Goal: Subscribe to service/newsletter

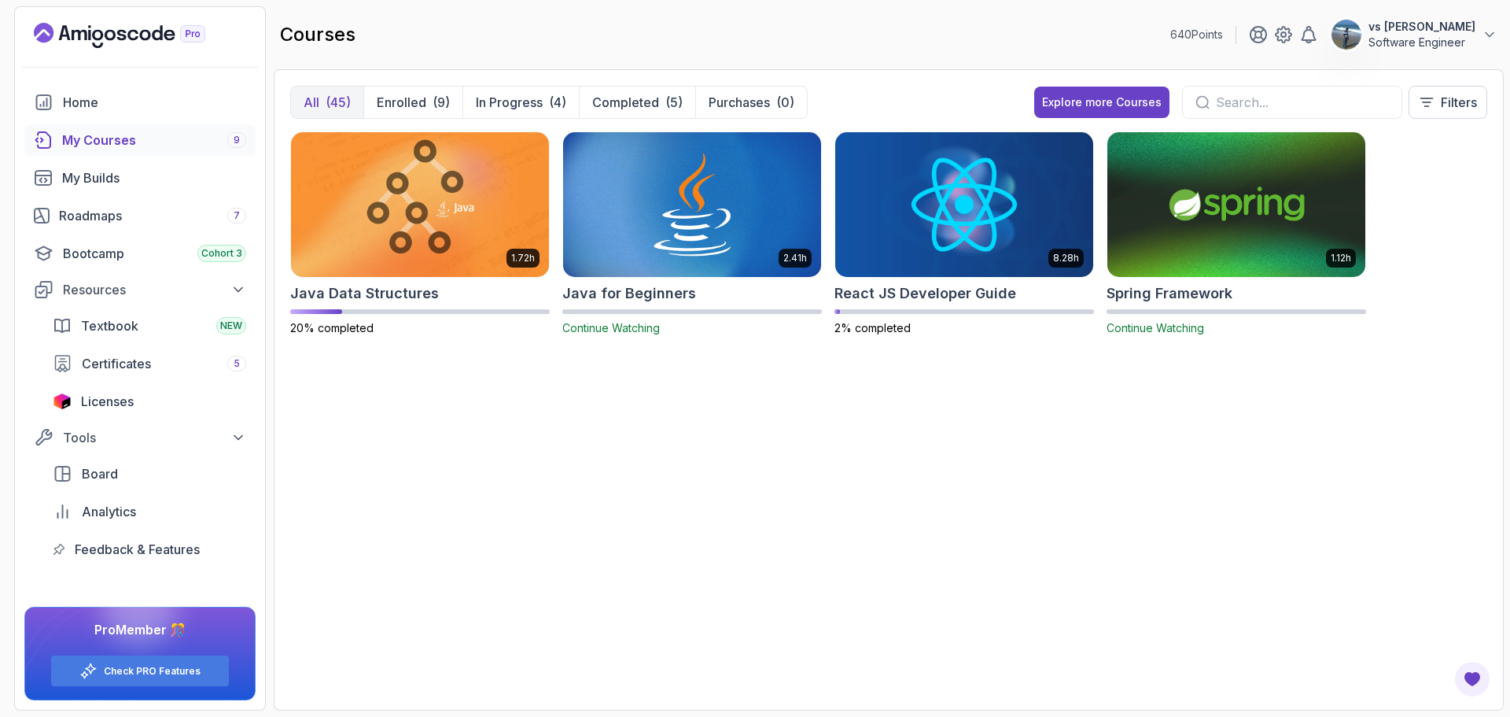
click at [462, 418] on div "1.72h Java Data Structures 20% completed 2.41h Java for Beginners Continue Watc…" at bounding box center [888, 412] width 1197 height 562
click at [127, 255] on div "Bootcamp Cohort 3" at bounding box center [154, 253] width 183 height 19
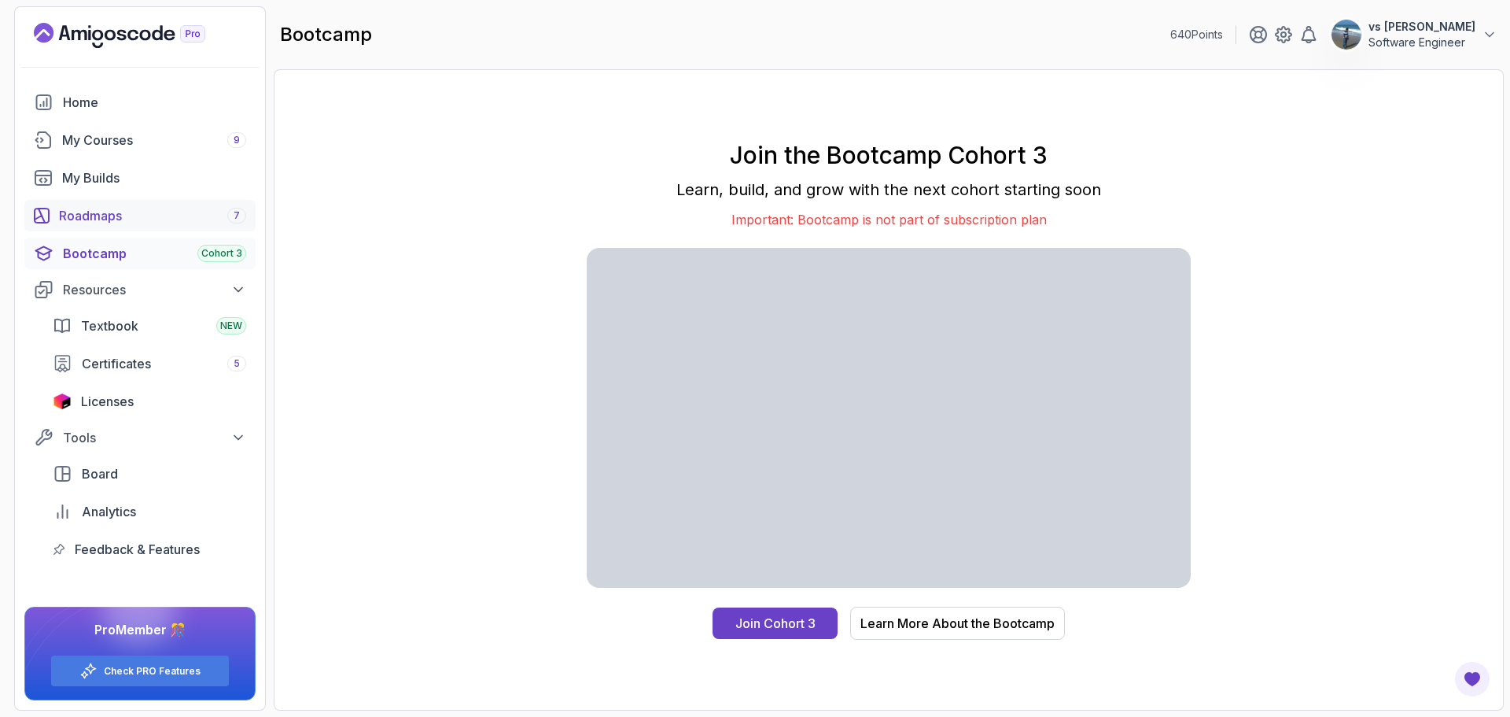
click at [128, 217] on div "Roadmaps 7" at bounding box center [152, 215] width 187 height 19
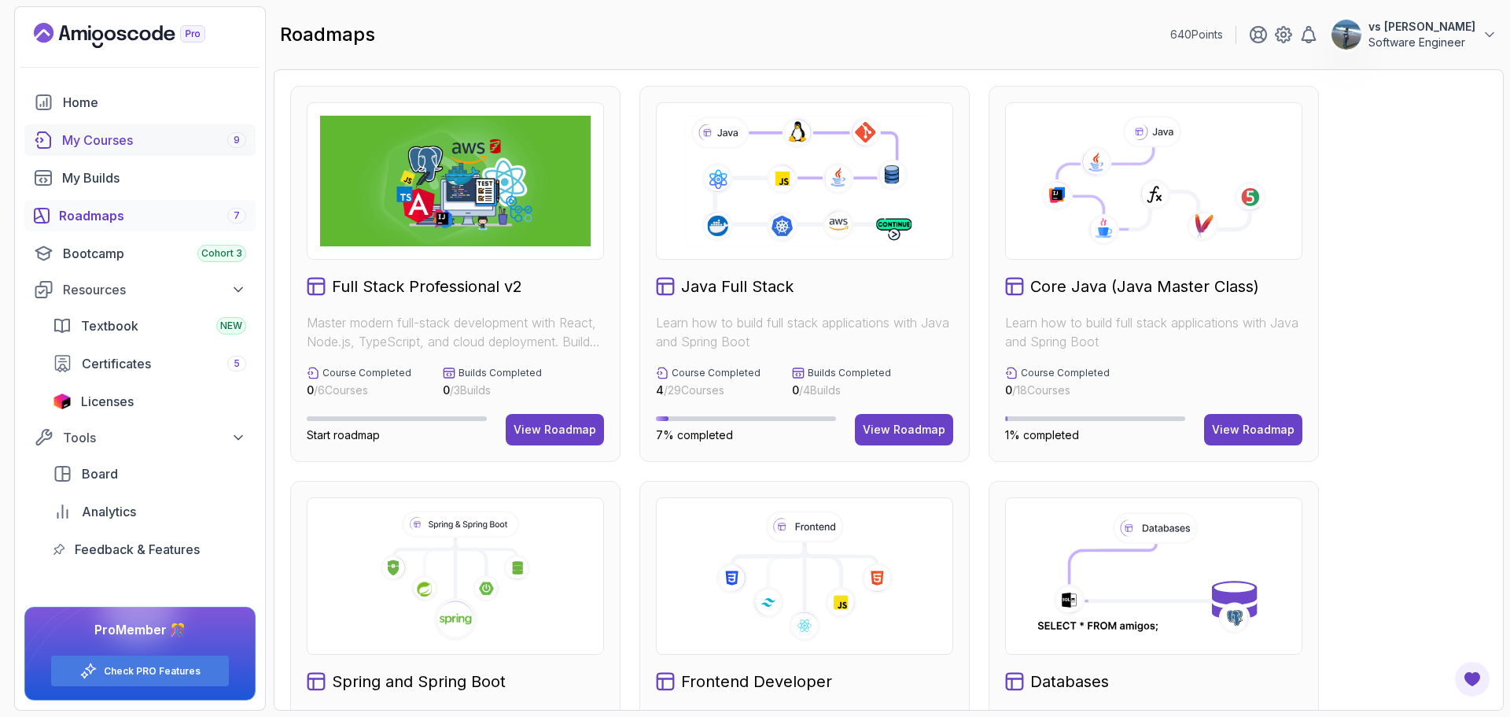
click at [126, 142] on div "My Courses 9" at bounding box center [154, 140] width 184 height 19
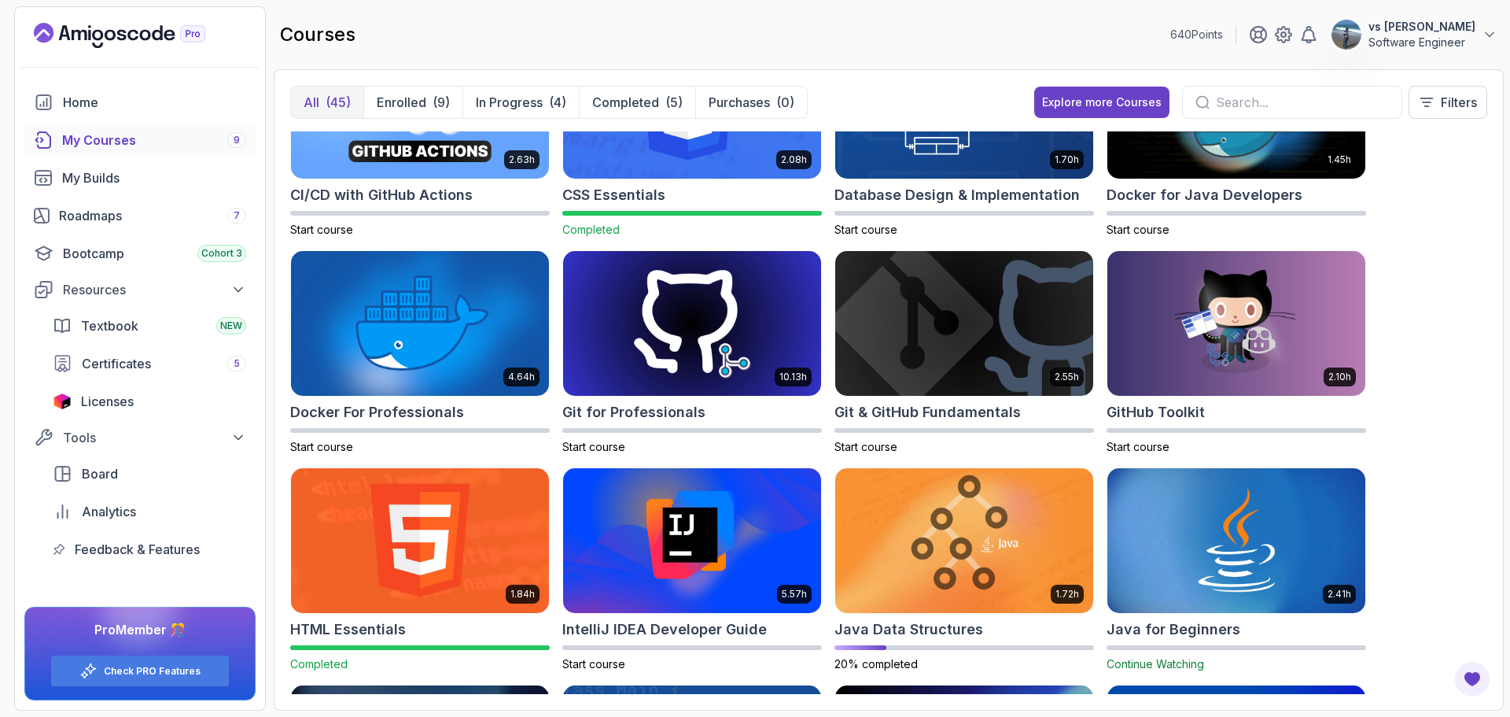
scroll to position [79, 0]
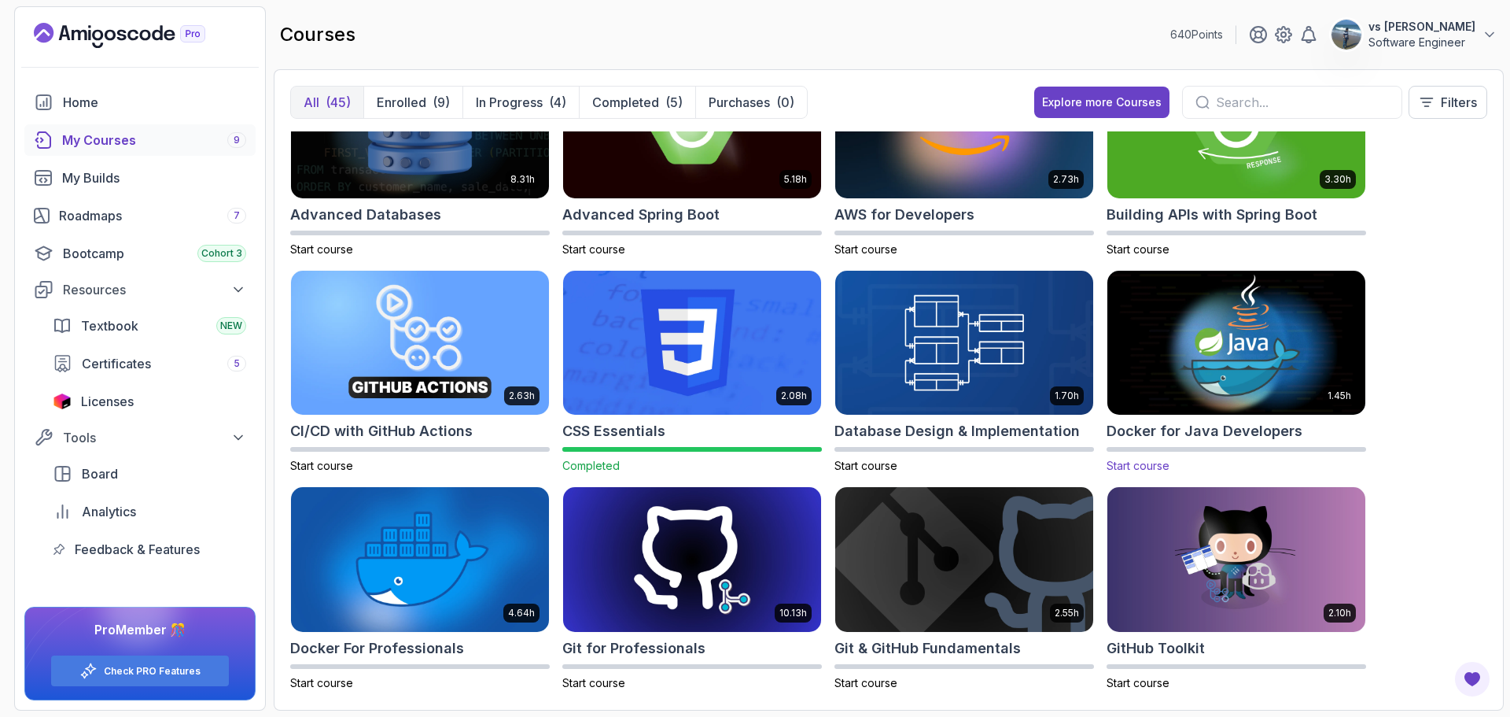
click at [1266, 300] on img at bounding box center [1236, 343] width 271 height 152
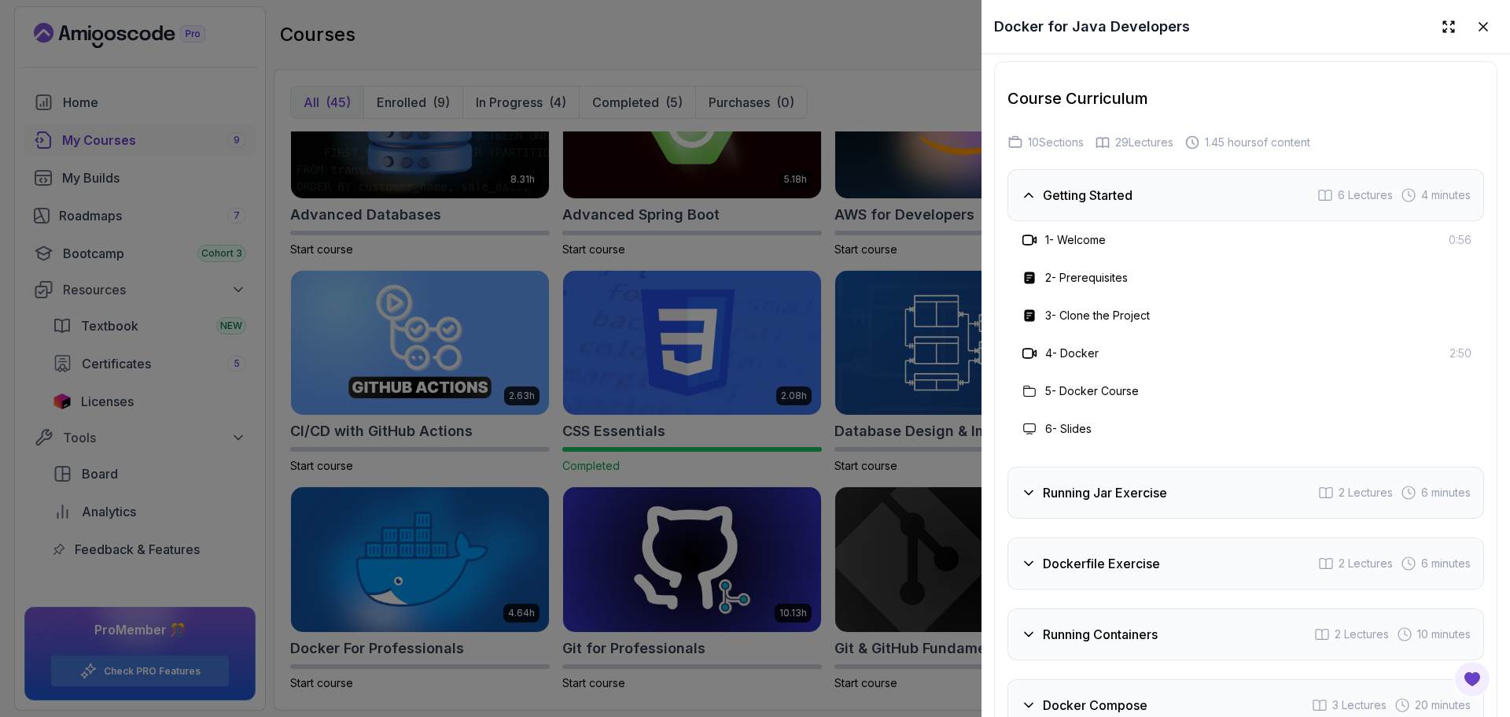
scroll to position [2045, 0]
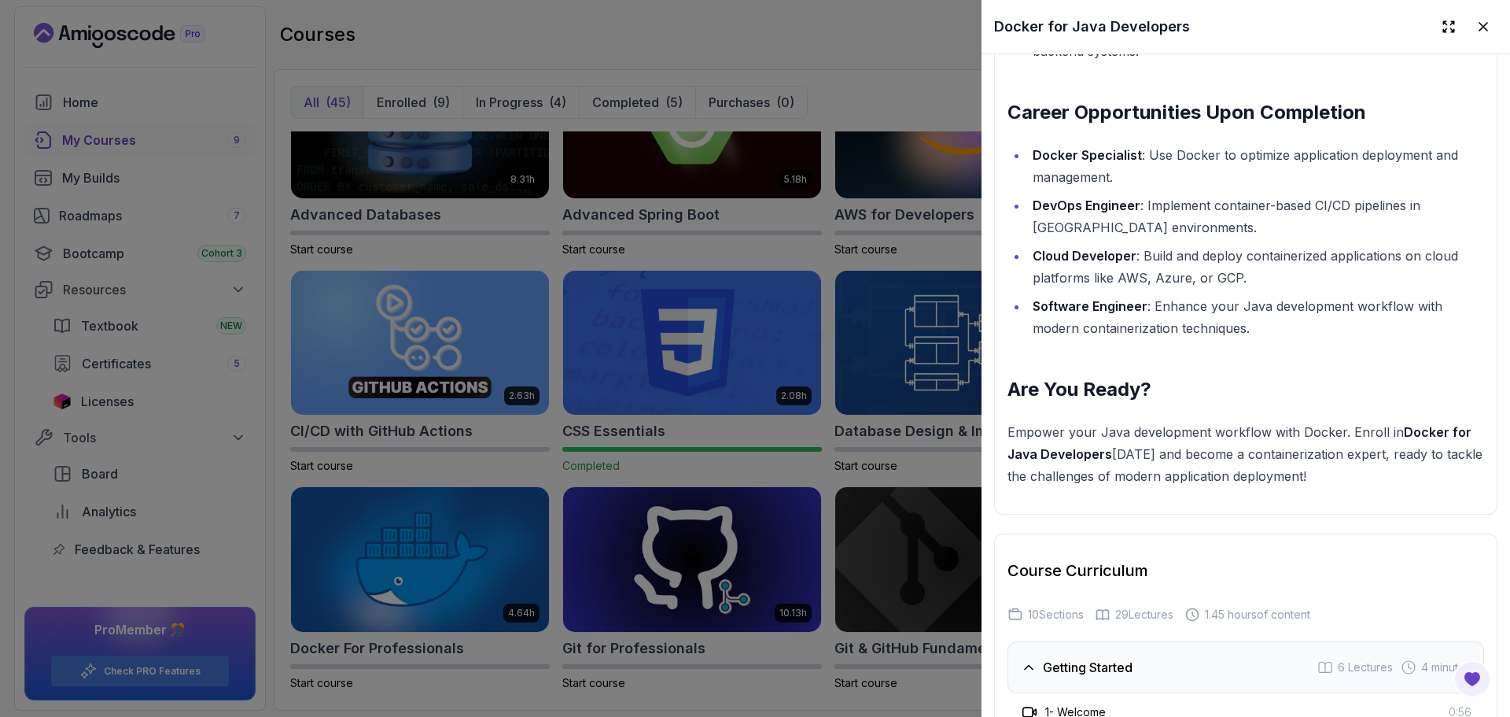
click at [800, 247] on div at bounding box center [755, 358] width 1510 height 717
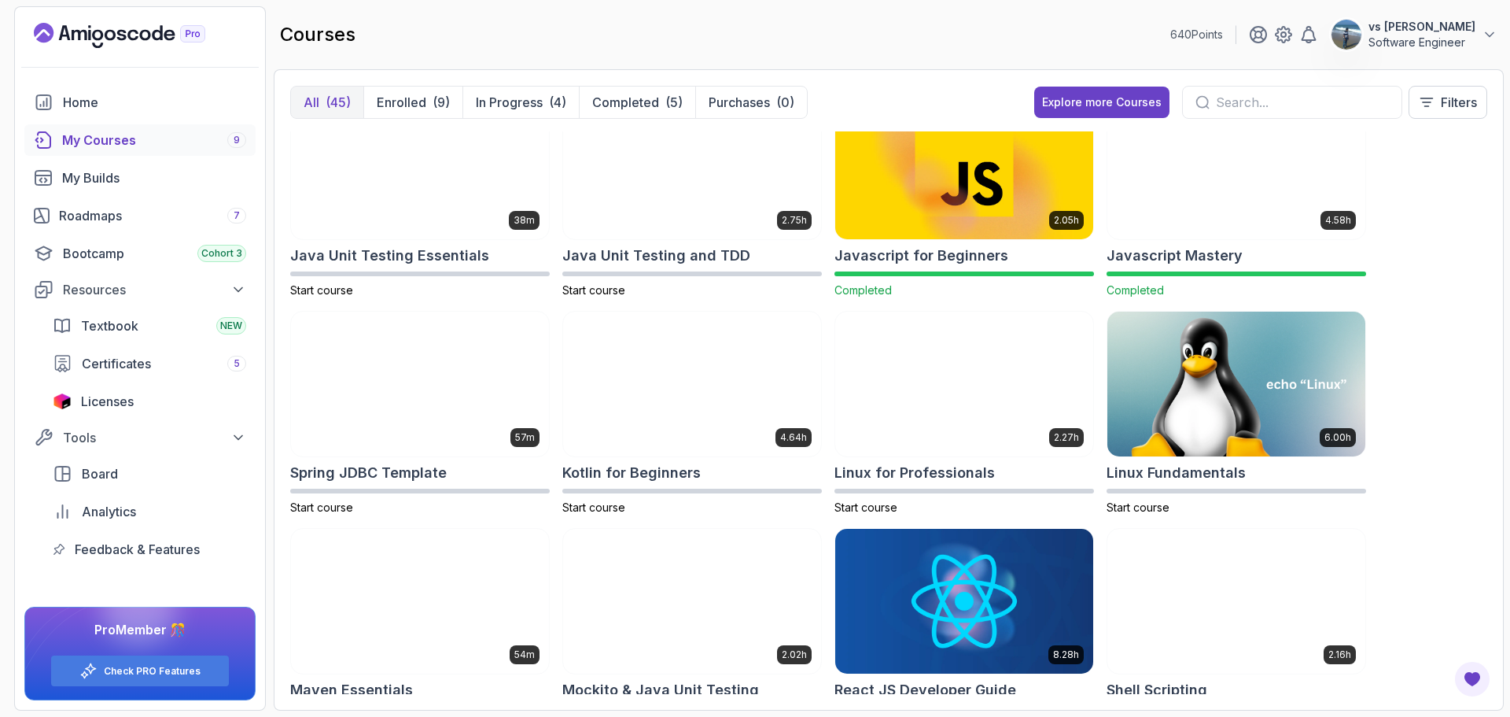
scroll to position [787, 0]
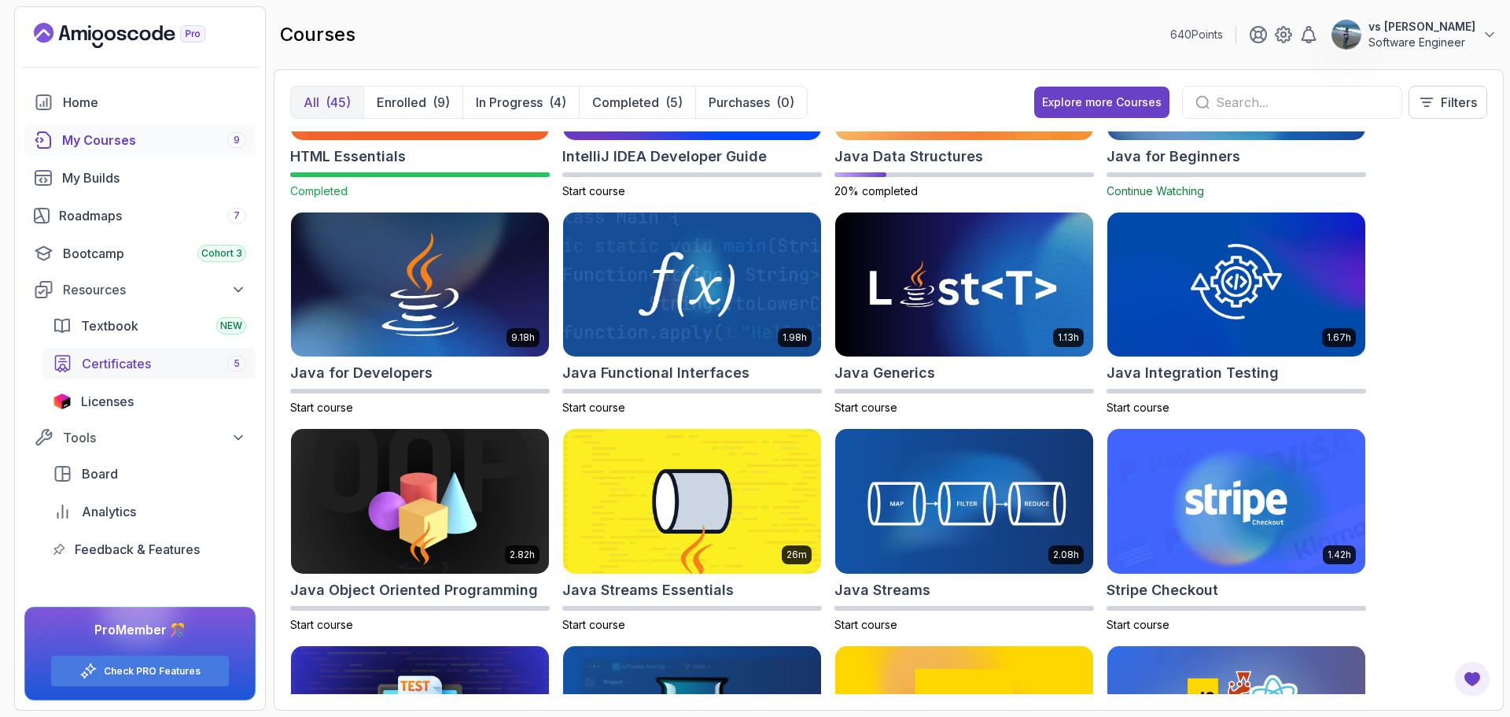
click at [104, 359] on span "Certificates" at bounding box center [116, 363] width 69 height 19
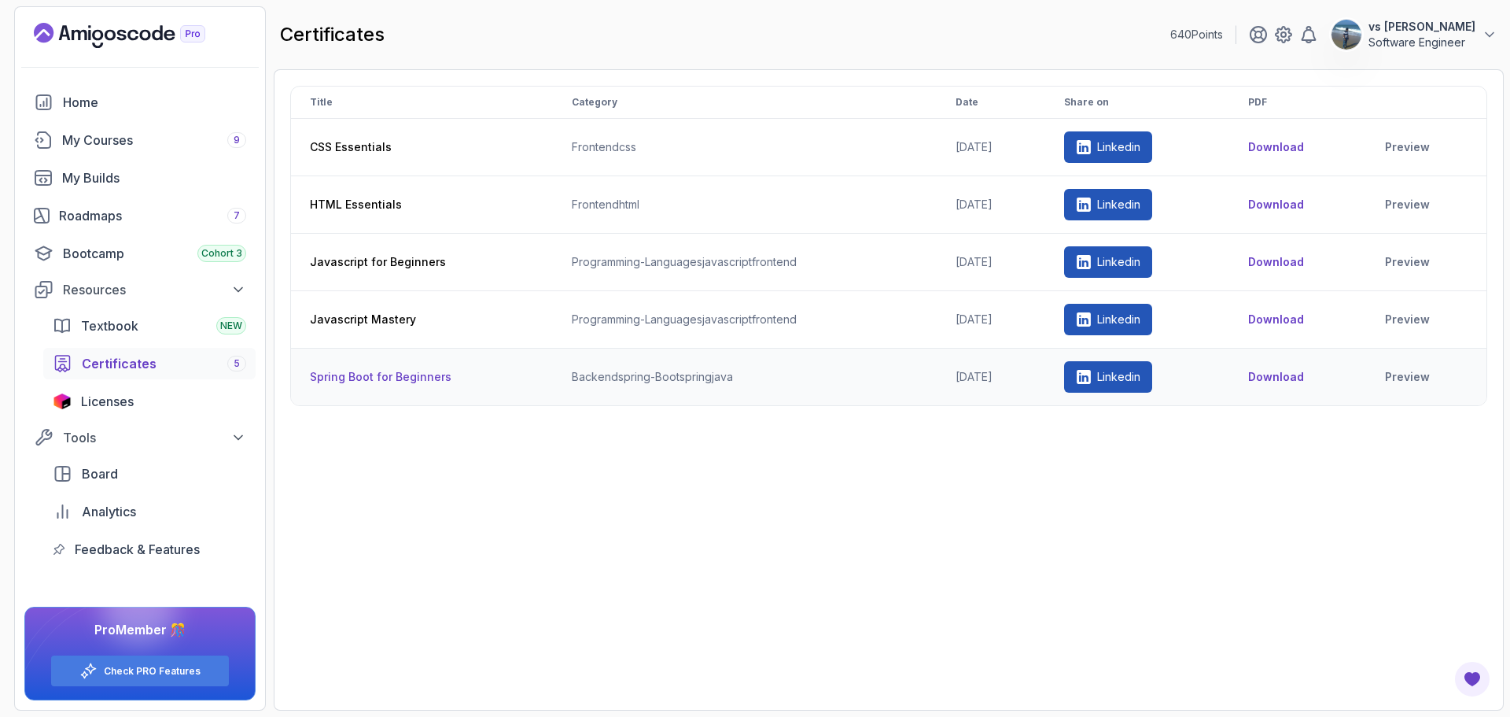
click at [357, 377] on th "Spring Boot for Beginners" at bounding box center [422, 376] width 262 height 57
click at [89, 102] on div "Home" at bounding box center [154, 102] width 183 height 19
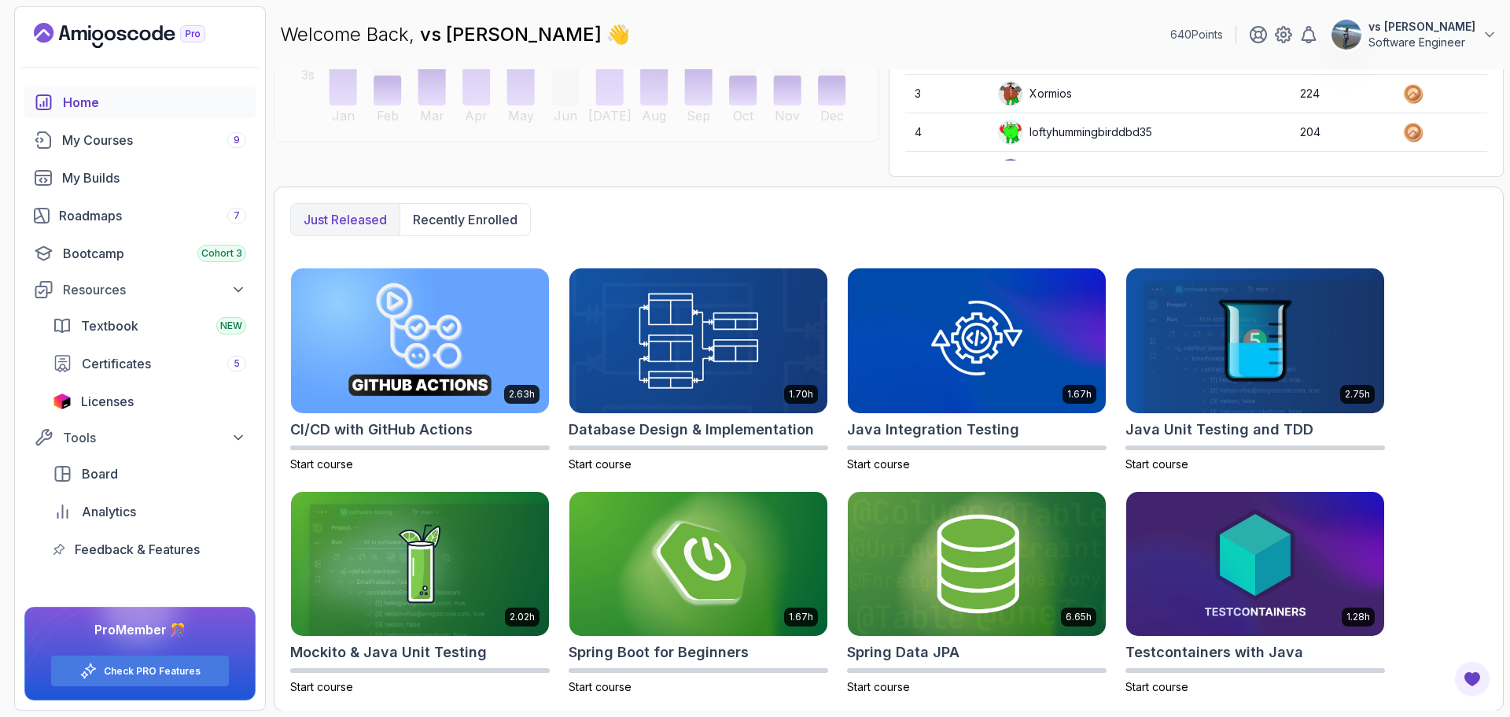
scroll to position [292, 0]
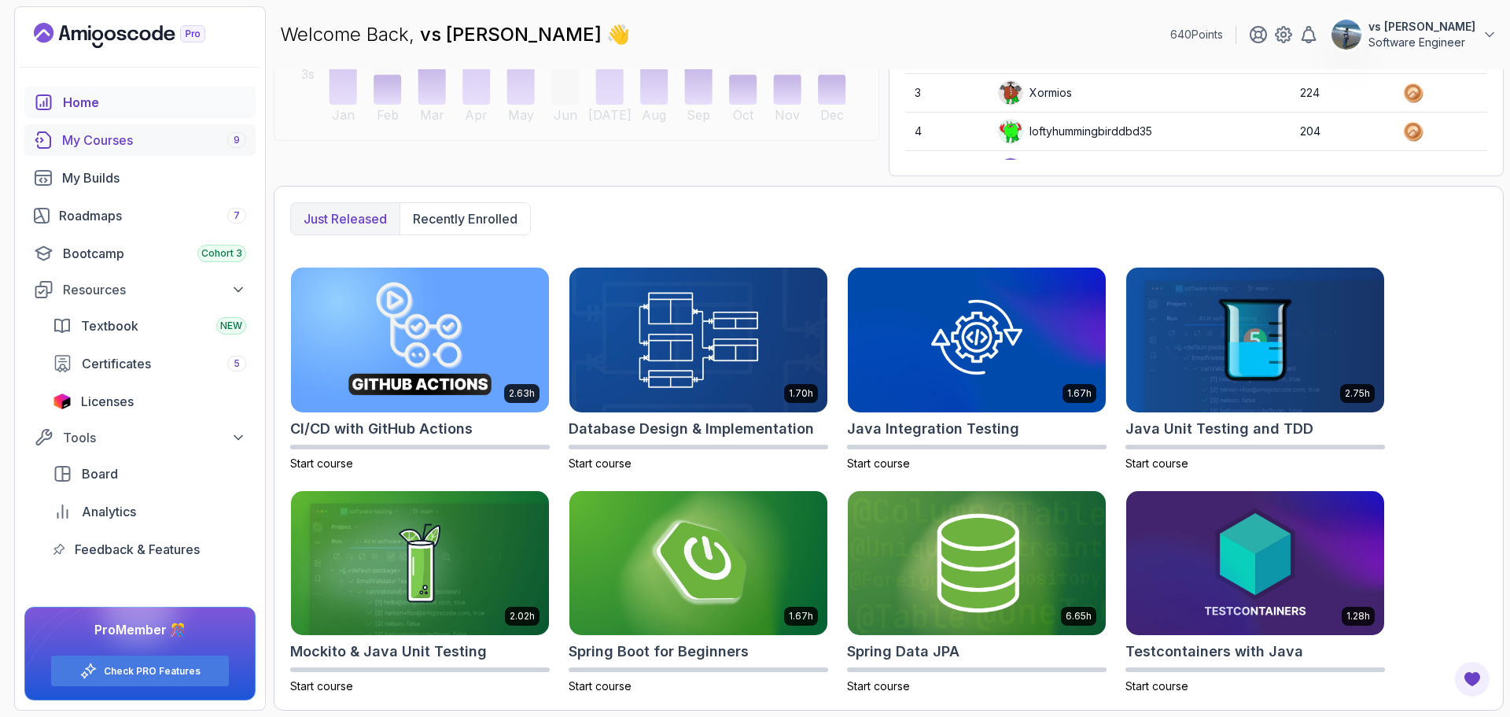
click at [83, 138] on div "My Courses 9" at bounding box center [154, 140] width 184 height 19
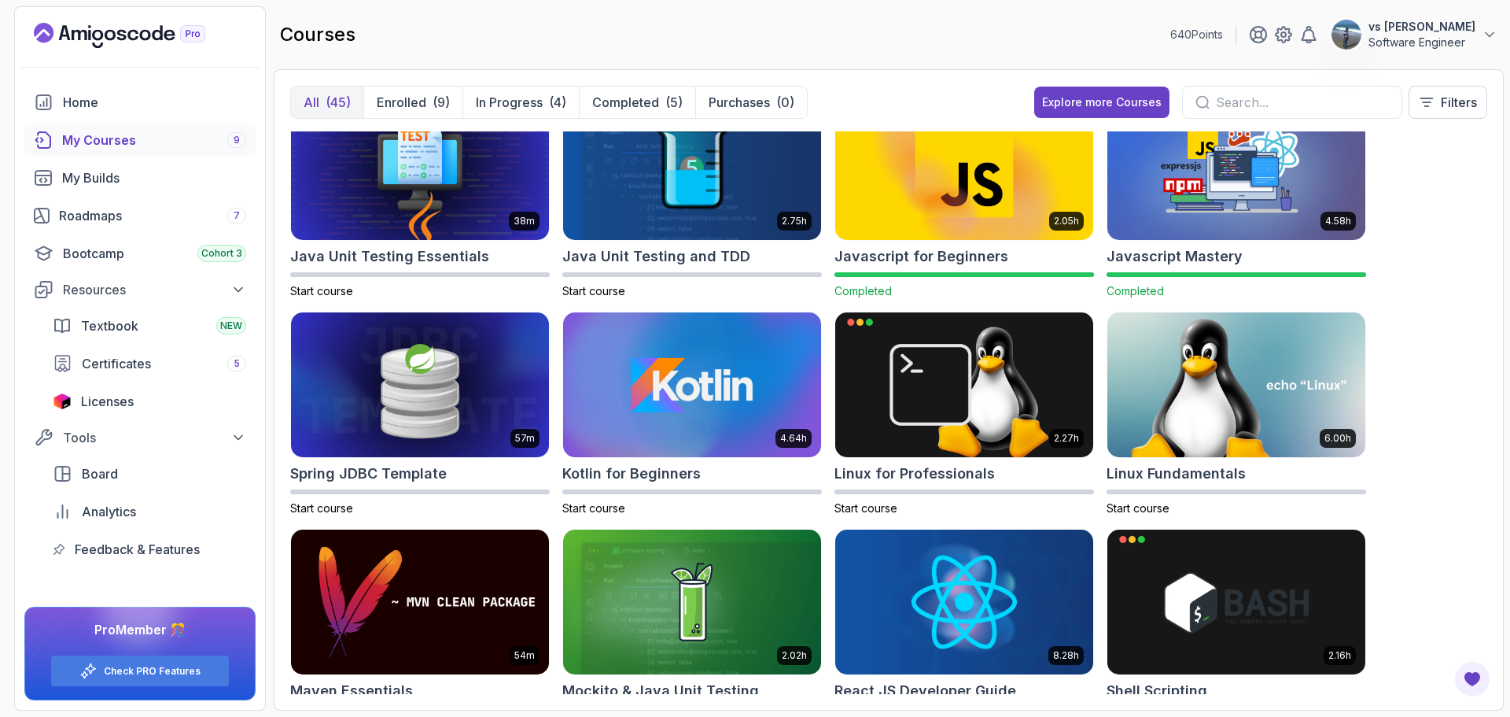
scroll to position [1809, 0]
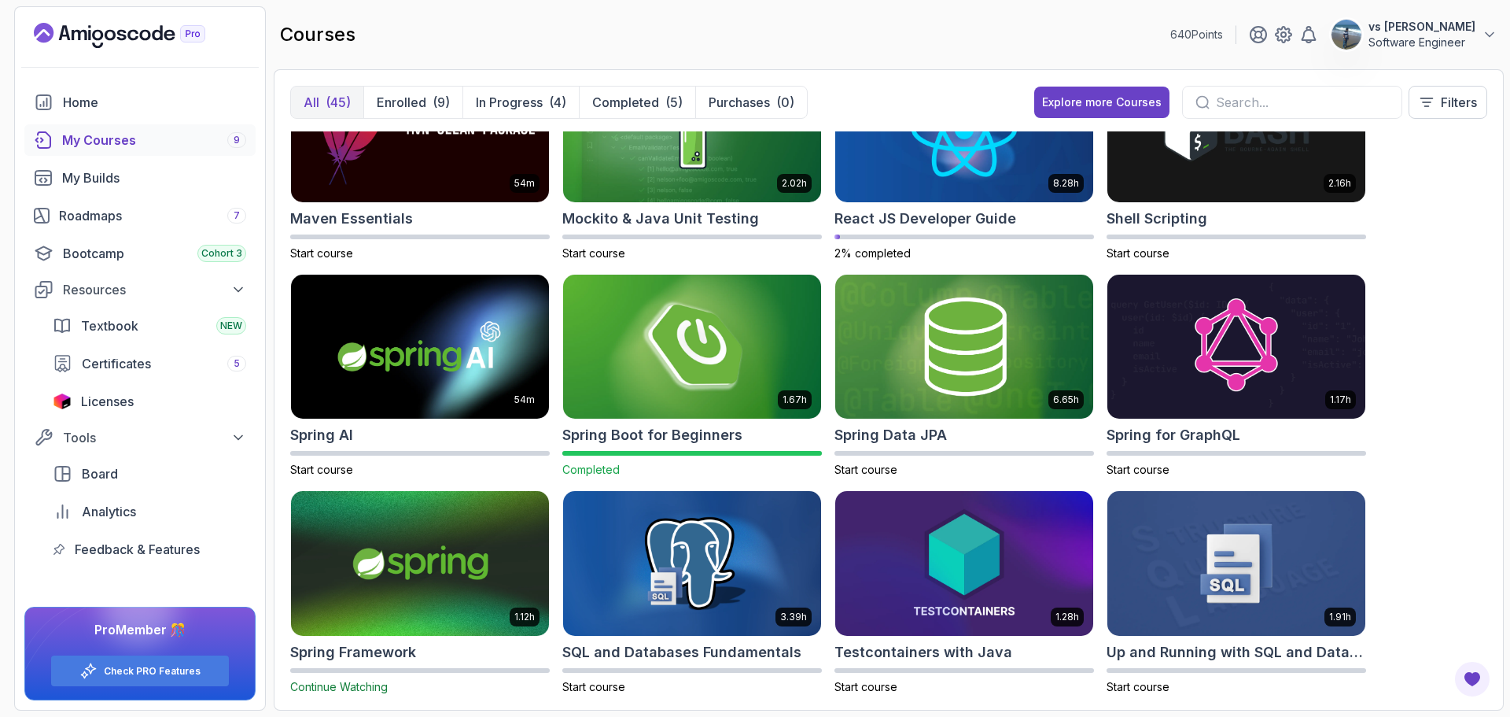
click at [689, 349] on img at bounding box center [692, 347] width 271 height 152
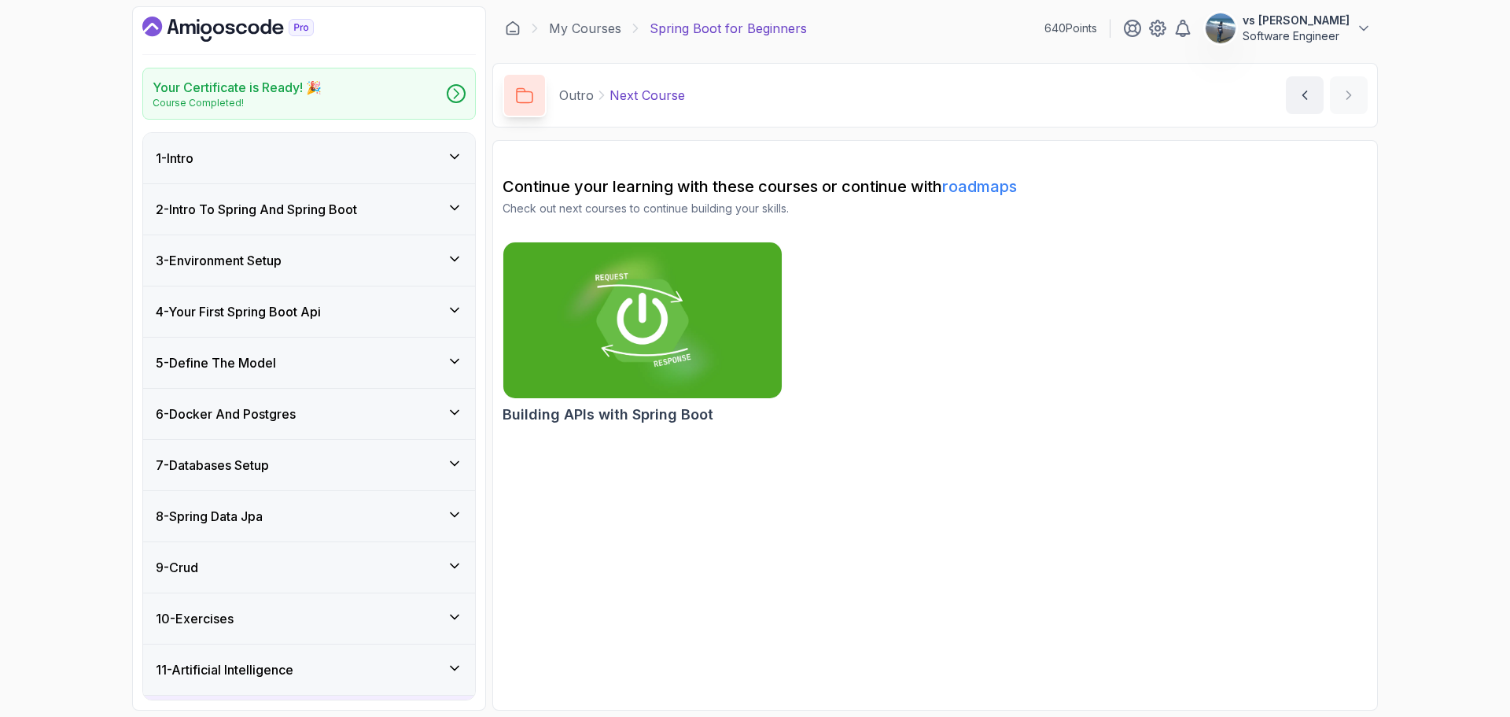
click at [346, 149] on div "1 - Intro" at bounding box center [309, 158] width 307 height 19
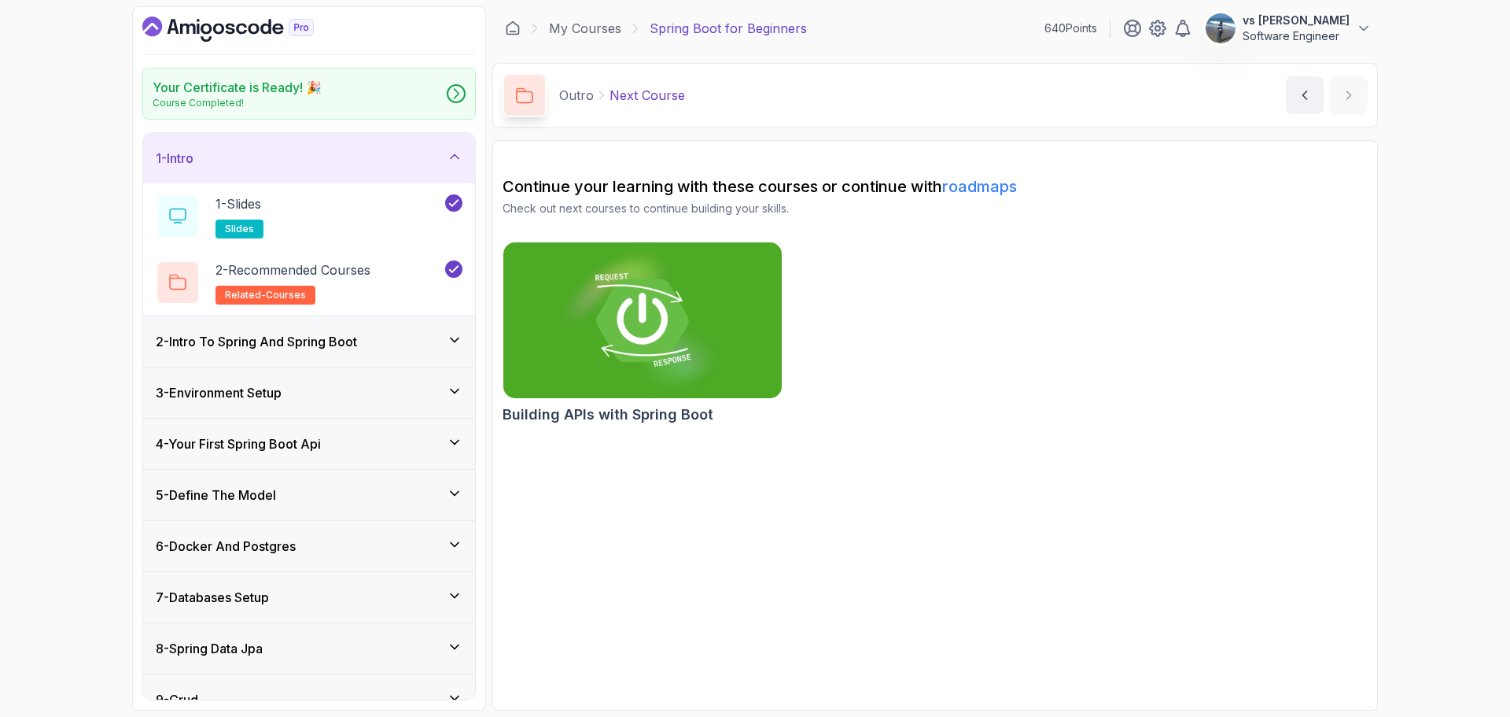
click at [346, 149] on div "1 - Intro" at bounding box center [309, 158] width 307 height 19
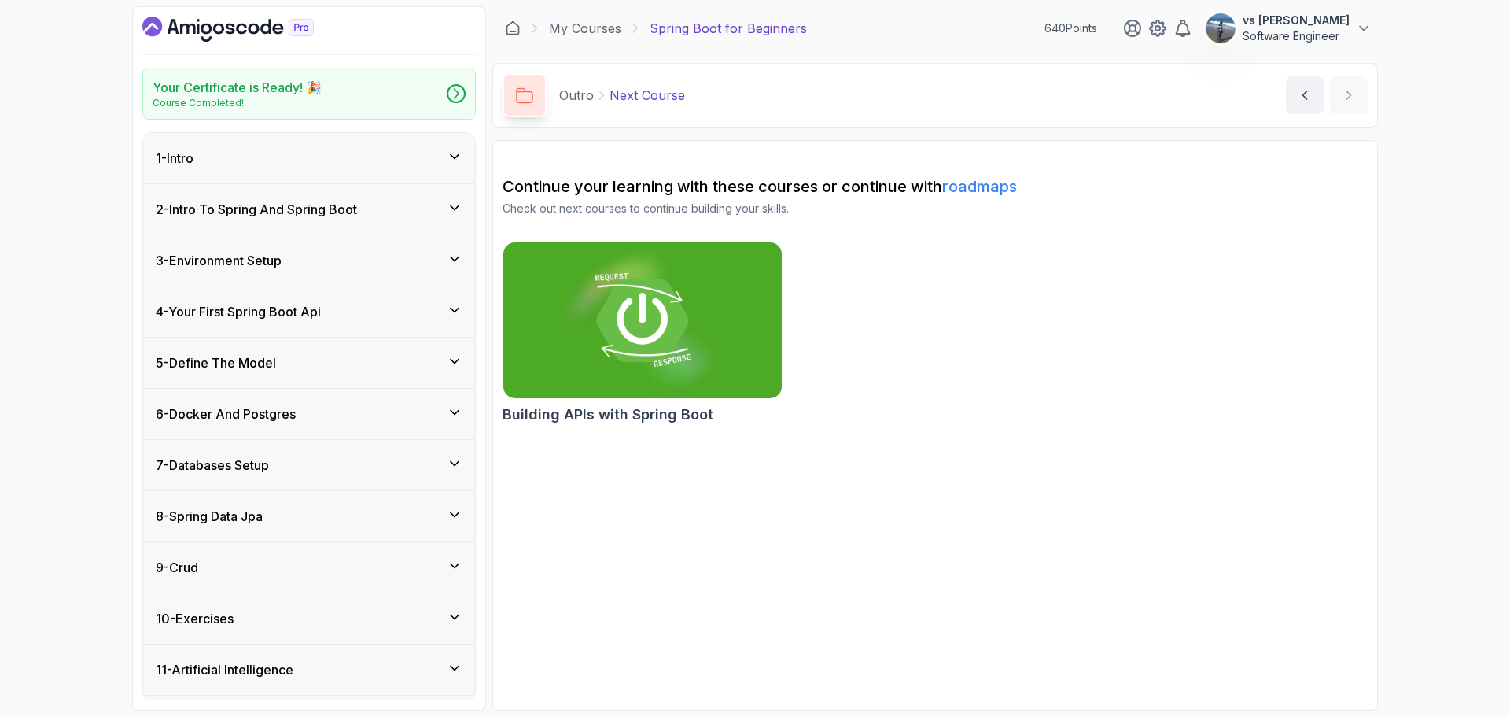
click at [325, 220] on div "2 - Intro To Spring And Spring Boot" at bounding box center [309, 209] width 332 height 50
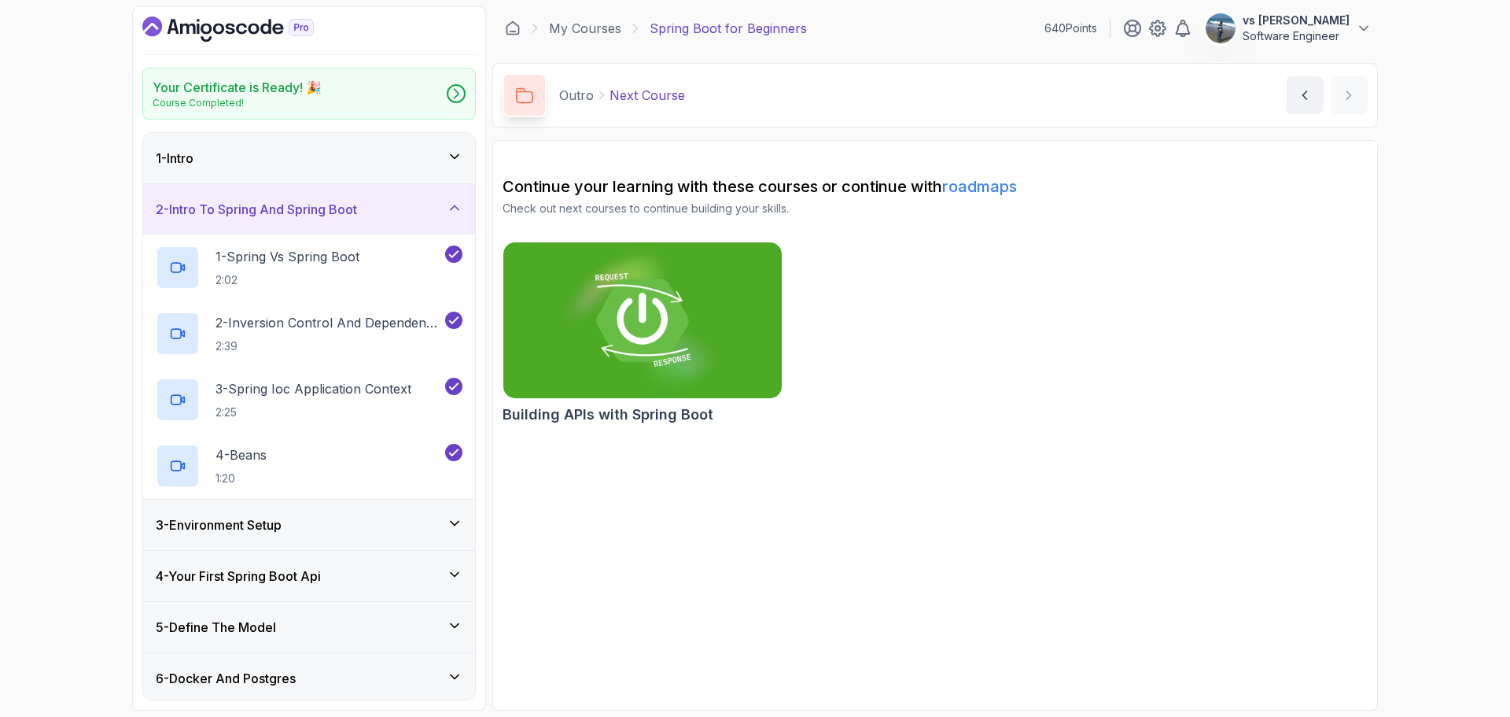
click at [325, 219] on div "2 - Intro To Spring And Spring Boot" at bounding box center [309, 209] width 332 height 50
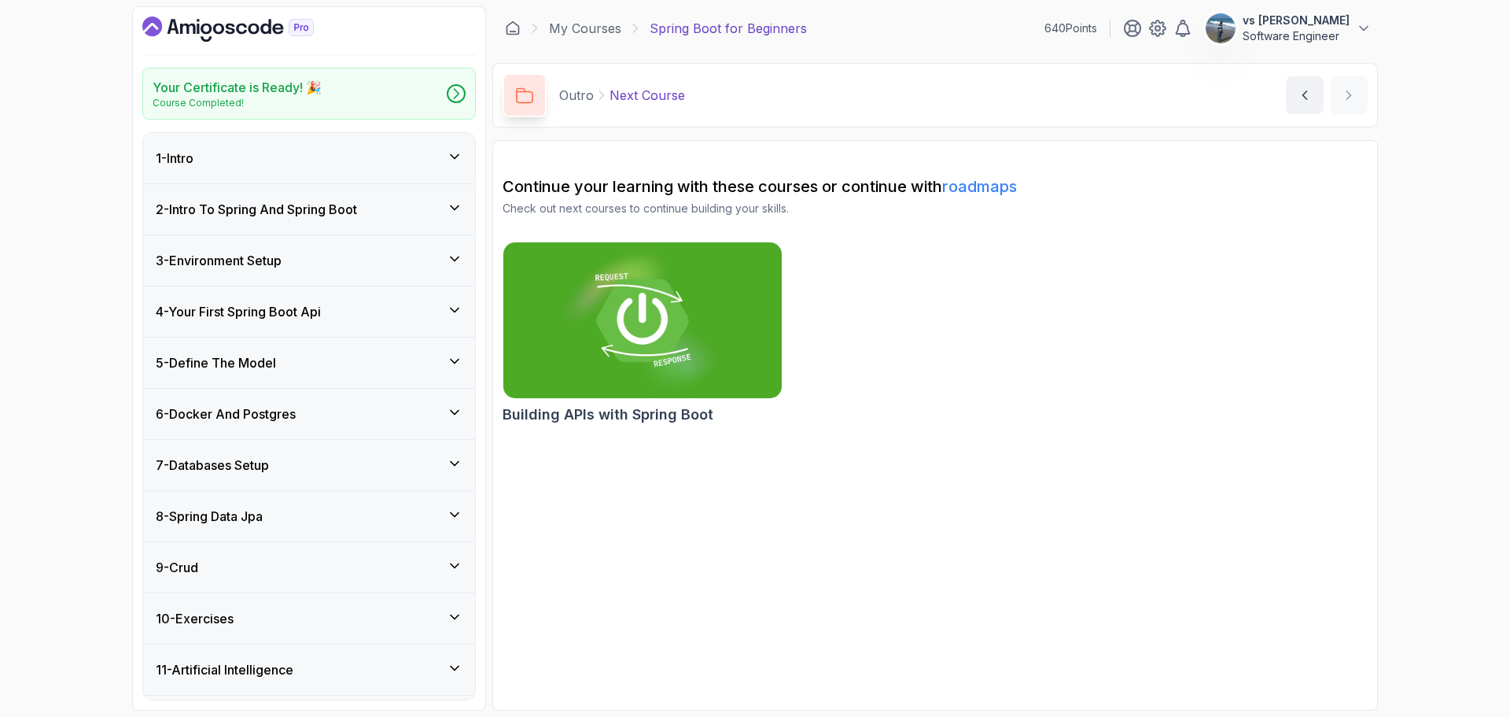
click at [326, 277] on div "3 - Environment Setup" at bounding box center [309, 260] width 332 height 50
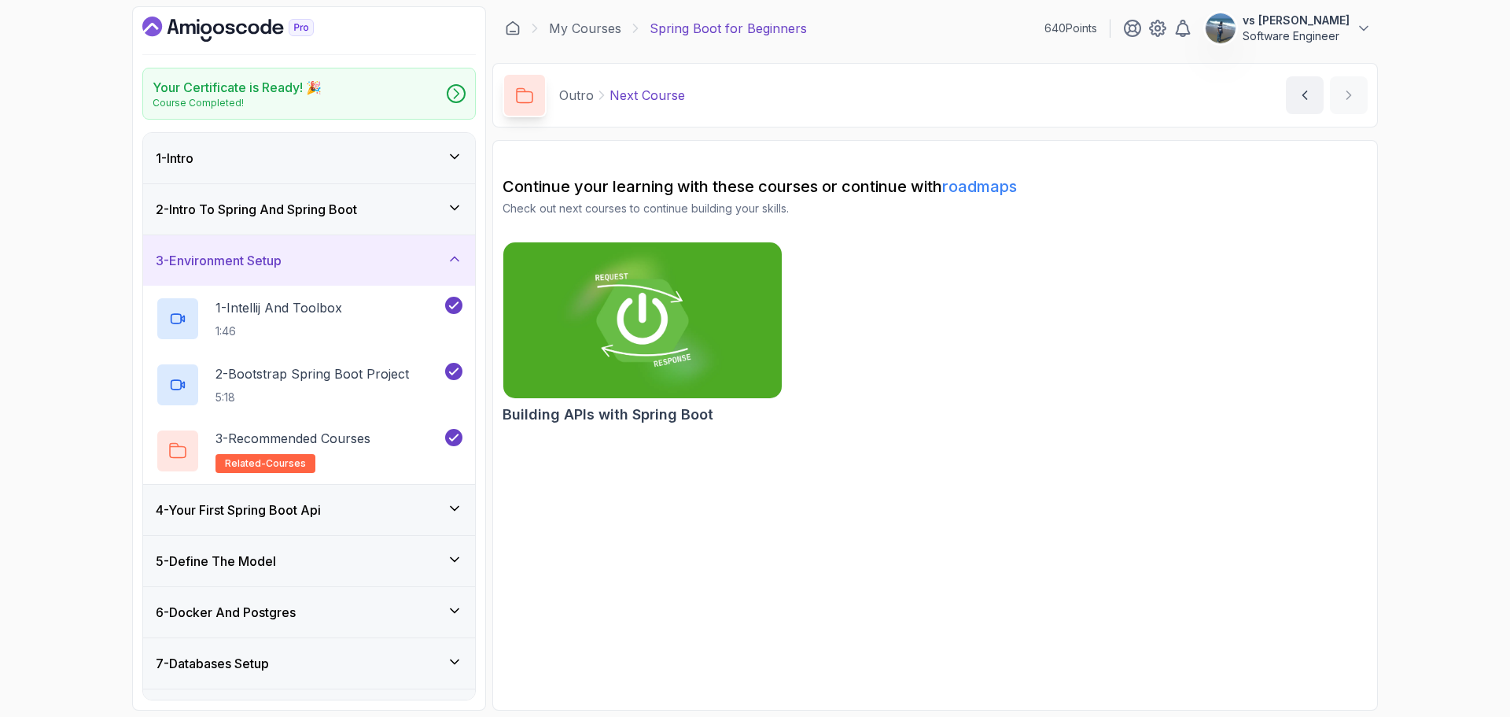
click at [328, 275] on div "3 - Environment Setup" at bounding box center [309, 260] width 332 height 50
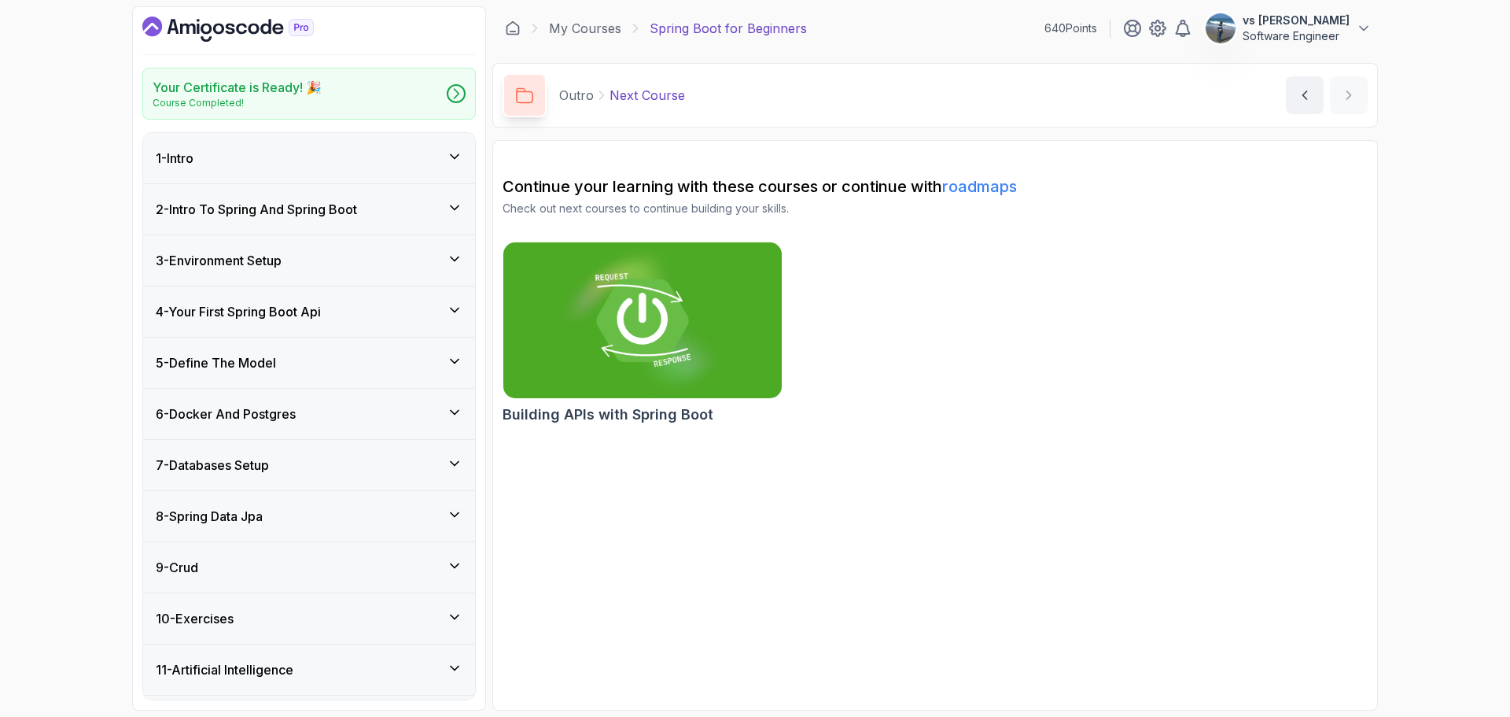
click at [313, 317] on h3 "4 - Your First Spring Boot Api" at bounding box center [238, 311] width 165 height 19
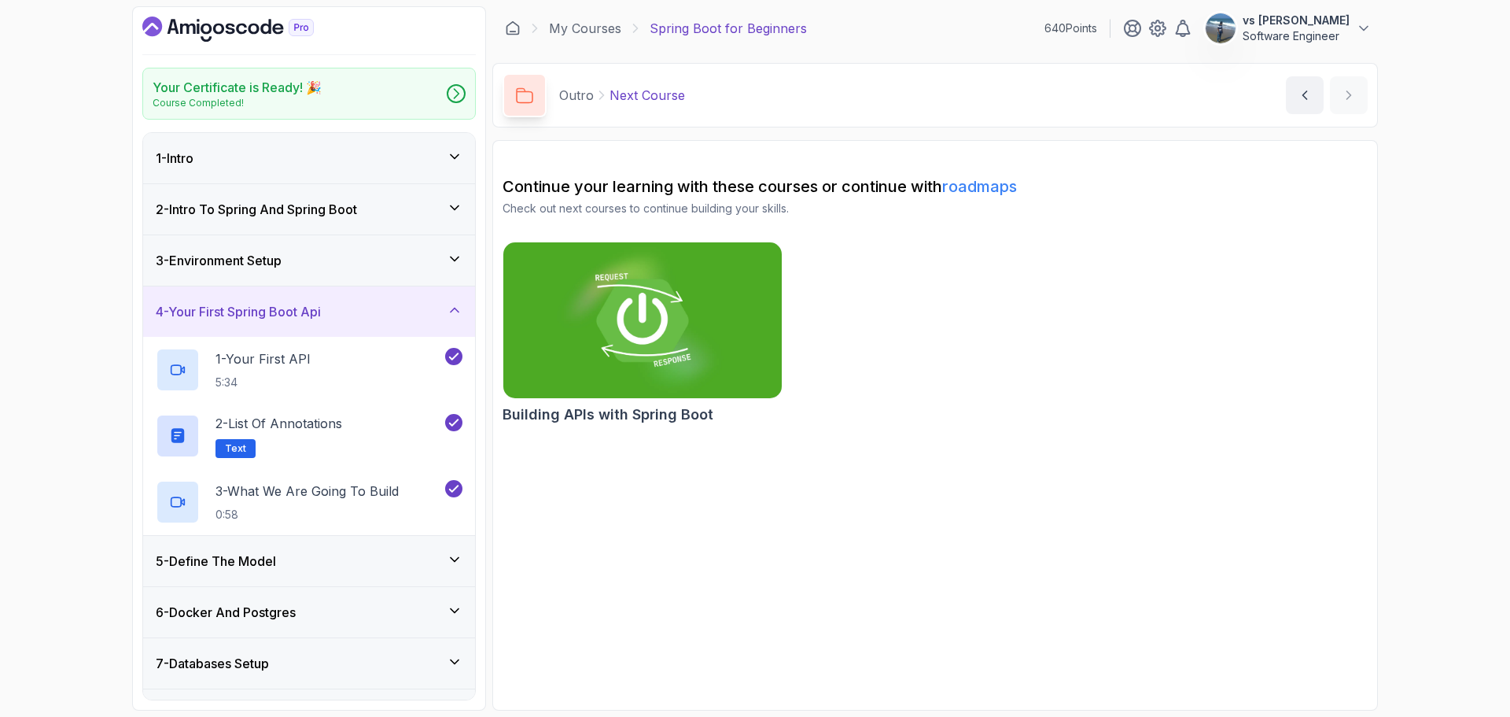
click at [313, 317] on h3 "4 - Your First Spring Boot Api" at bounding box center [238, 311] width 165 height 19
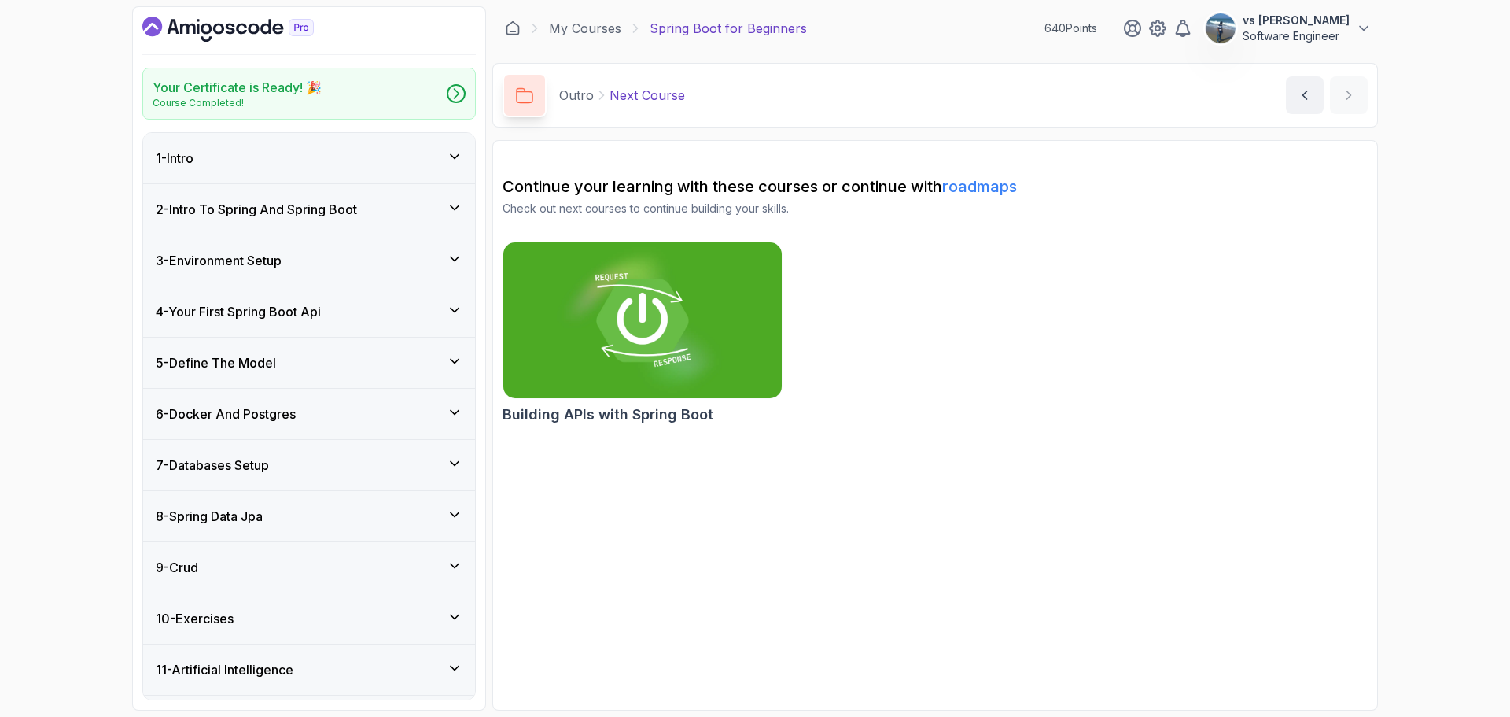
click at [327, 372] on div "5 - Define The Model" at bounding box center [309, 362] width 332 height 50
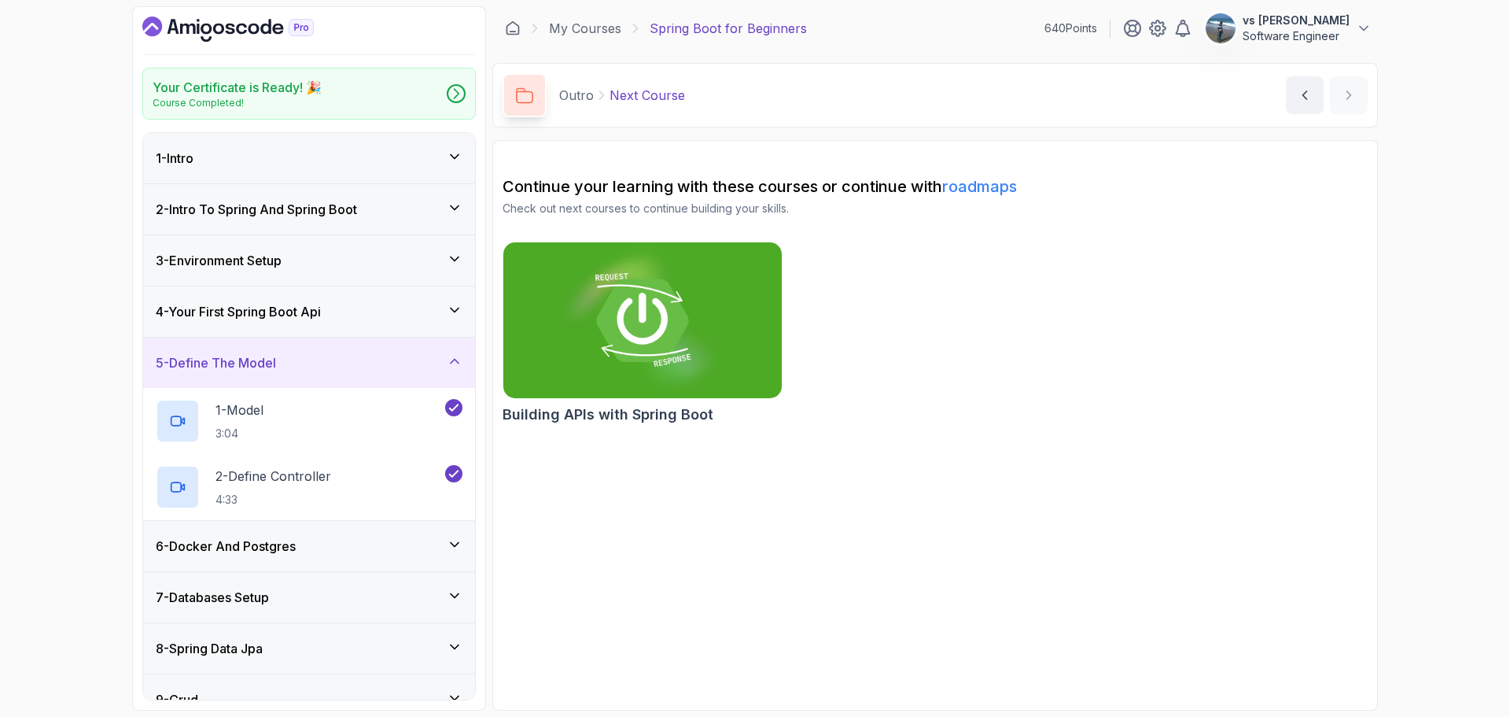
click at [327, 372] on div "5 - Define The Model" at bounding box center [309, 362] width 332 height 50
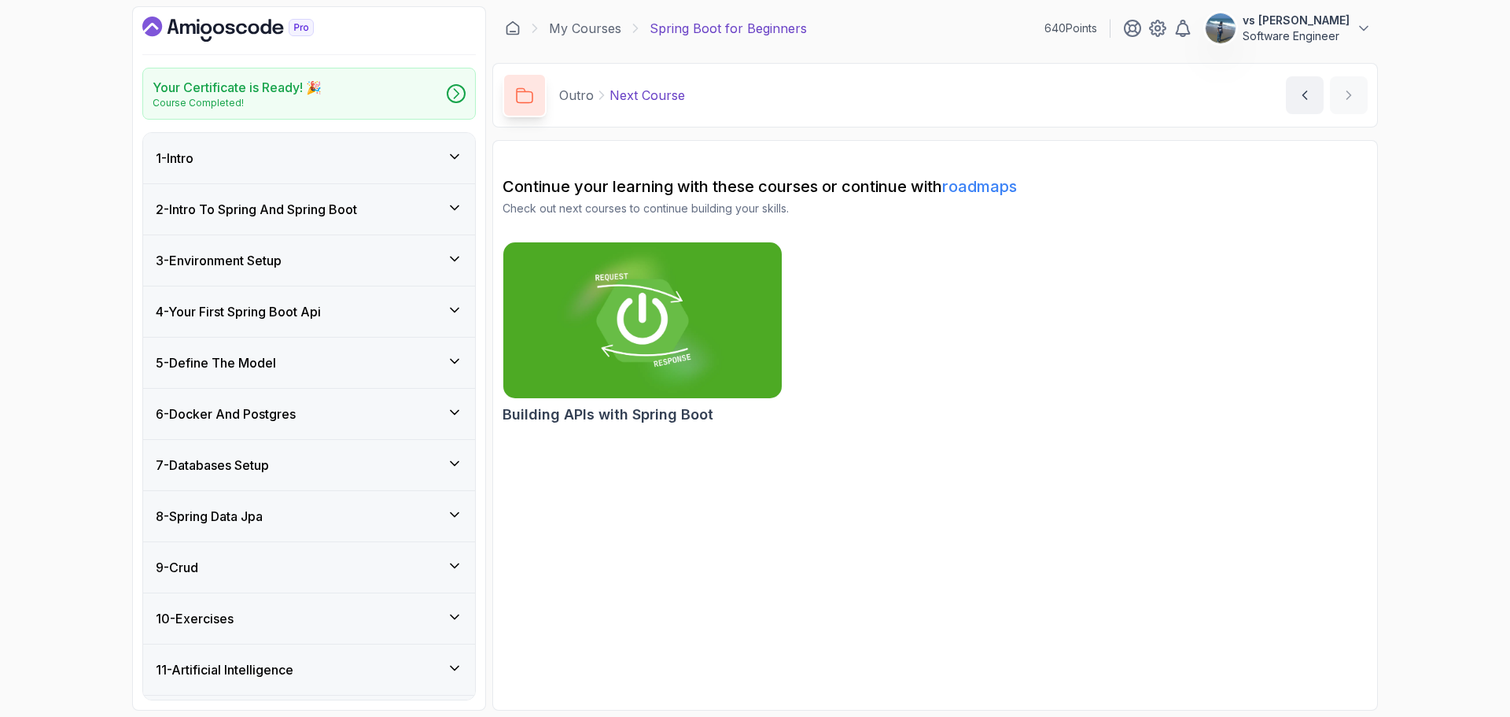
click at [330, 416] on div "6 - Docker And Postgres" at bounding box center [309, 413] width 307 height 19
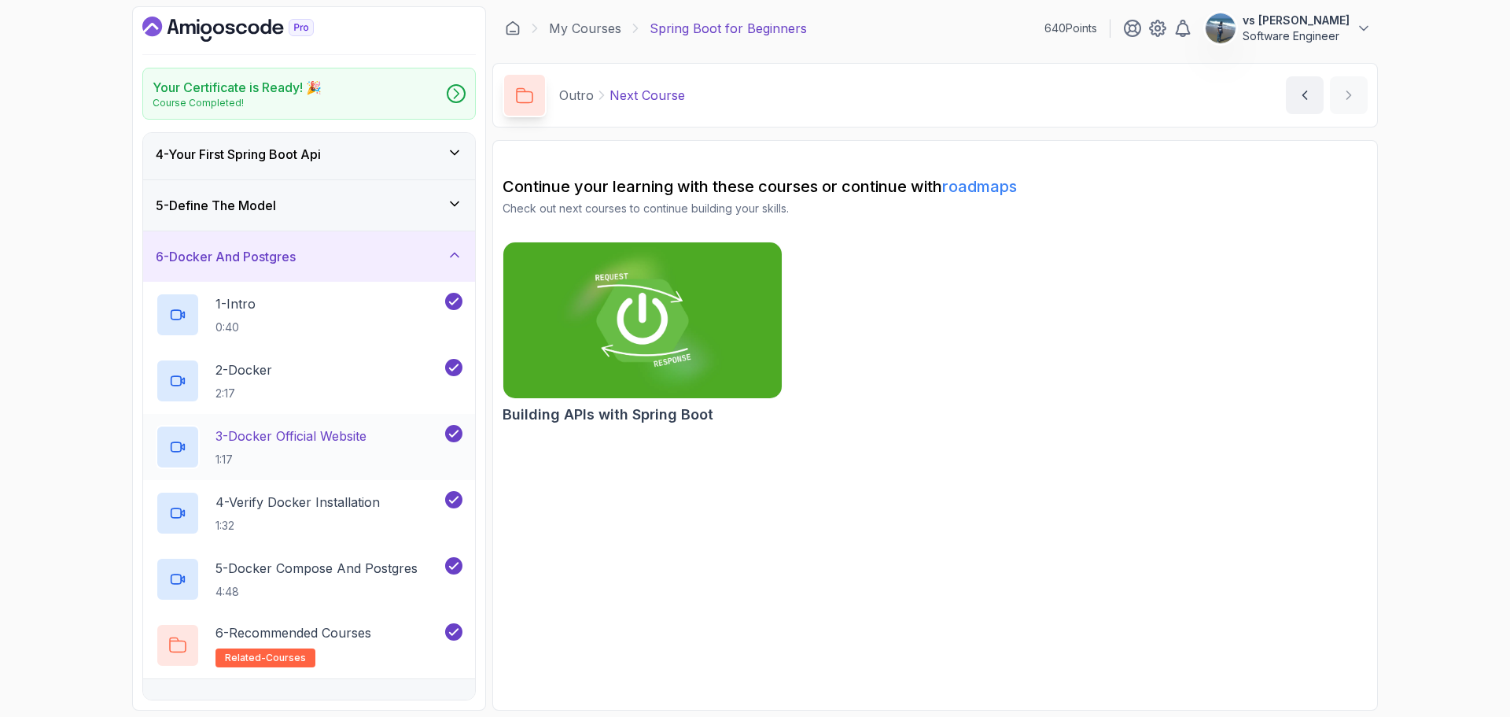
scroll to position [236, 0]
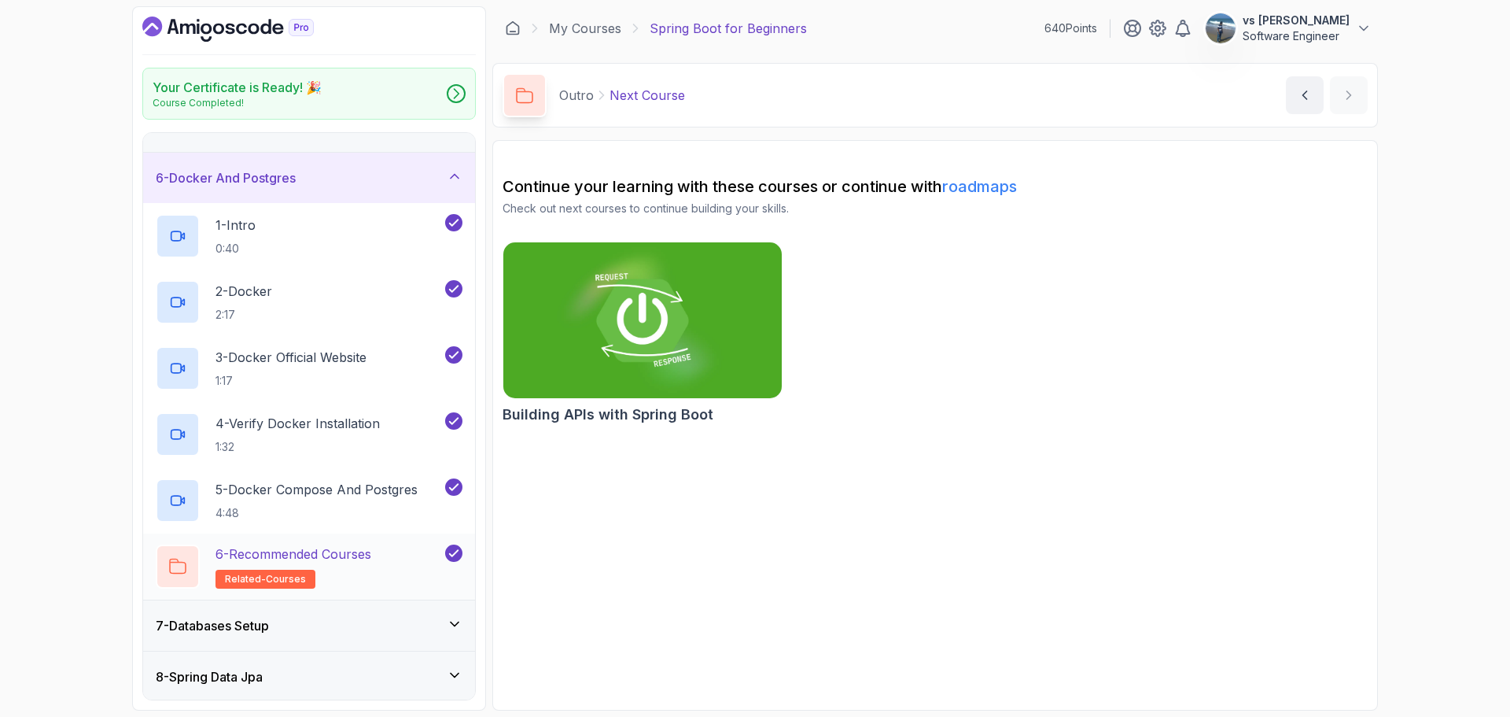
click at [341, 558] on p "6 - Recommended Courses" at bounding box center [294, 553] width 156 height 19
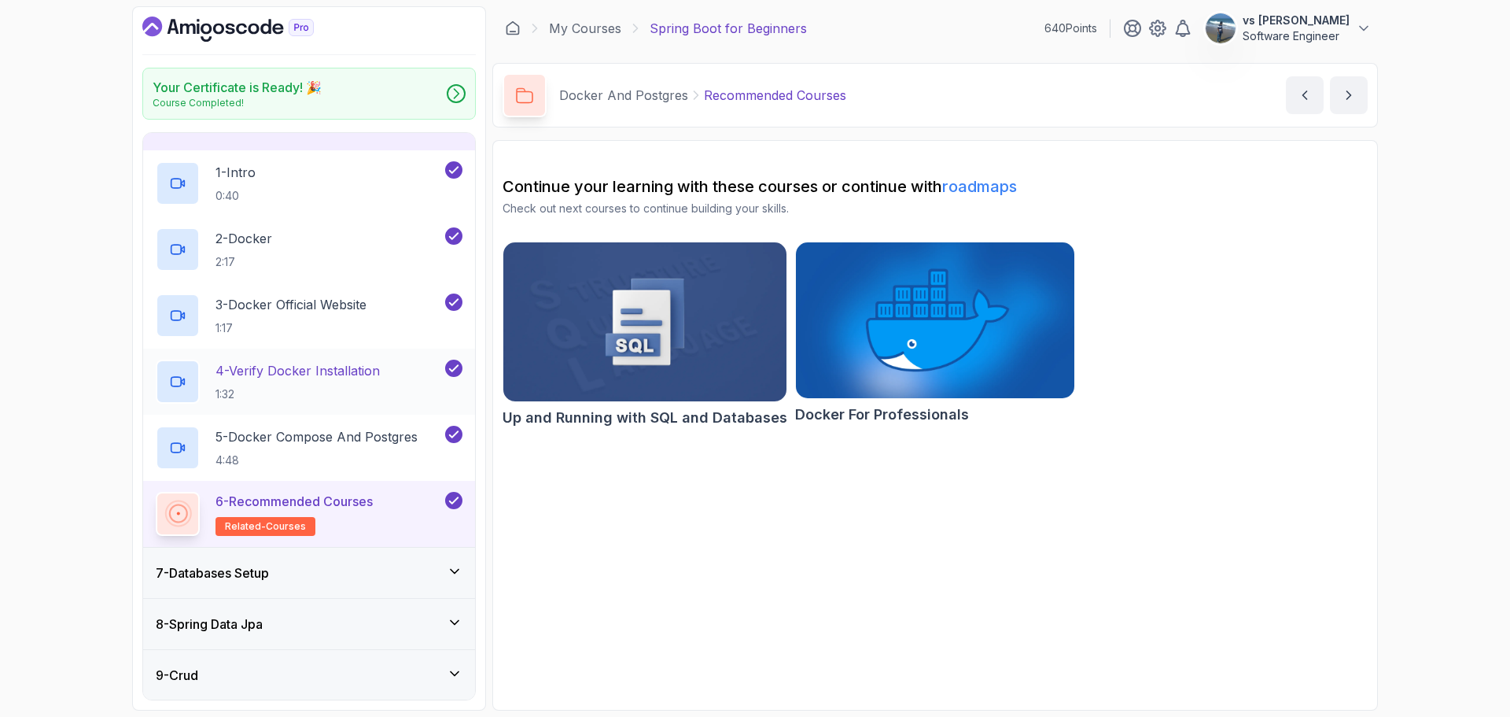
scroll to position [315, 0]
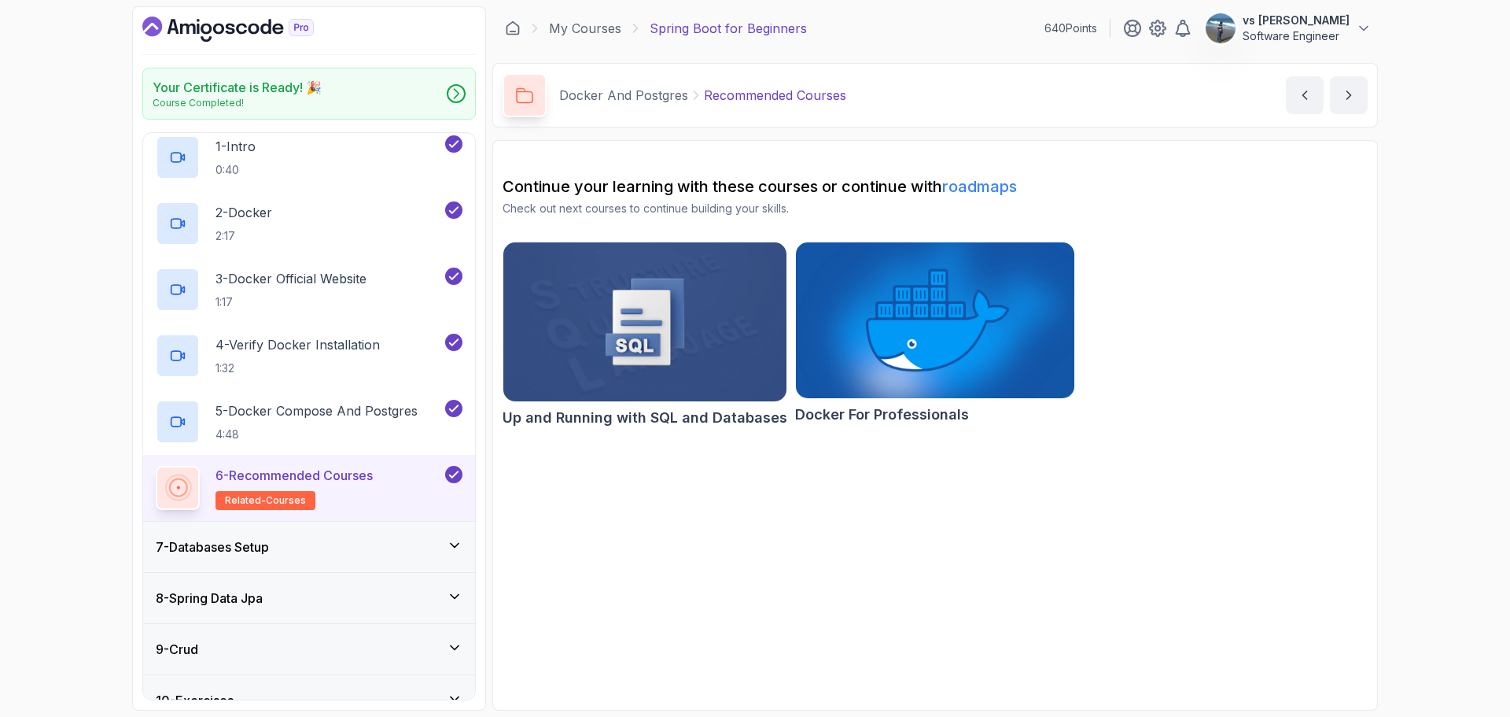
click at [325, 541] on div "7 - Databases Setup" at bounding box center [309, 546] width 307 height 19
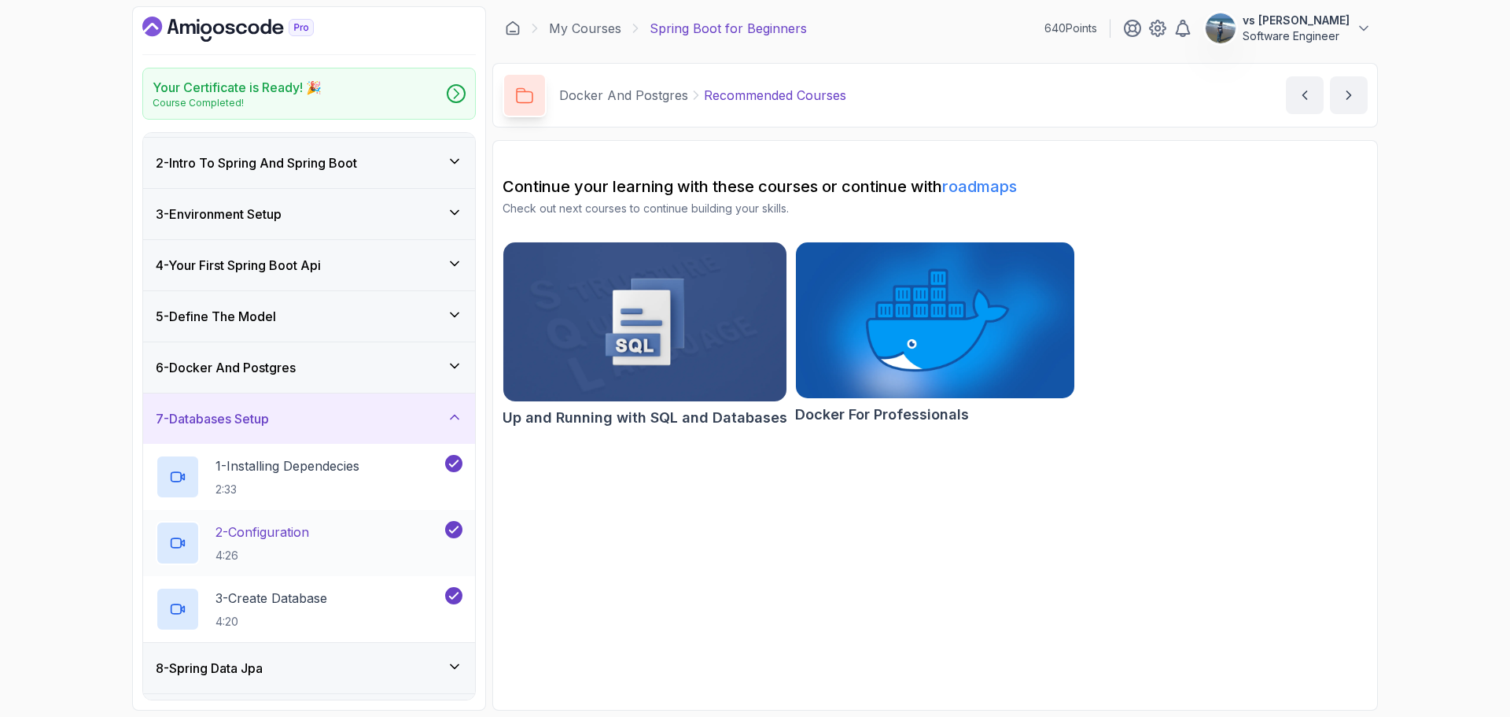
scroll to position [125, 0]
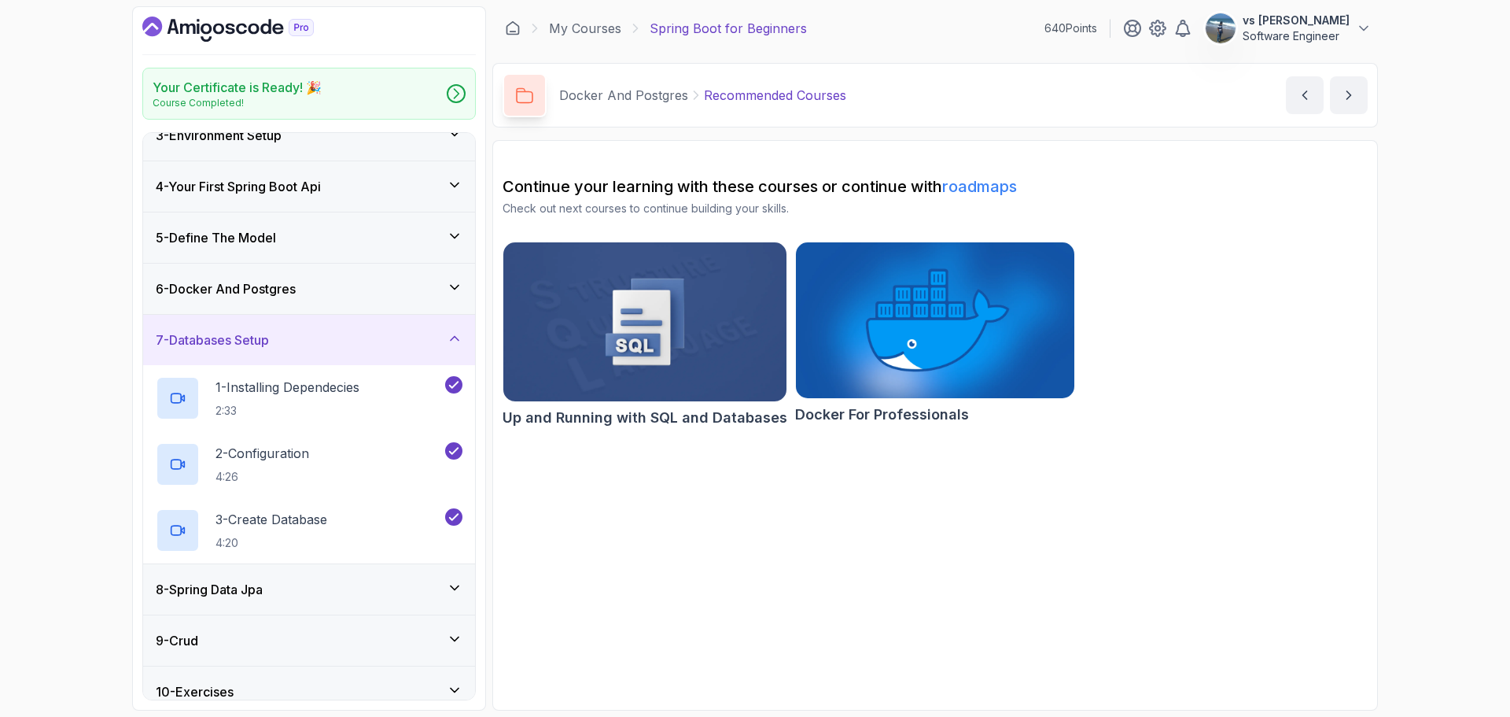
click at [263, 593] on h3 "8 - Spring Data Jpa" at bounding box center [209, 589] width 107 height 19
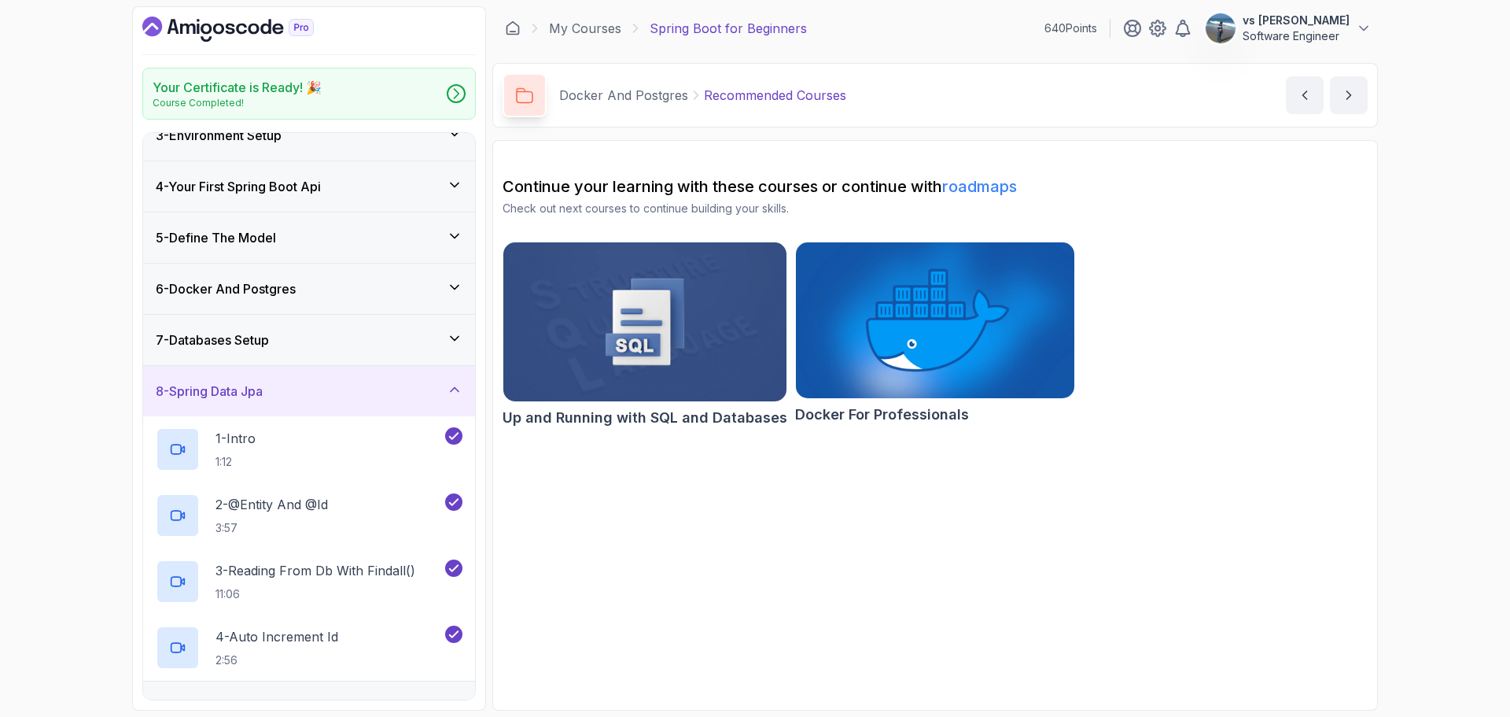
click at [385, 383] on div "8 - Spring Data Jpa" at bounding box center [309, 391] width 307 height 19
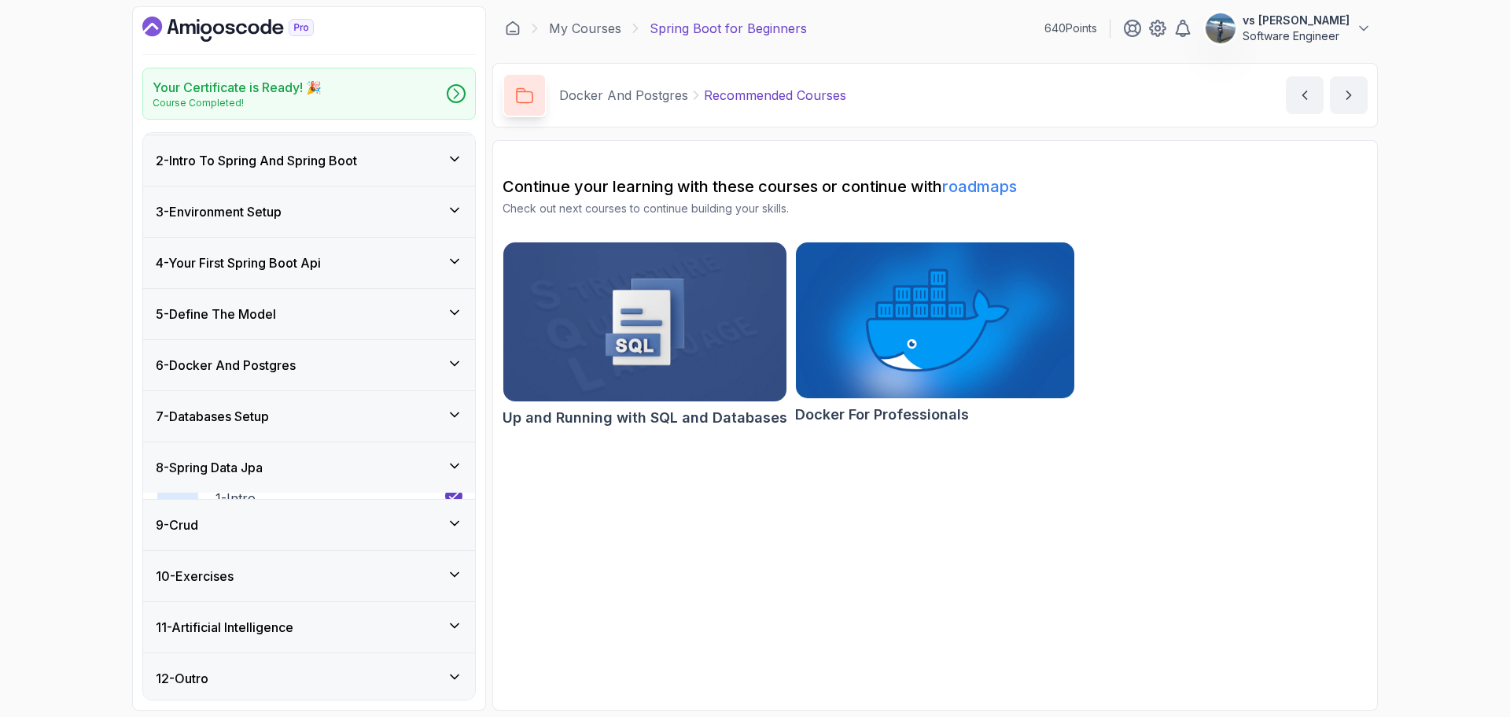
scroll to position [46, 0]
click at [320, 543] on div "9 - Crud" at bounding box center [309, 521] width 332 height 50
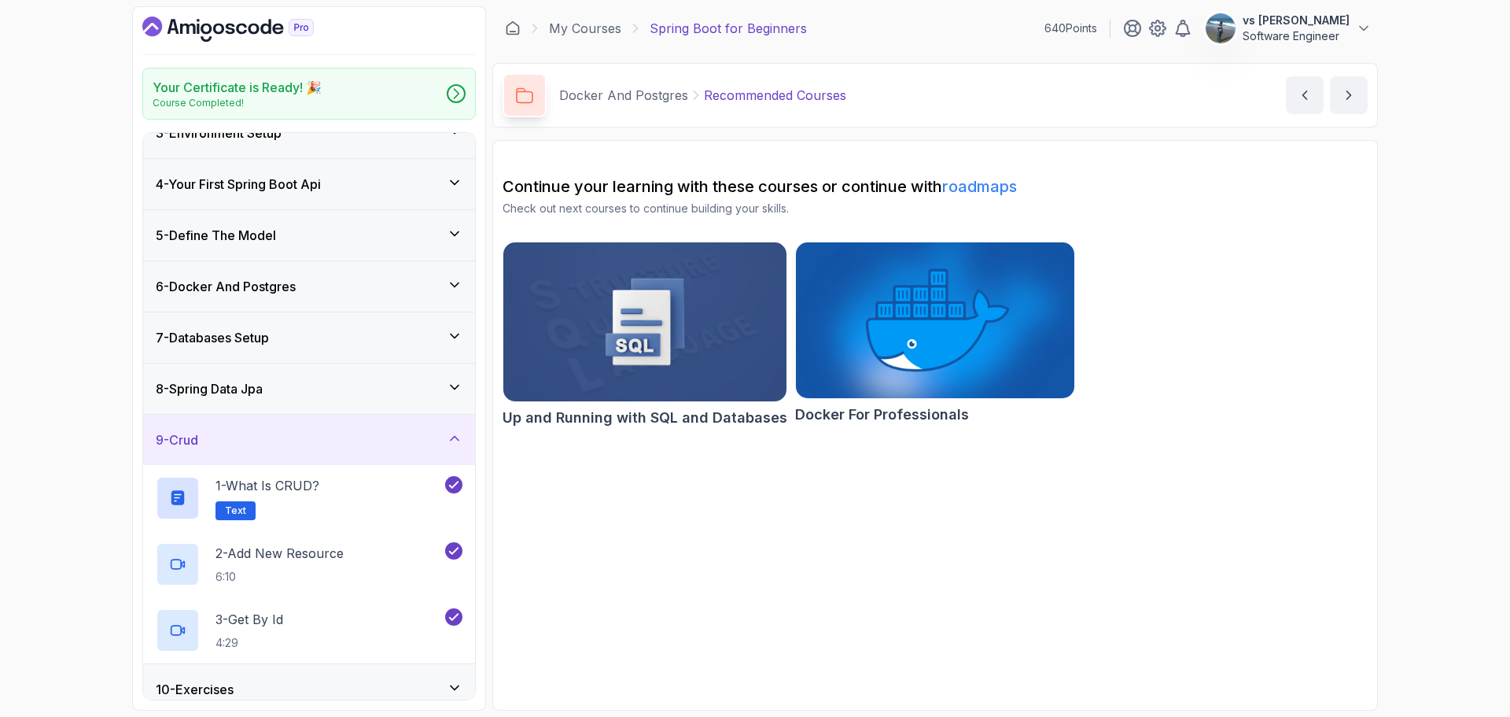
scroll to position [204, 0]
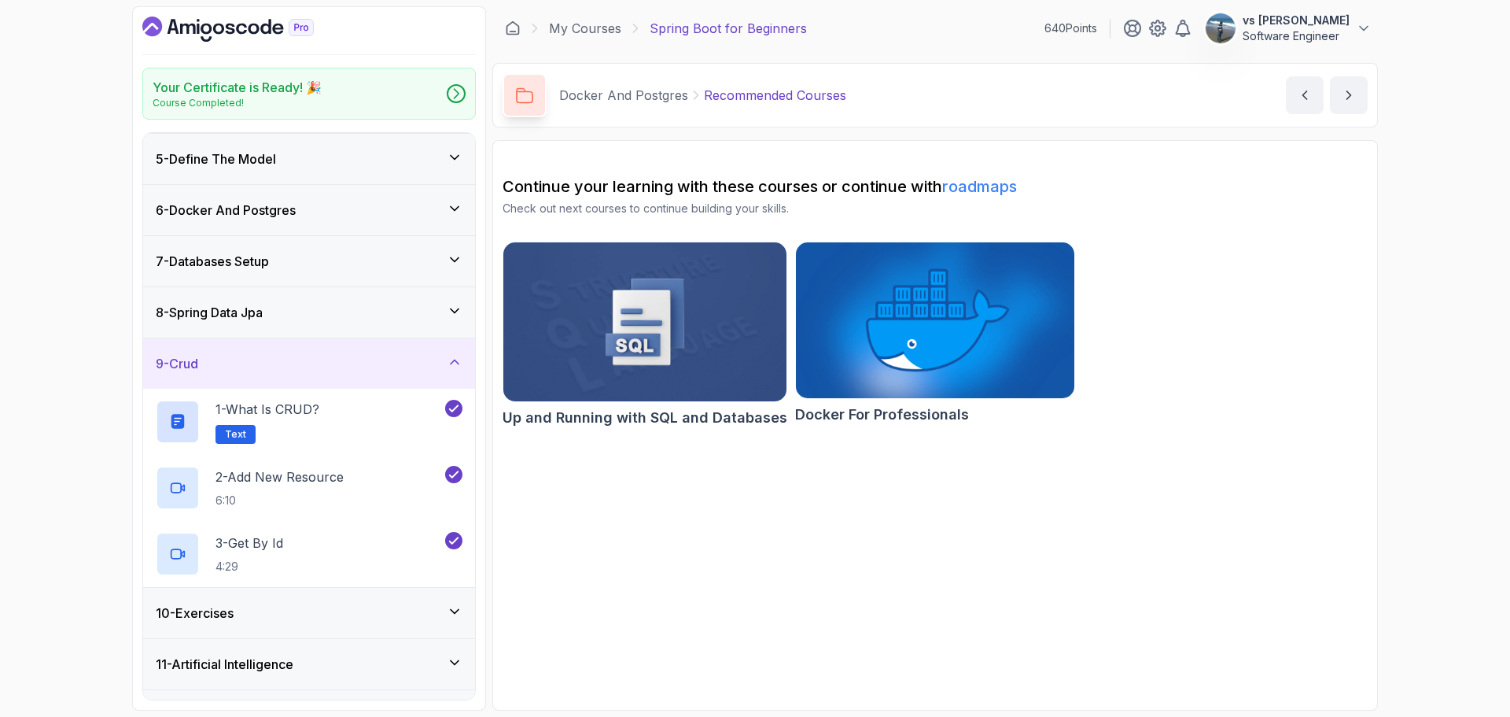
click at [258, 622] on div "10 - Exercises" at bounding box center [309, 613] width 332 height 50
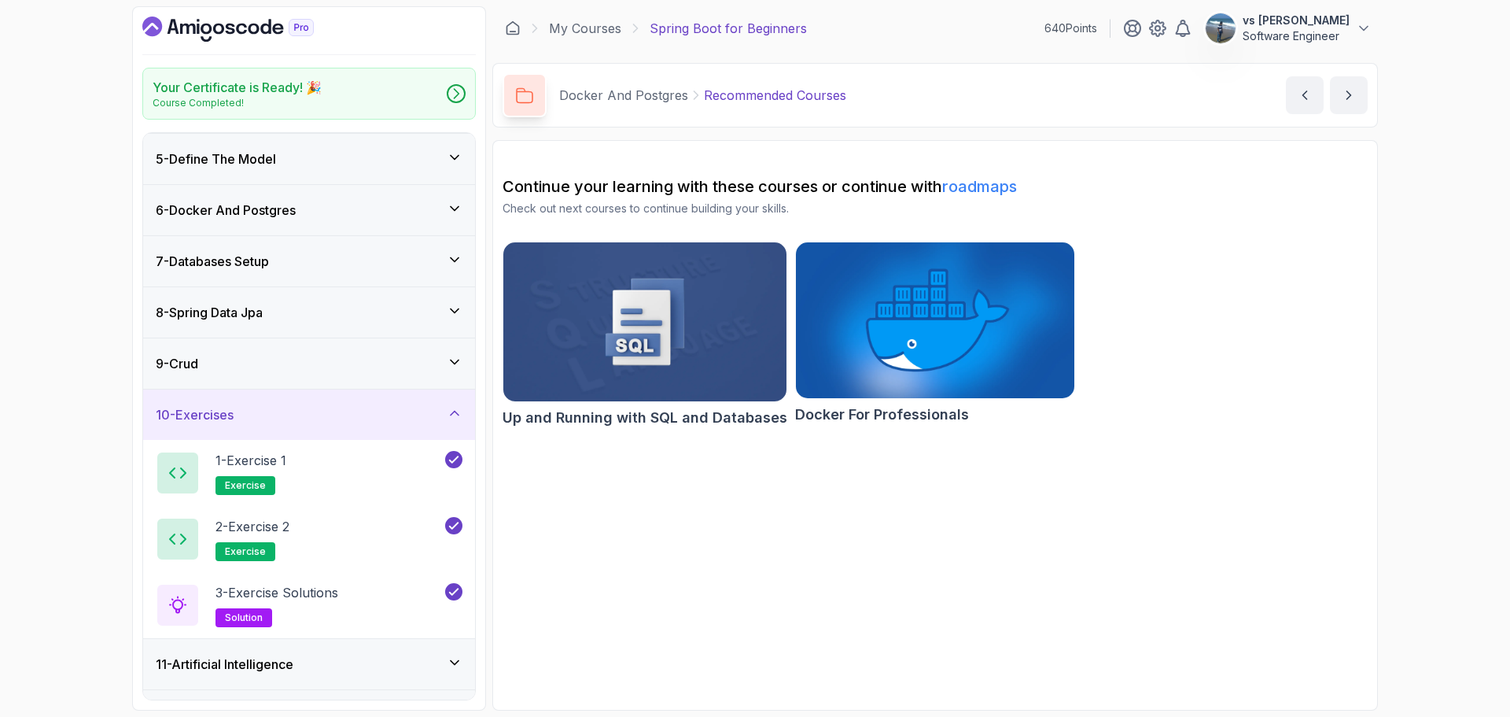
click at [282, 426] on div "10 - Exercises" at bounding box center [309, 414] width 332 height 50
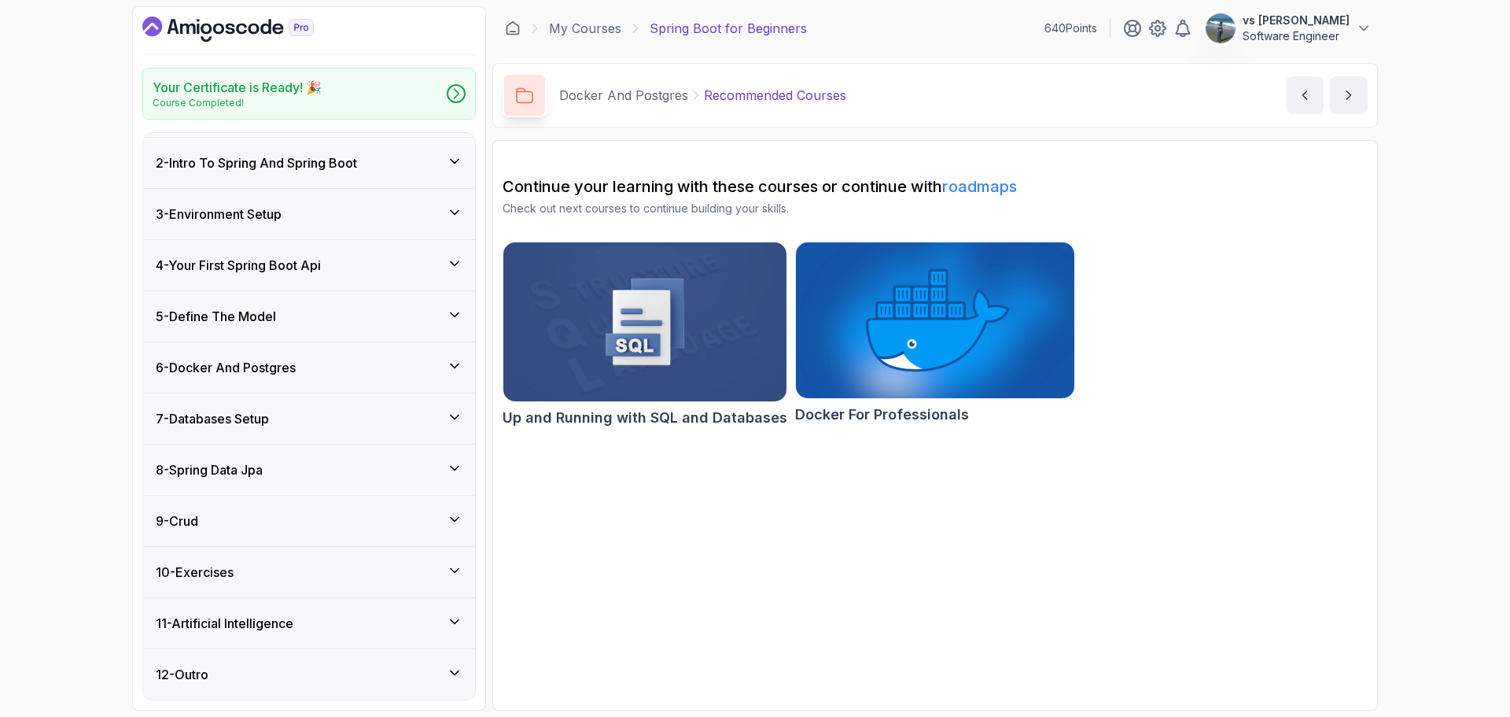
scroll to position [46, 0]
click at [335, 678] on div "12 - Outro" at bounding box center [309, 674] width 307 height 19
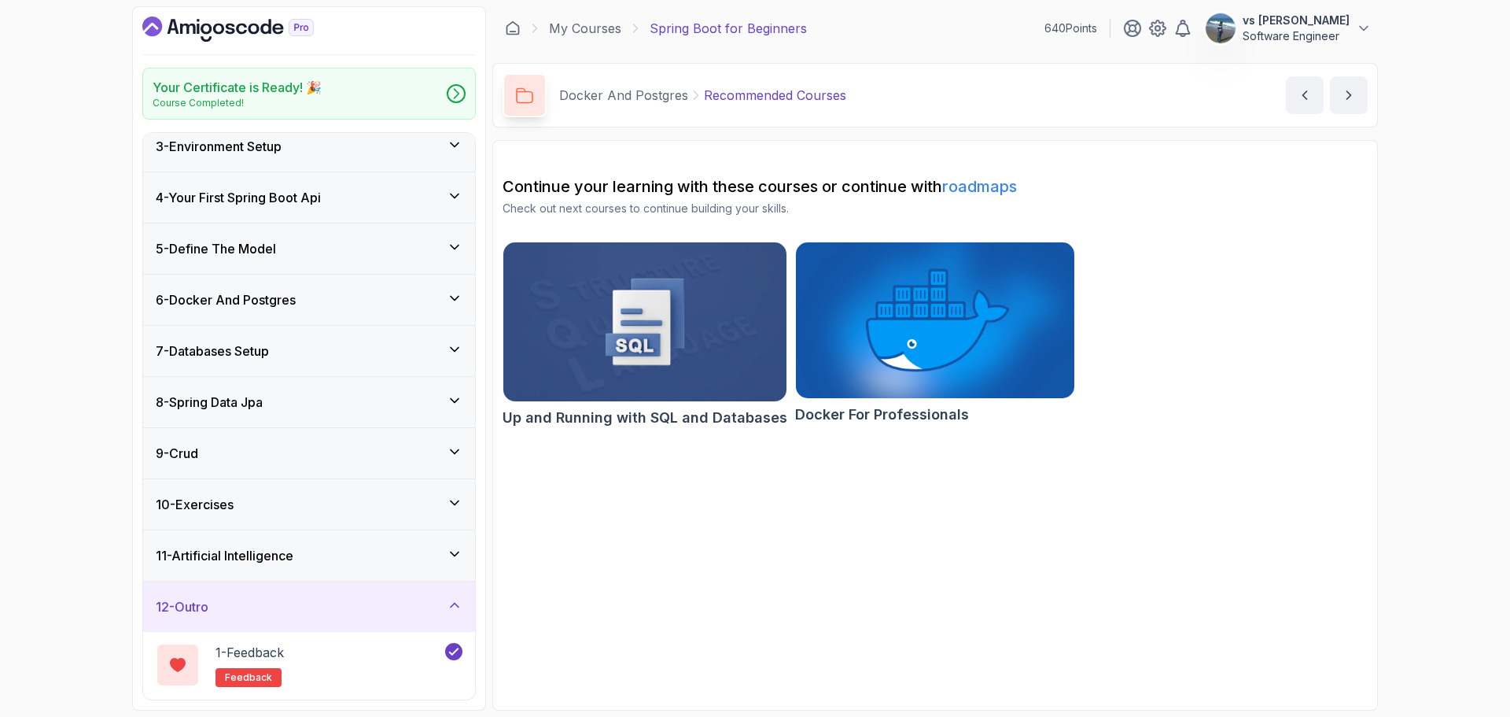
scroll to position [179, 0]
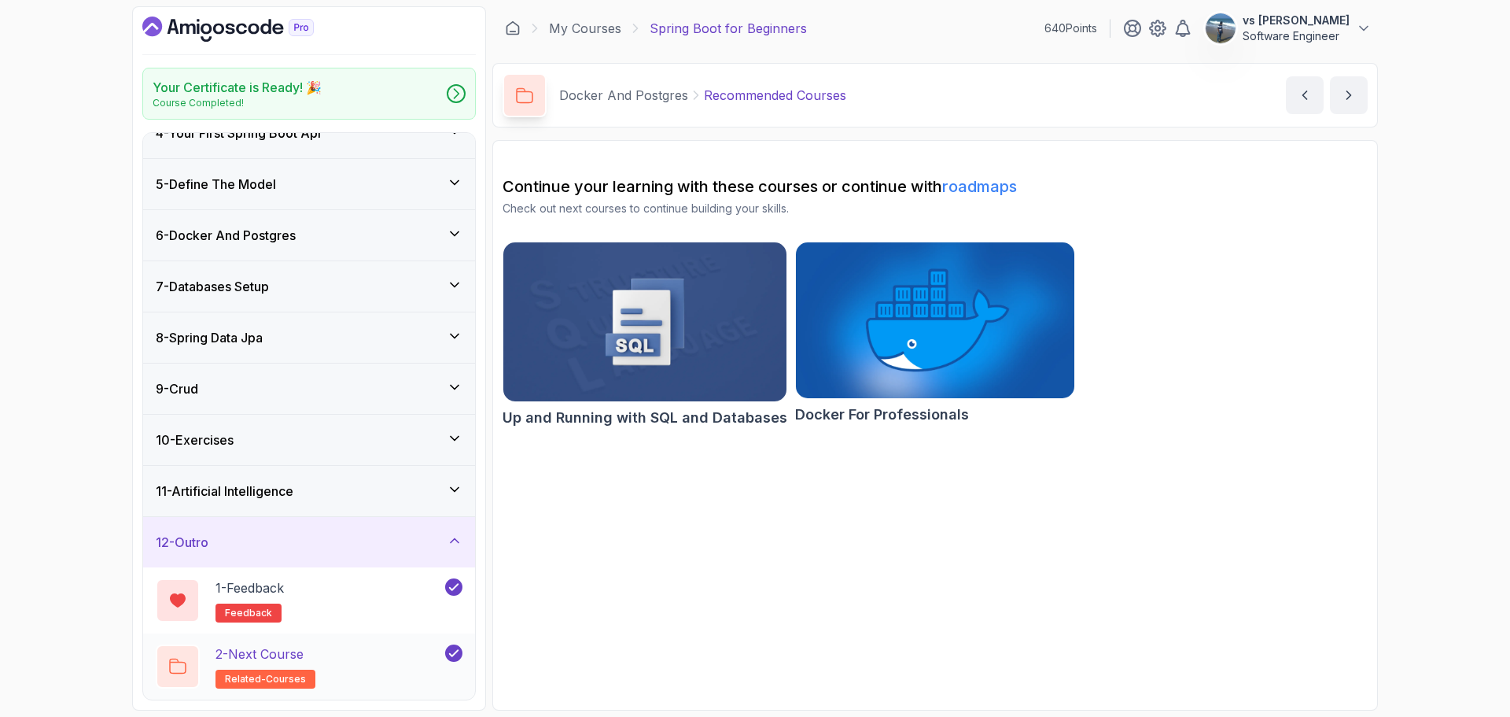
click at [352, 664] on div "2 - Next Course related-courses" at bounding box center [299, 666] width 286 height 44
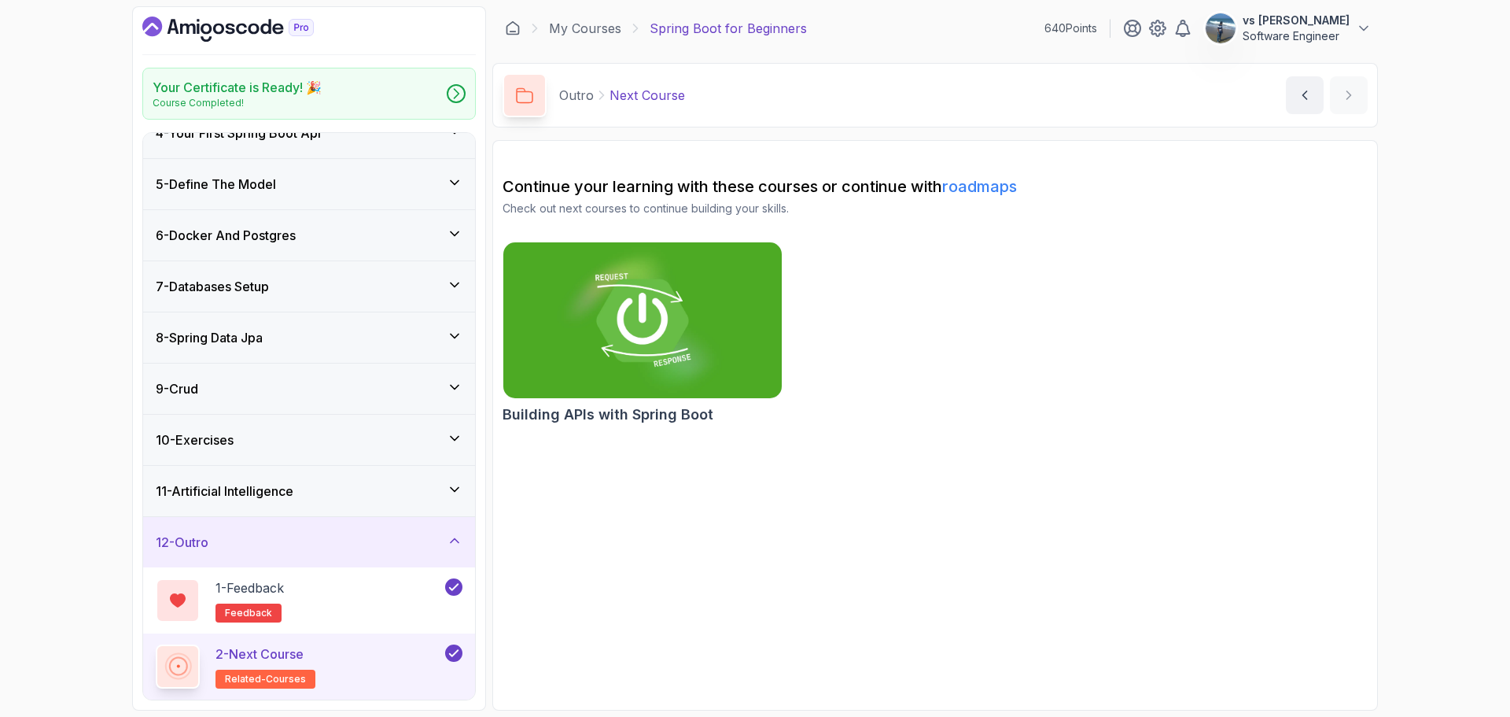
click at [661, 669] on section "Continue your learning with these courses or continue with roadmaps Check out n…" at bounding box center [935, 425] width 886 height 570
click at [565, 30] on link "My Courses" at bounding box center [585, 28] width 72 height 19
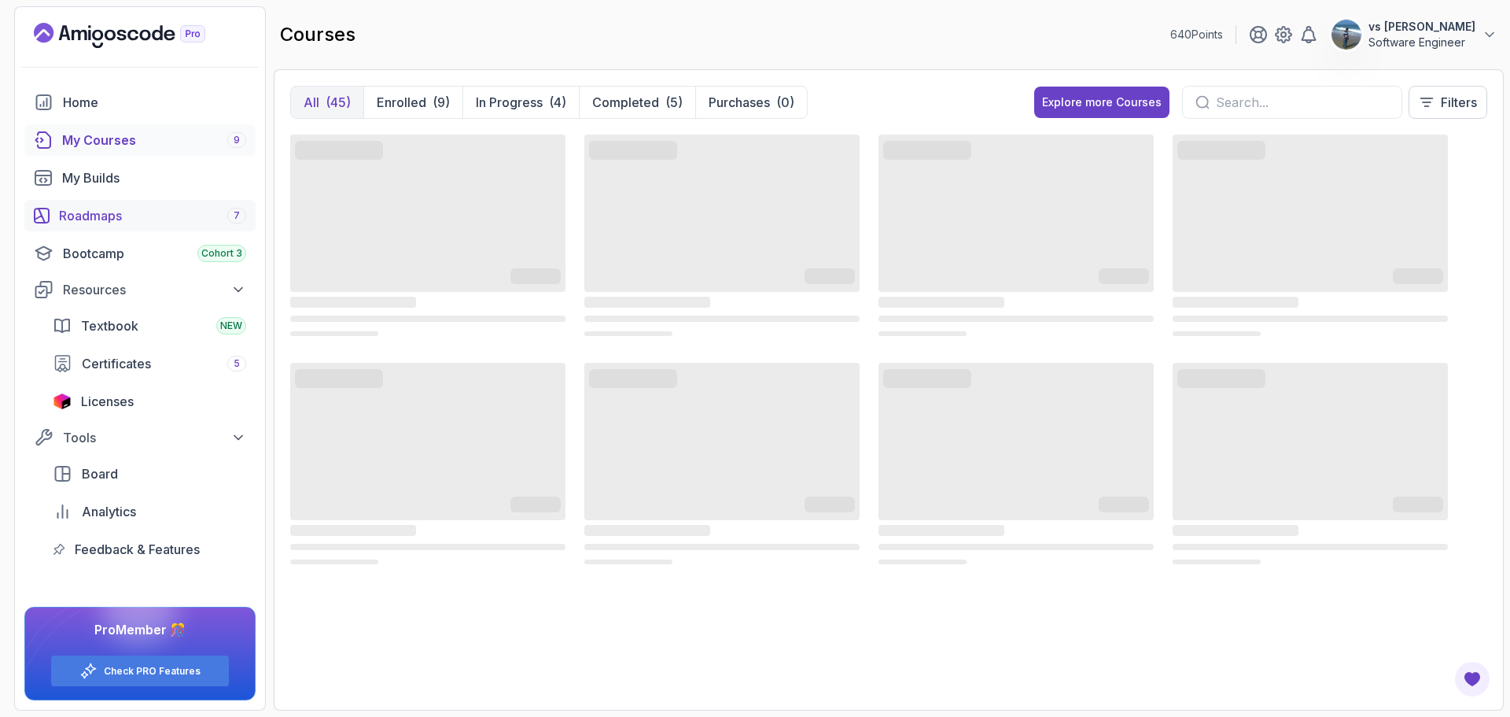
click at [146, 229] on link "Roadmaps 7" at bounding box center [139, 215] width 231 height 31
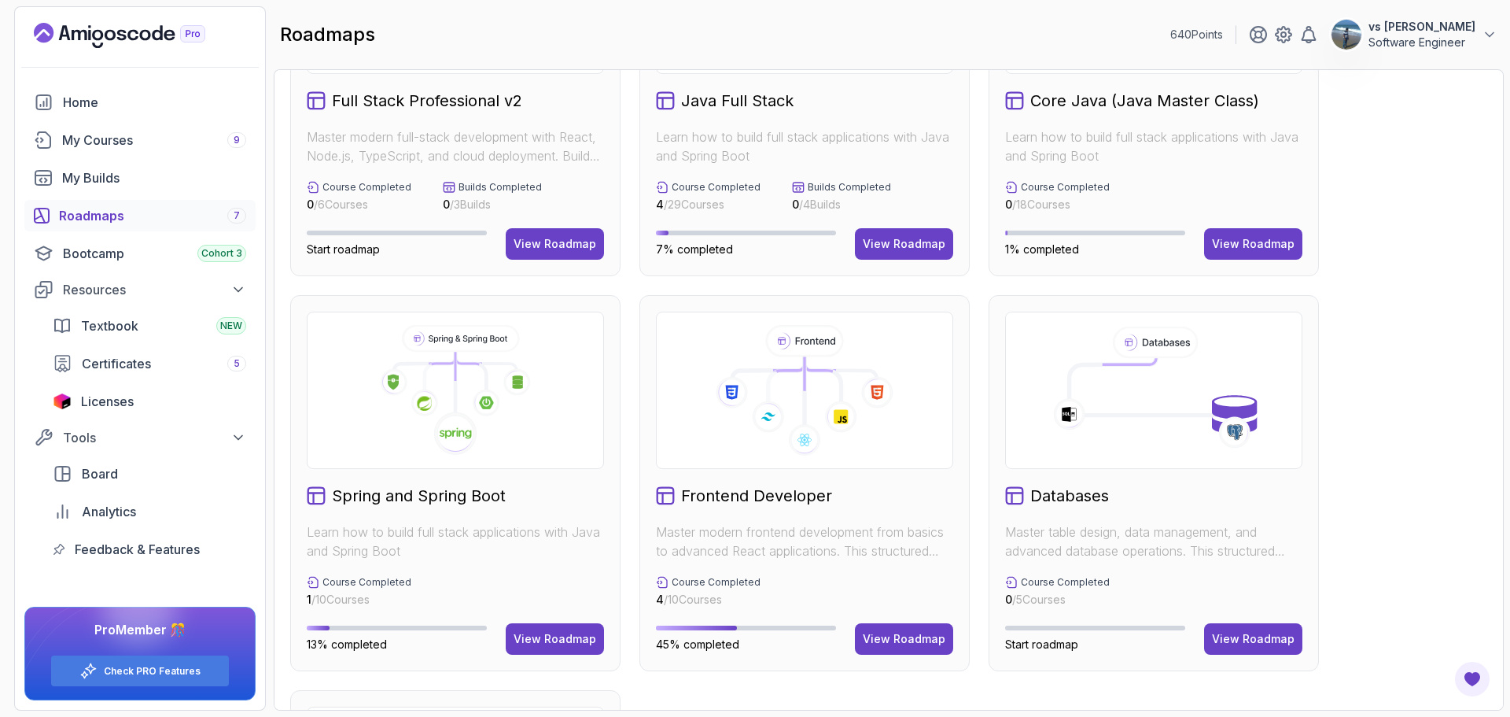
scroll to position [243, 0]
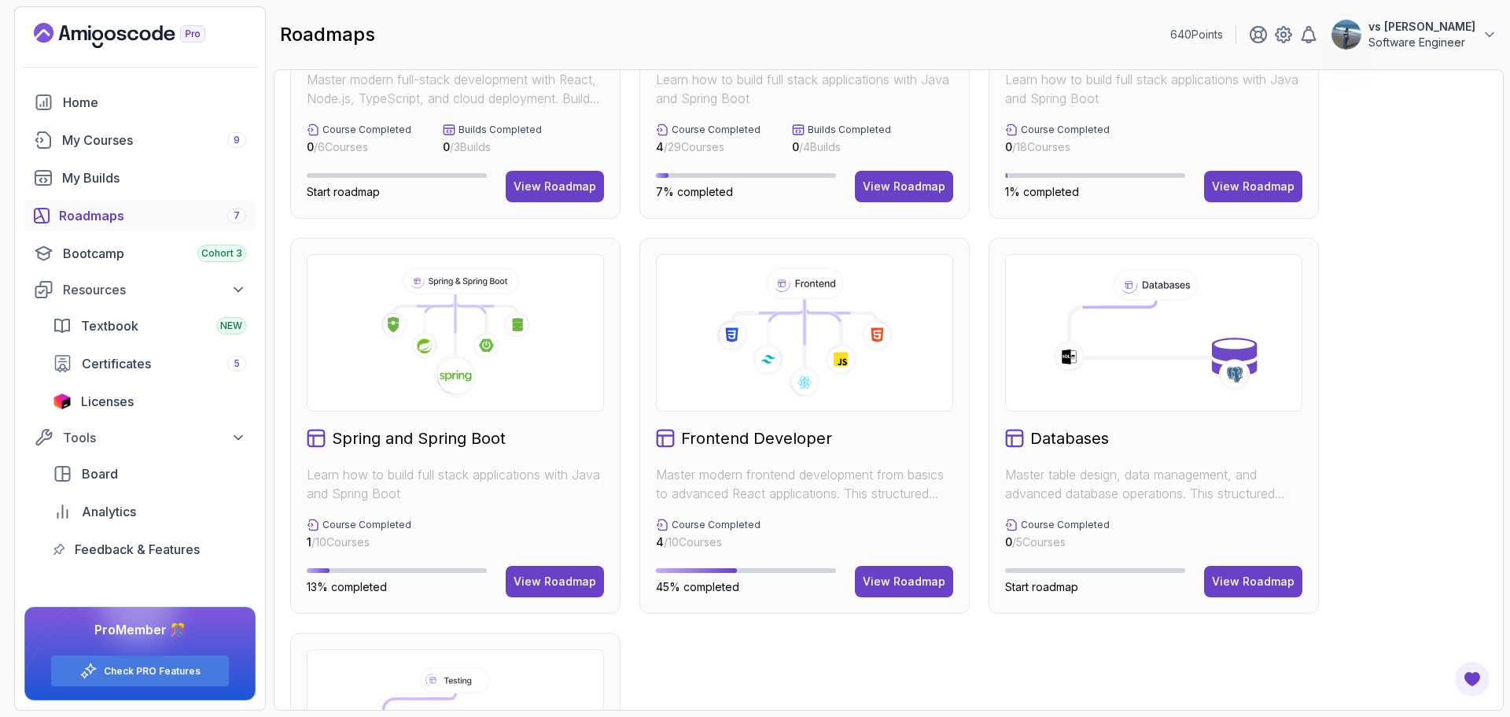
click at [455, 437] on h2 "Spring and Spring Boot" at bounding box center [419, 438] width 174 height 22
click at [545, 576] on div "View Roadmap" at bounding box center [555, 581] width 83 height 16
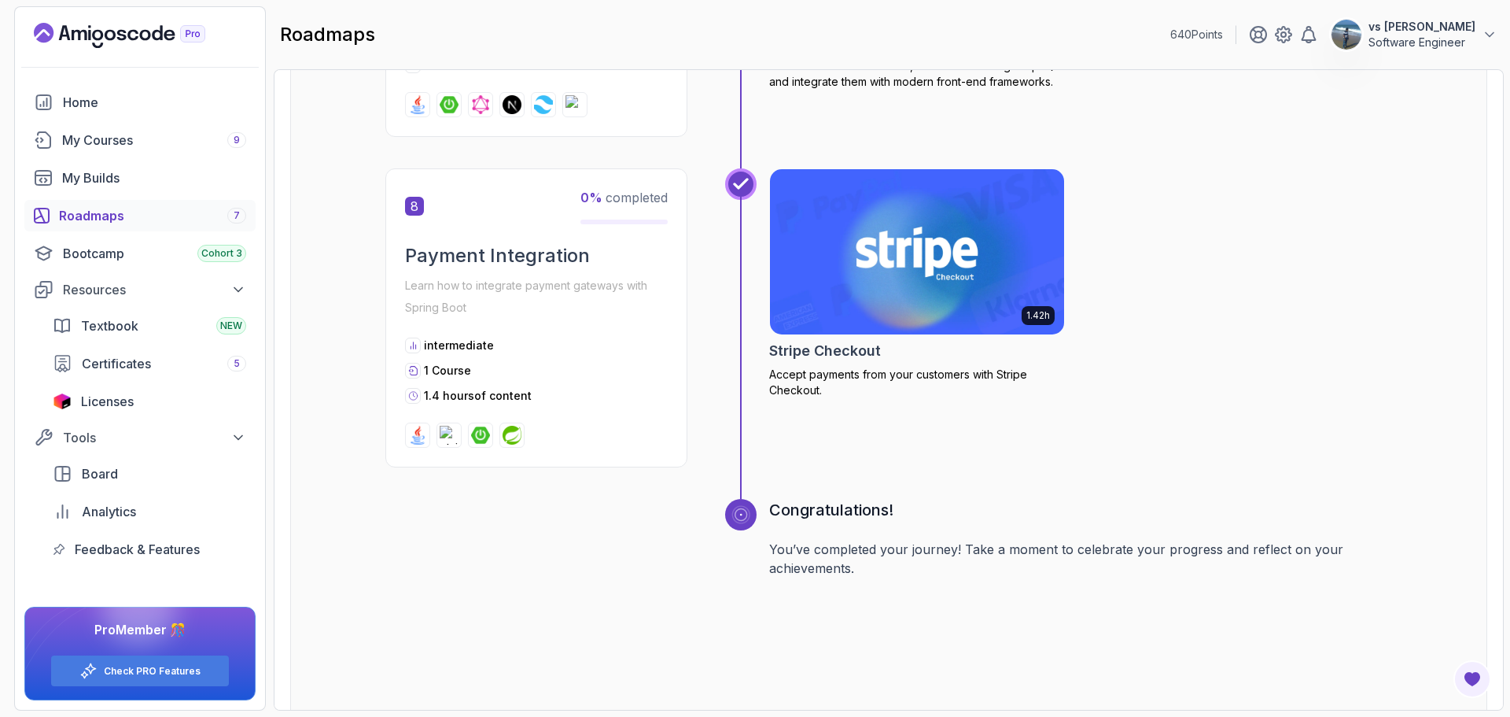
scroll to position [2682, 0]
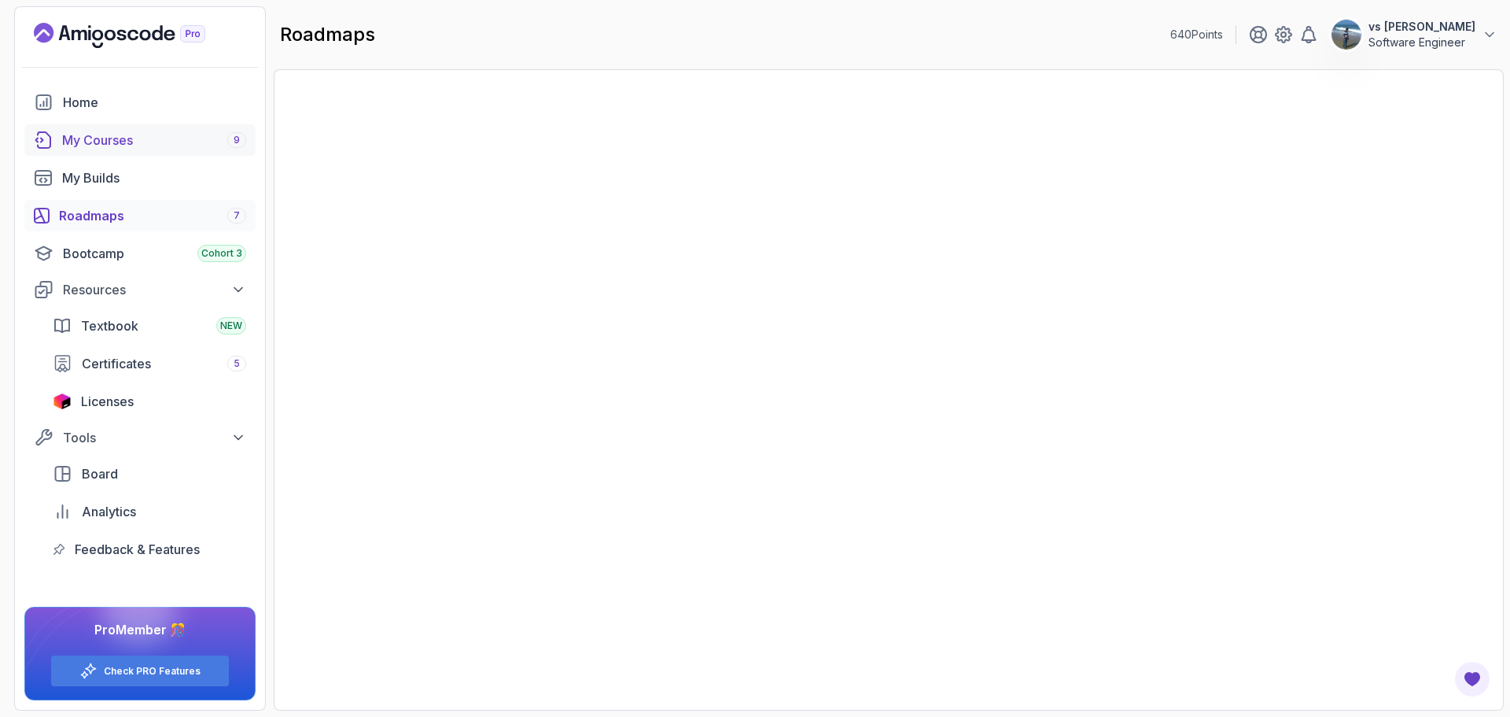
click at [126, 144] on div "My Courses 9" at bounding box center [154, 140] width 184 height 19
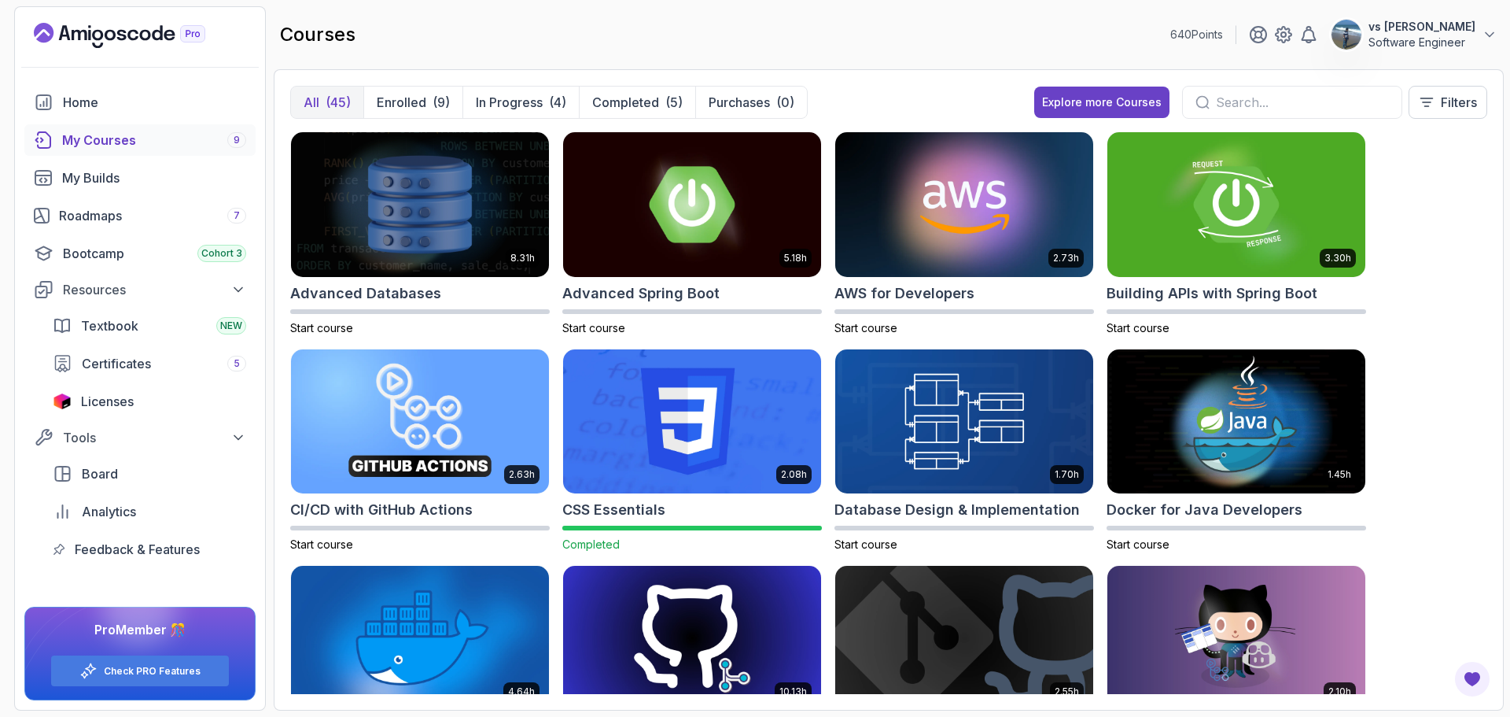
click at [1465, 356] on div "8.31h Advanced Databases Start course 5.18h Advanced Spring Boot Start course 2…" at bounding box center [888, 412] width 1197 height 562
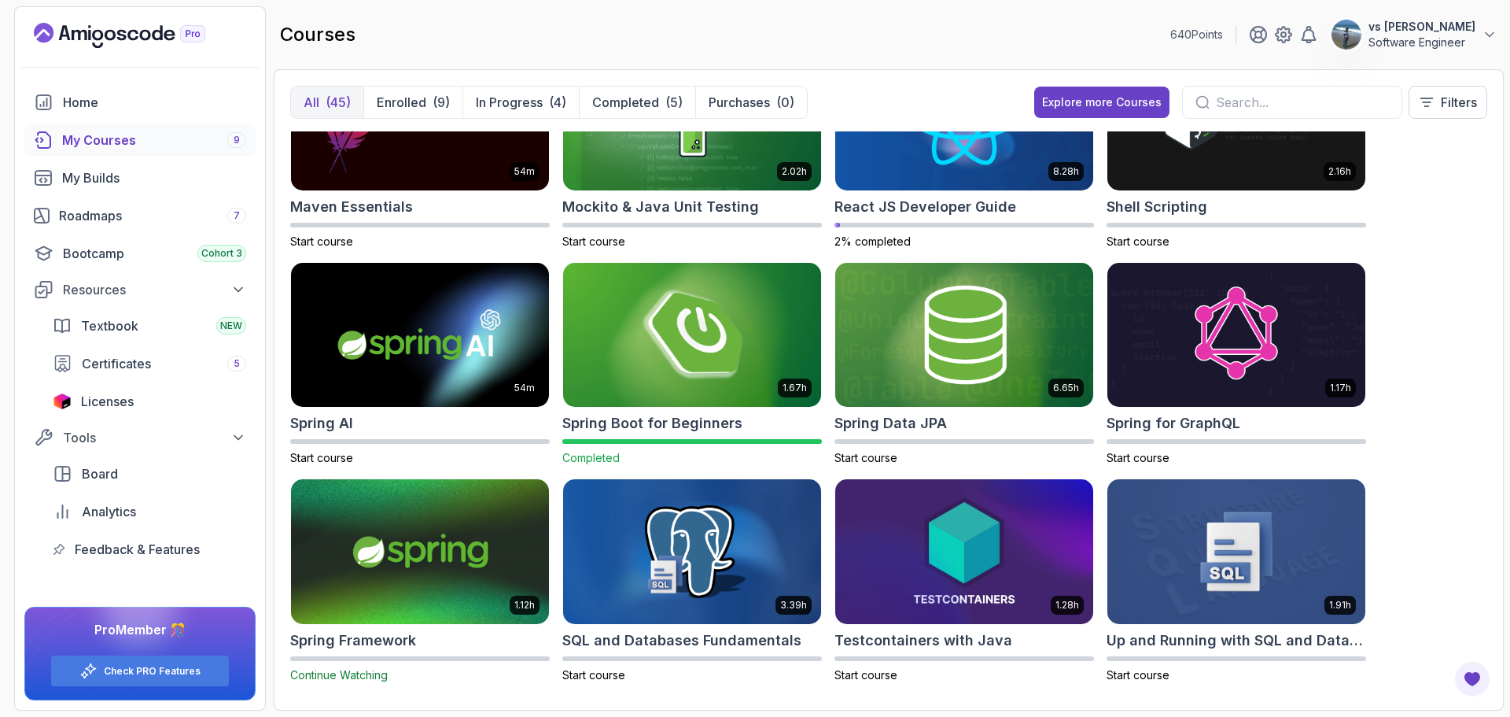
scroll to position [1888, 0]
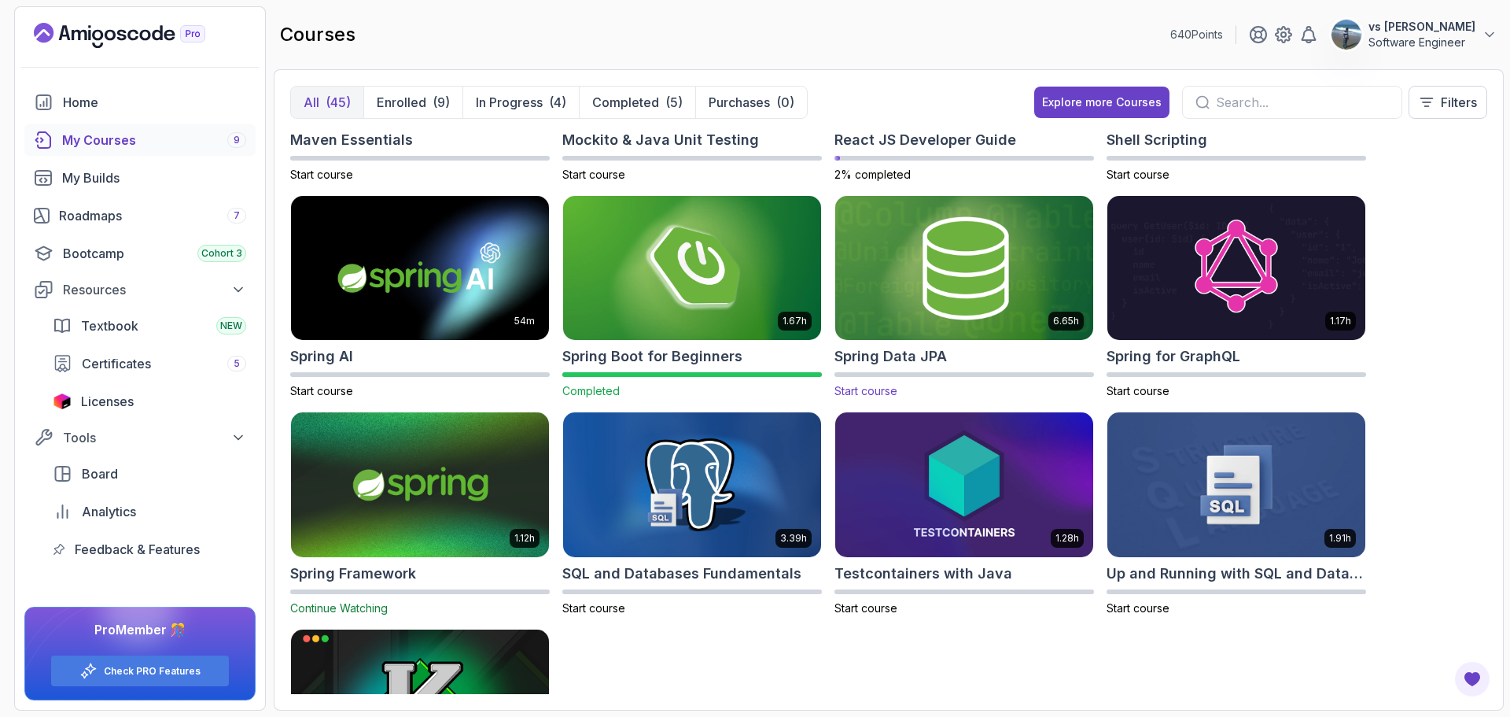
click at [932, 273] on img at bounding box center [964, 268] width 271 height 152
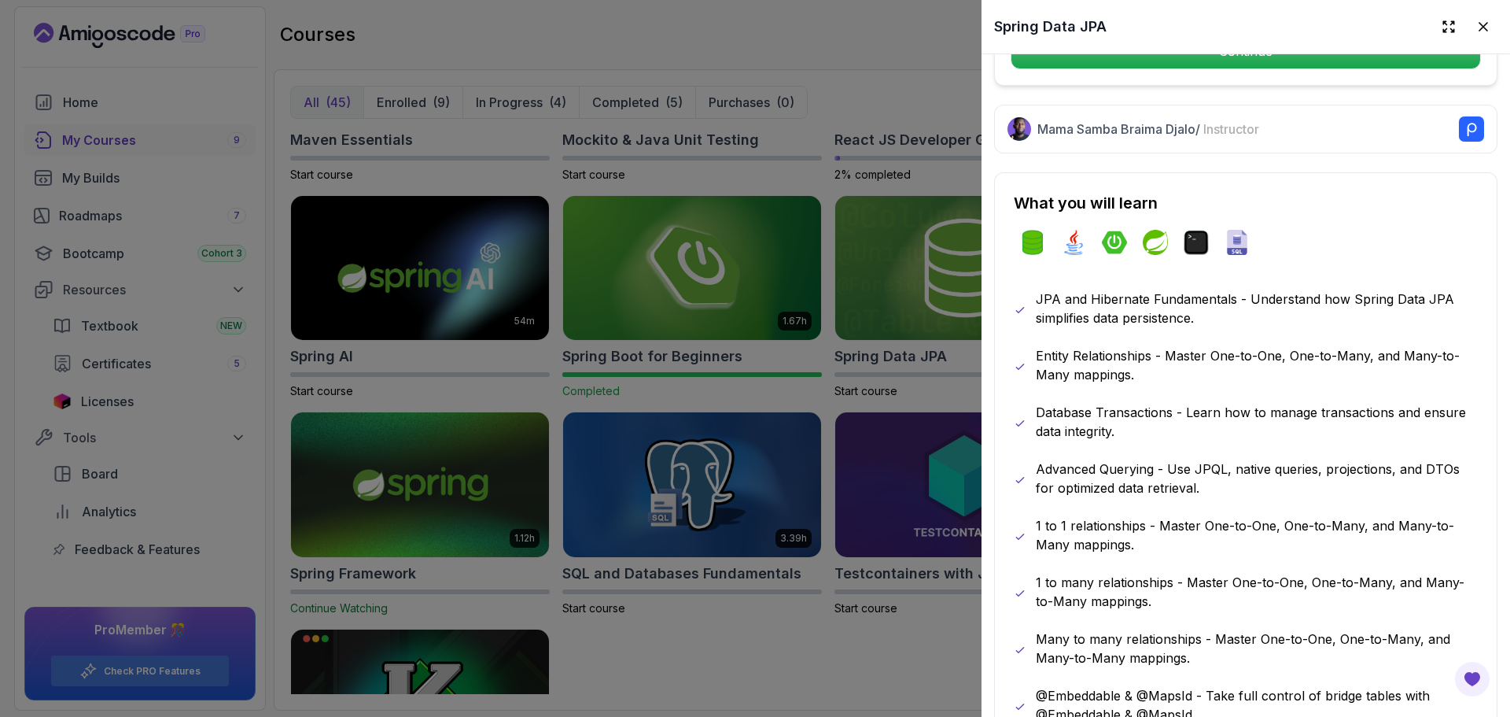
scroll to position [865, 0]
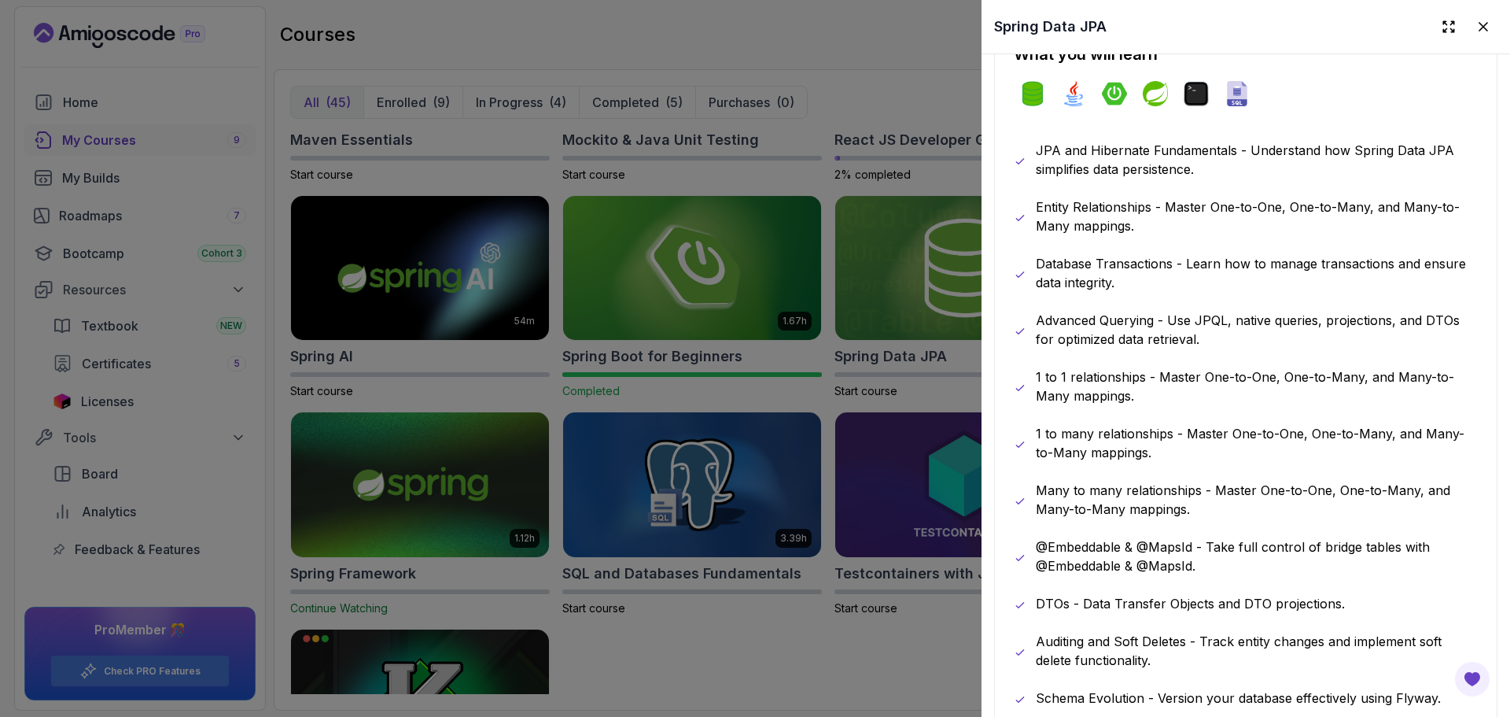
click at [621, 665] on div at bounding box center [755, 358] width 1510 height 717
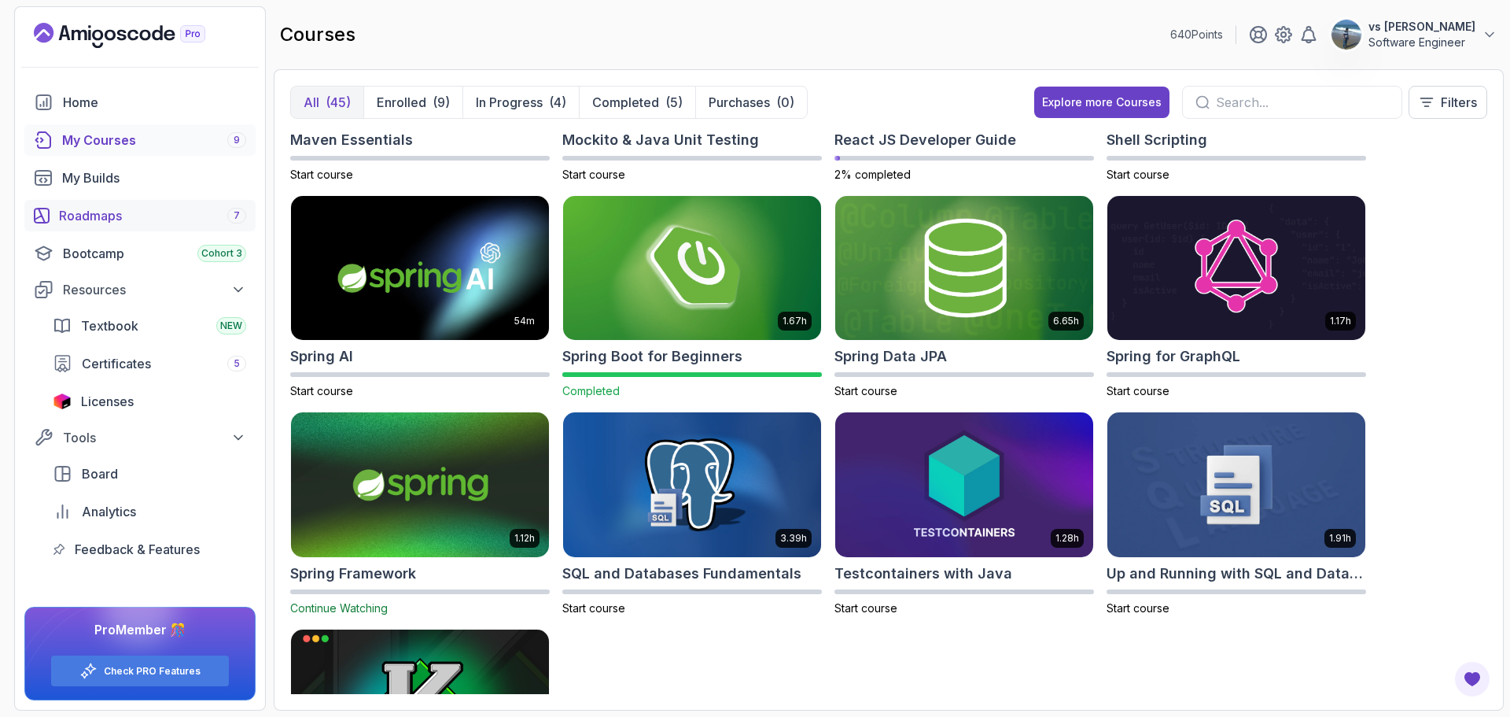
click at [105, 223] on div "Roadmaps 7" at bounding box center [152, 215] width 187 height 19
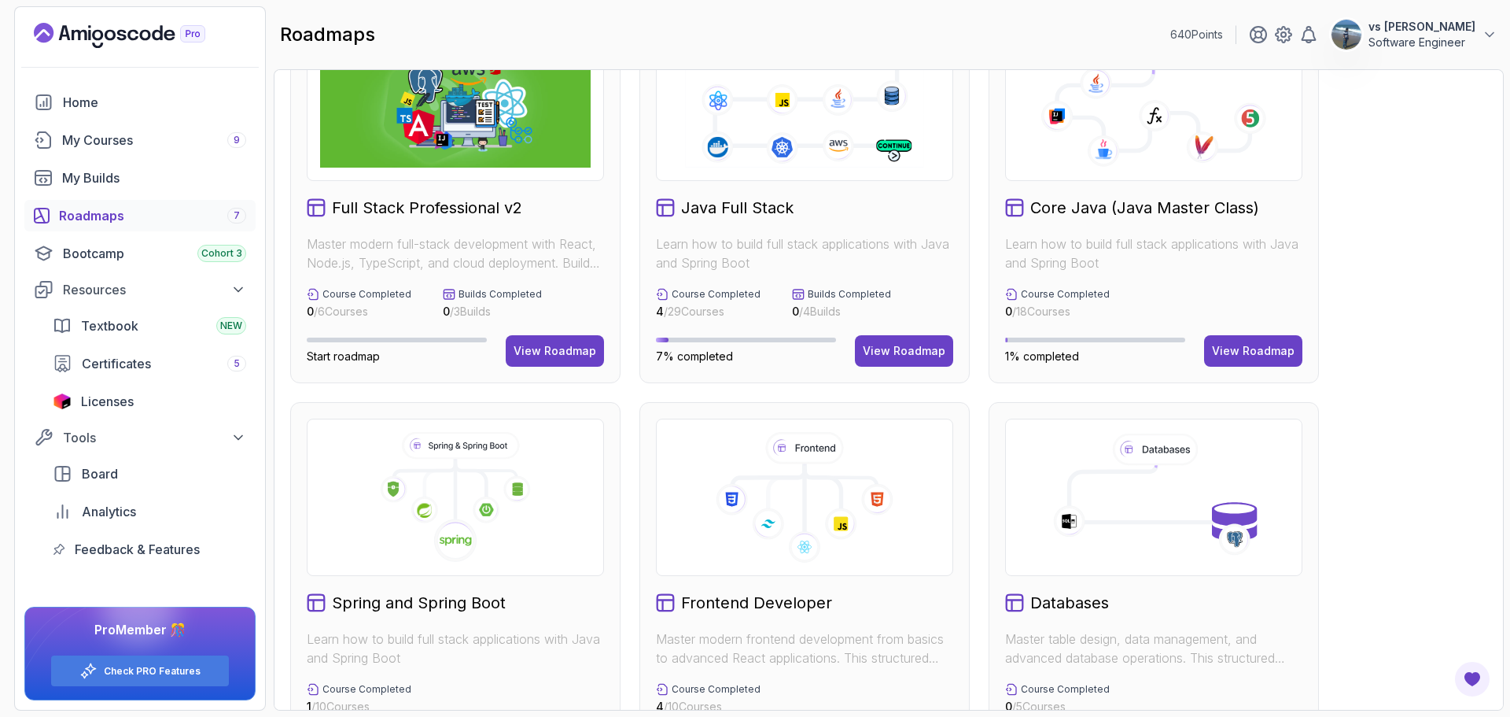
scroll to position [393, 0]
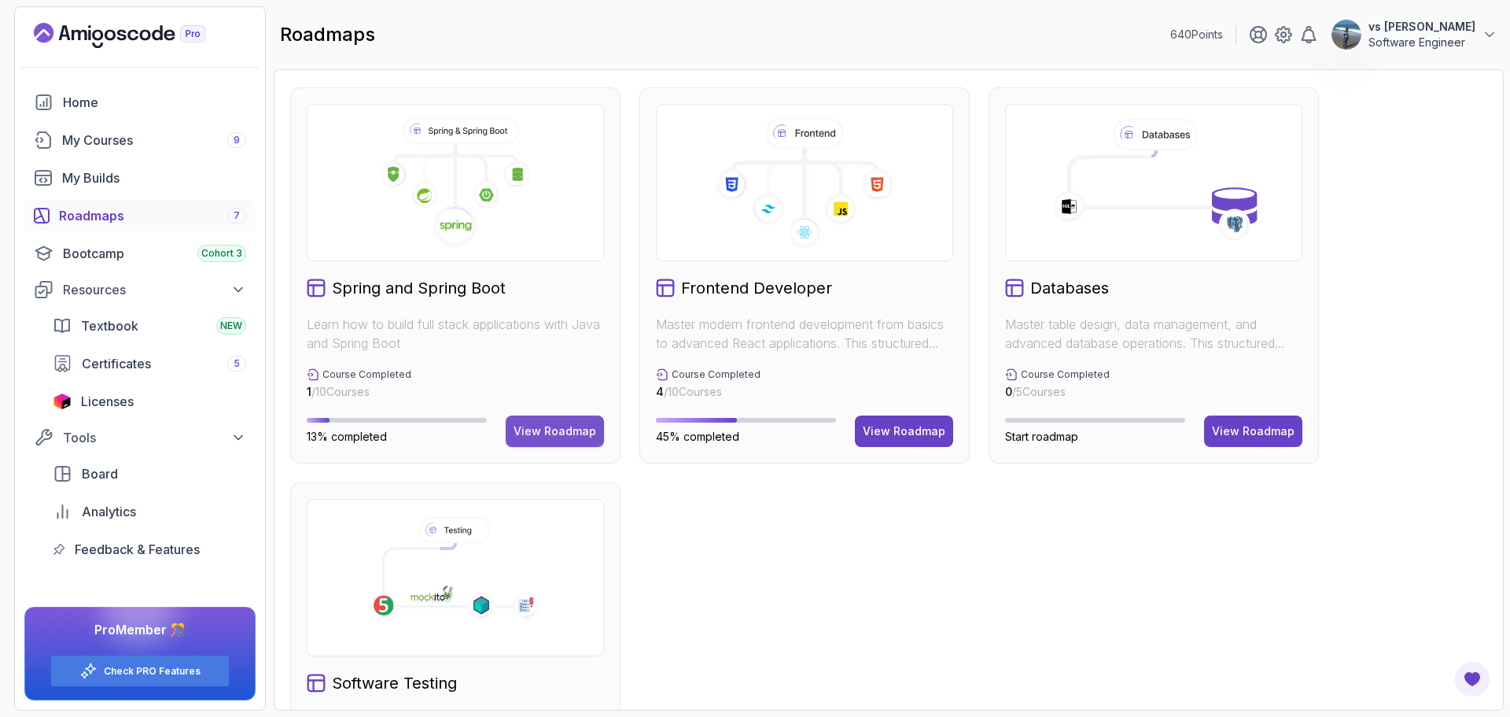
click at [542, 417] on button "View Roadmap" at bounding box center [555, 430] width 98 height 31
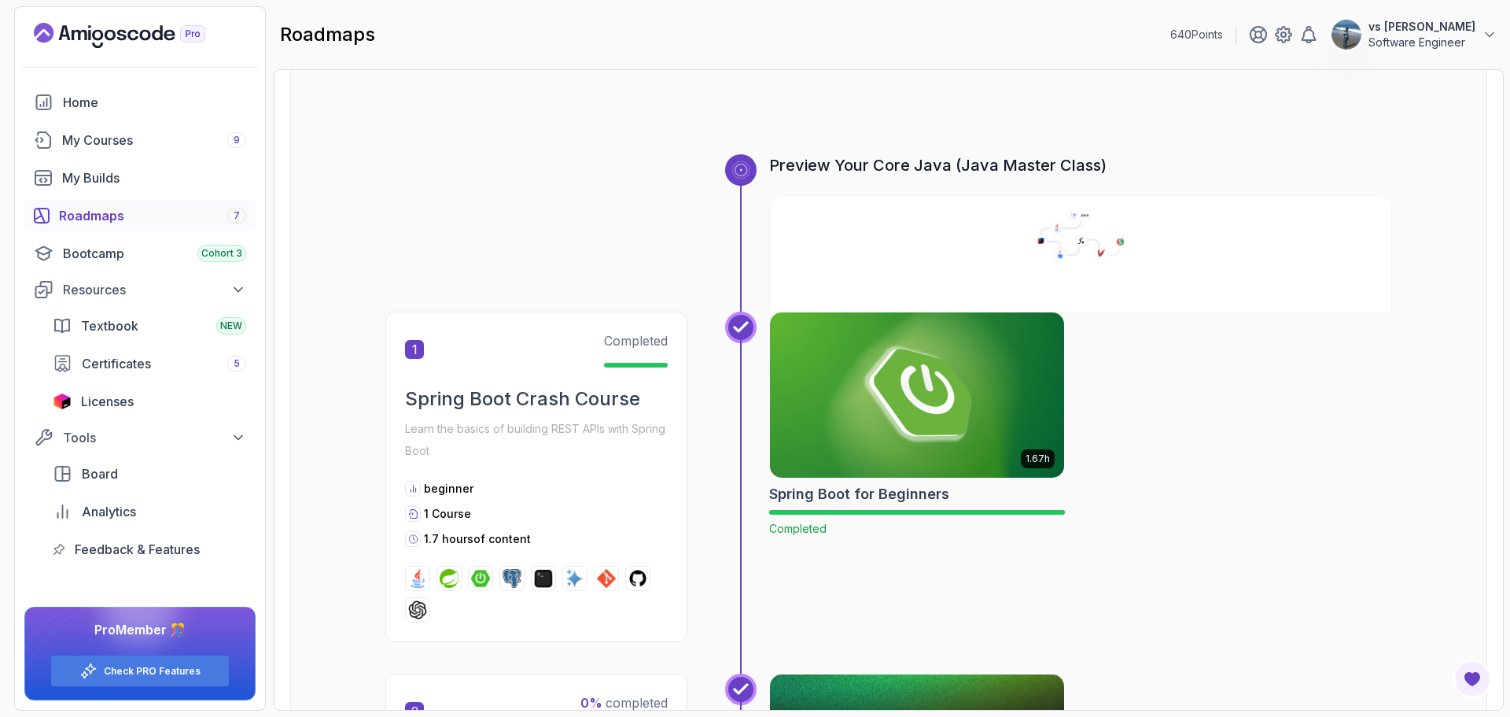
scroll to position [94, 0]
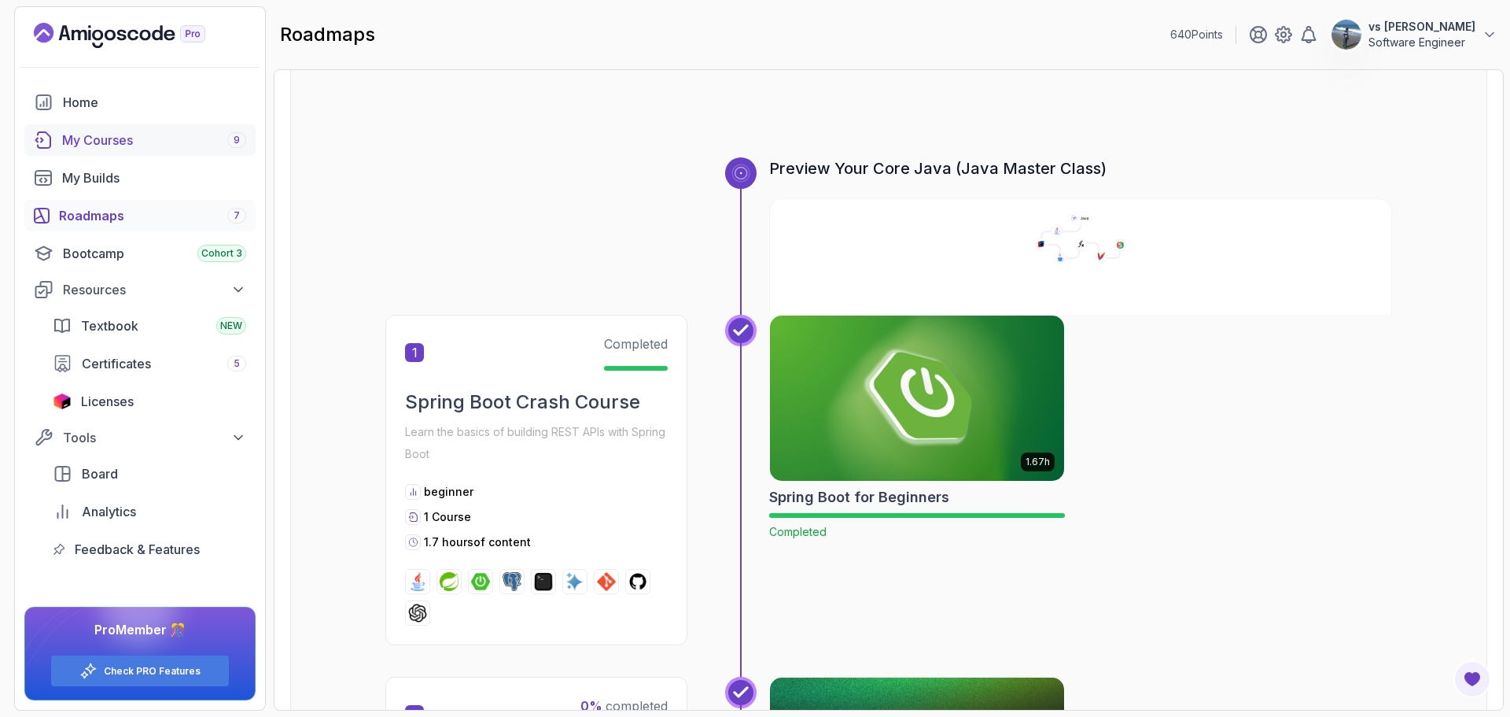
click at [124, 141] on div "My Courses 9" at bounding box center [154, 140] width 184 height 19
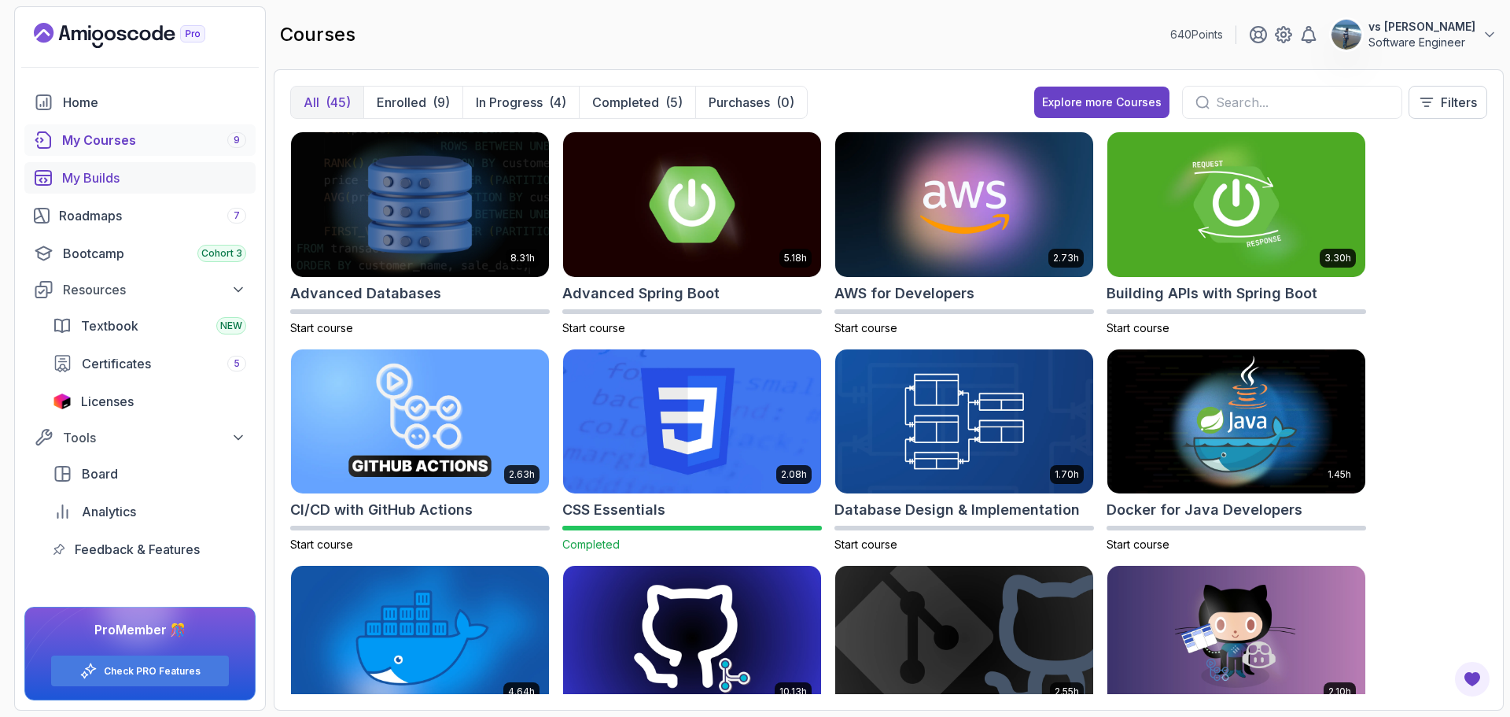
click at [95, 168] on div "My Builds" at bounding box center [154, 177] width 184 height 19
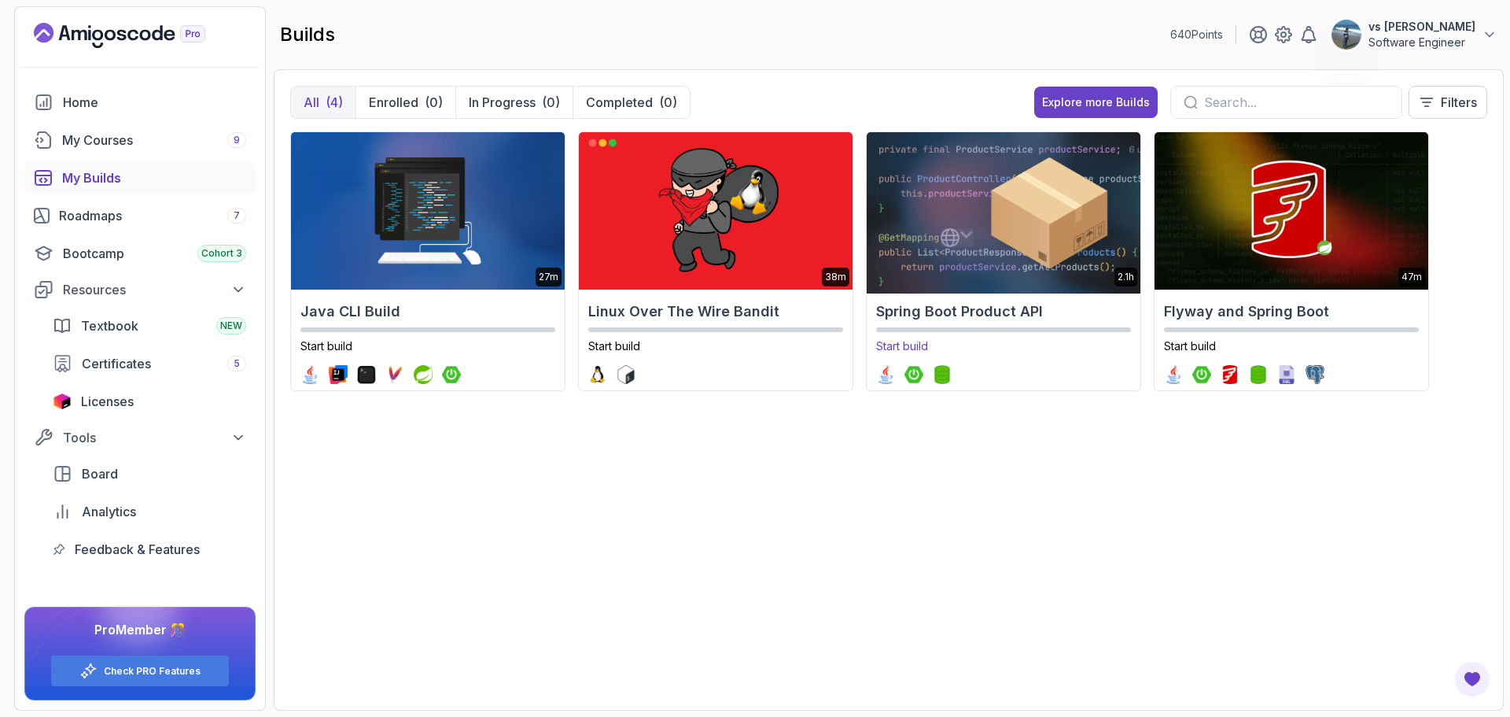
click at [964, 216] on img at bounding box center [1003, 210] width 287 height 165
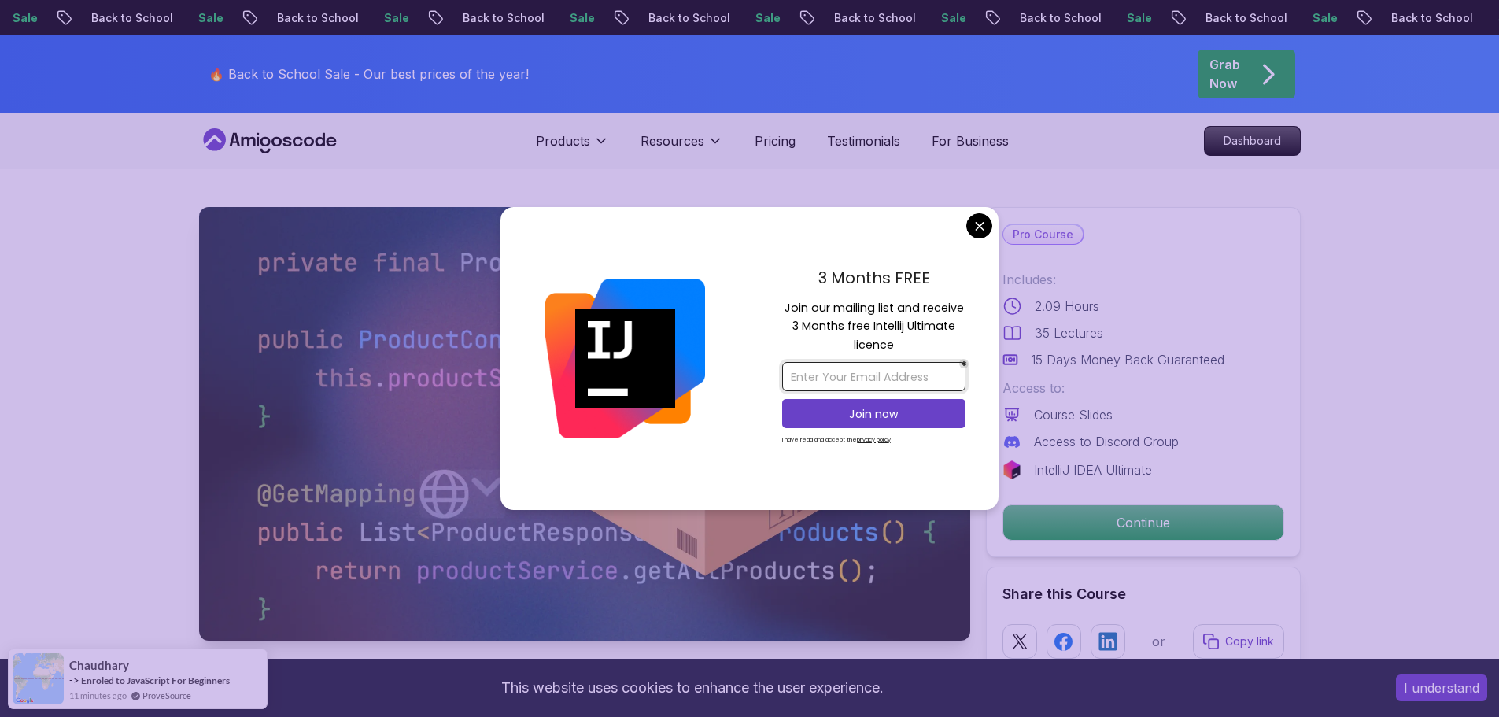
click at [832, 385] on input "email" at bounding box center [873, 376] width 183 height 29
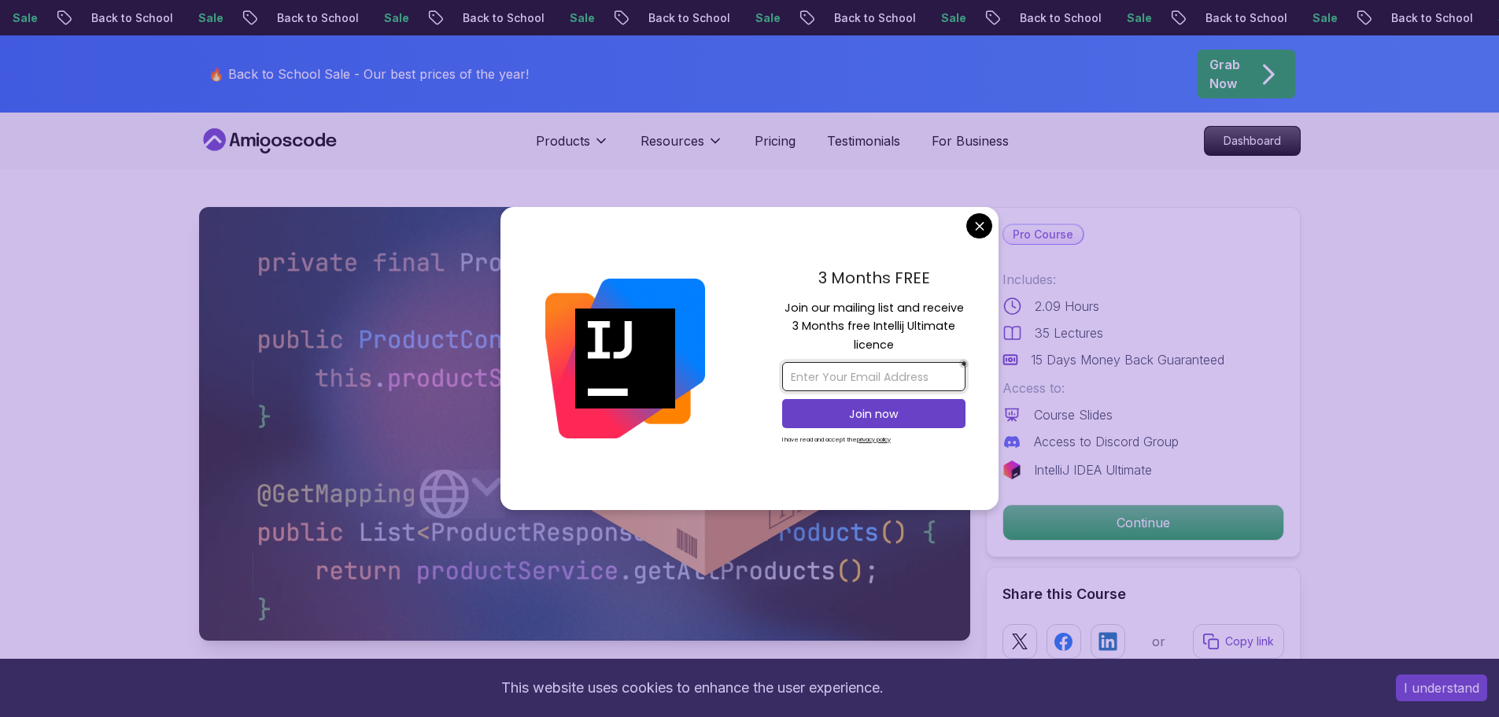
type input "[EMAIL_ADDRESS][DOMAIN_NAME]"
click at [859, 413] on p "Join now" at bounding box center [873, 414] width 149 height 16
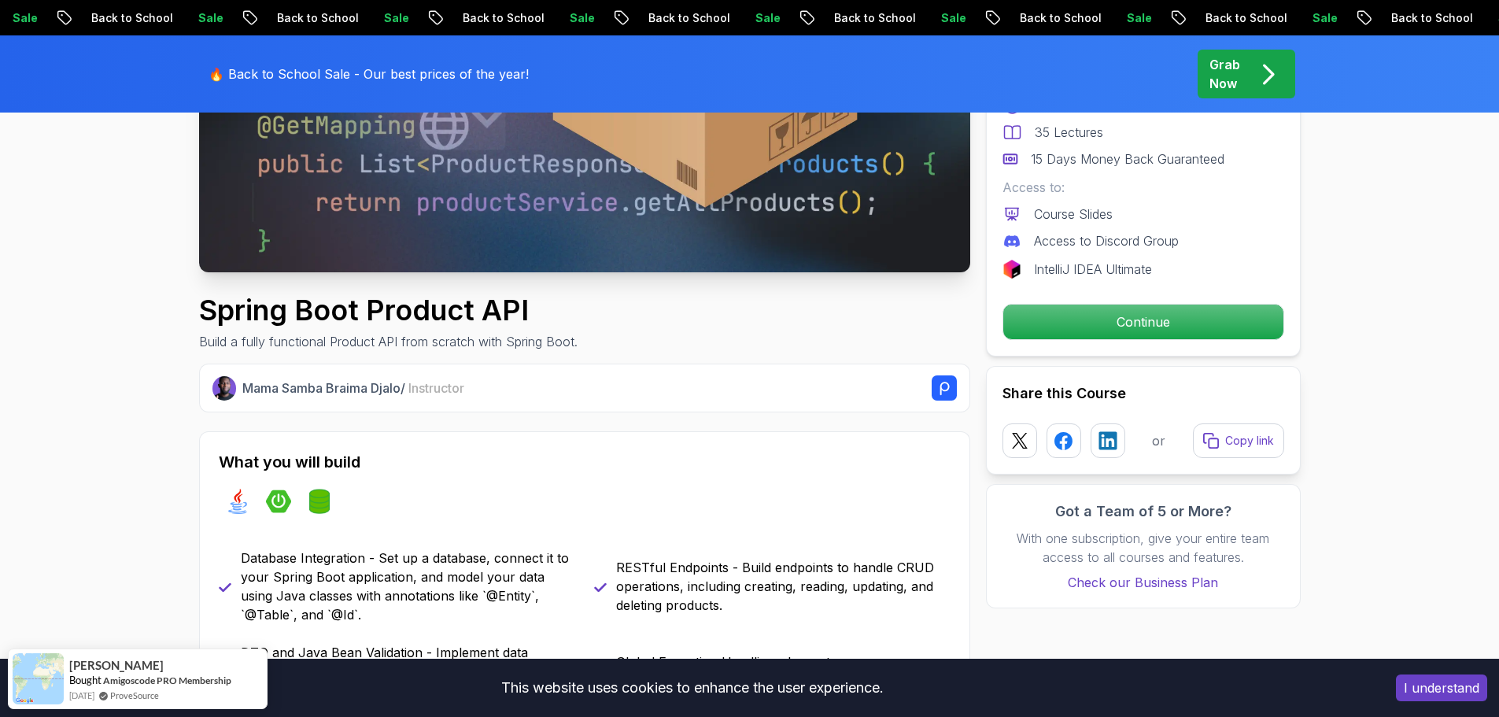
scroll to position [551, 0]
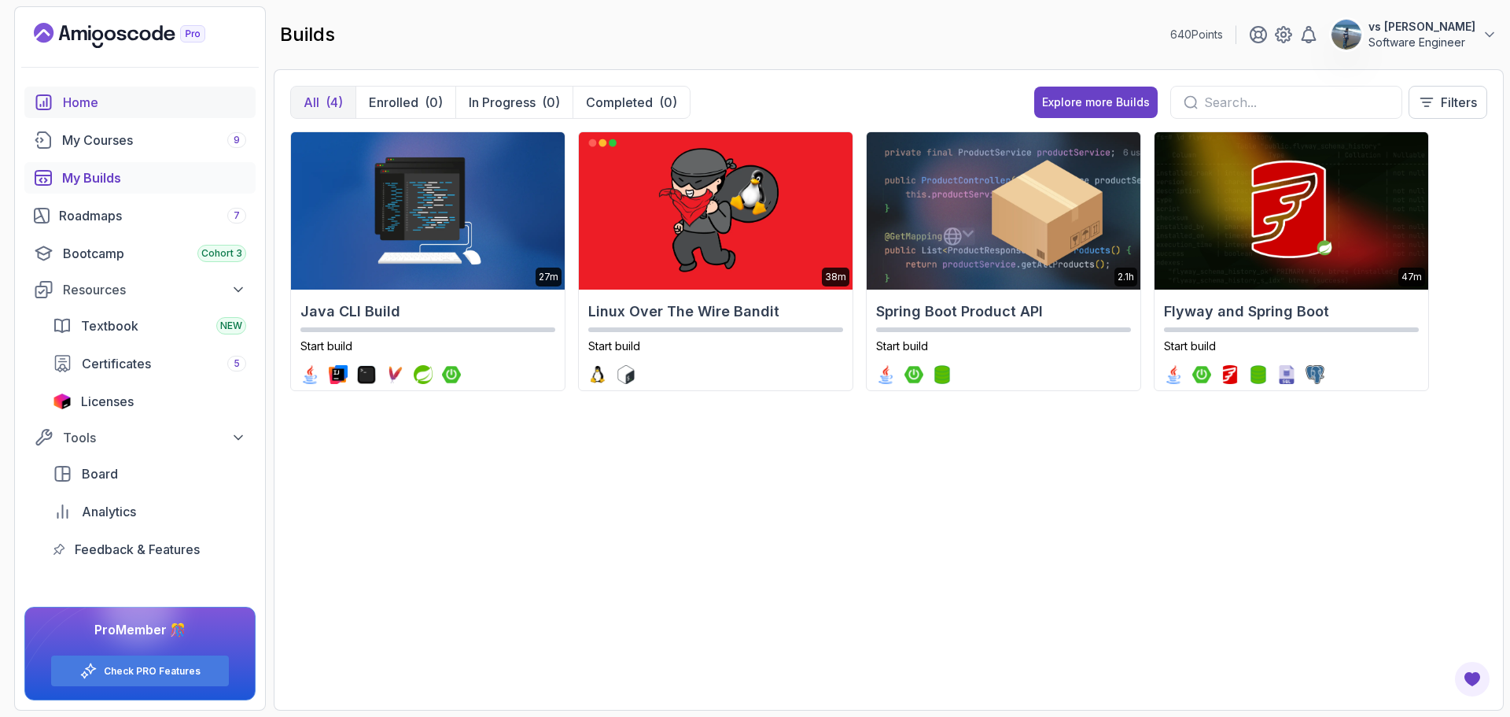
click at [81, 102] on div "Home" at bounding box center [154, 102] width 183 height 19
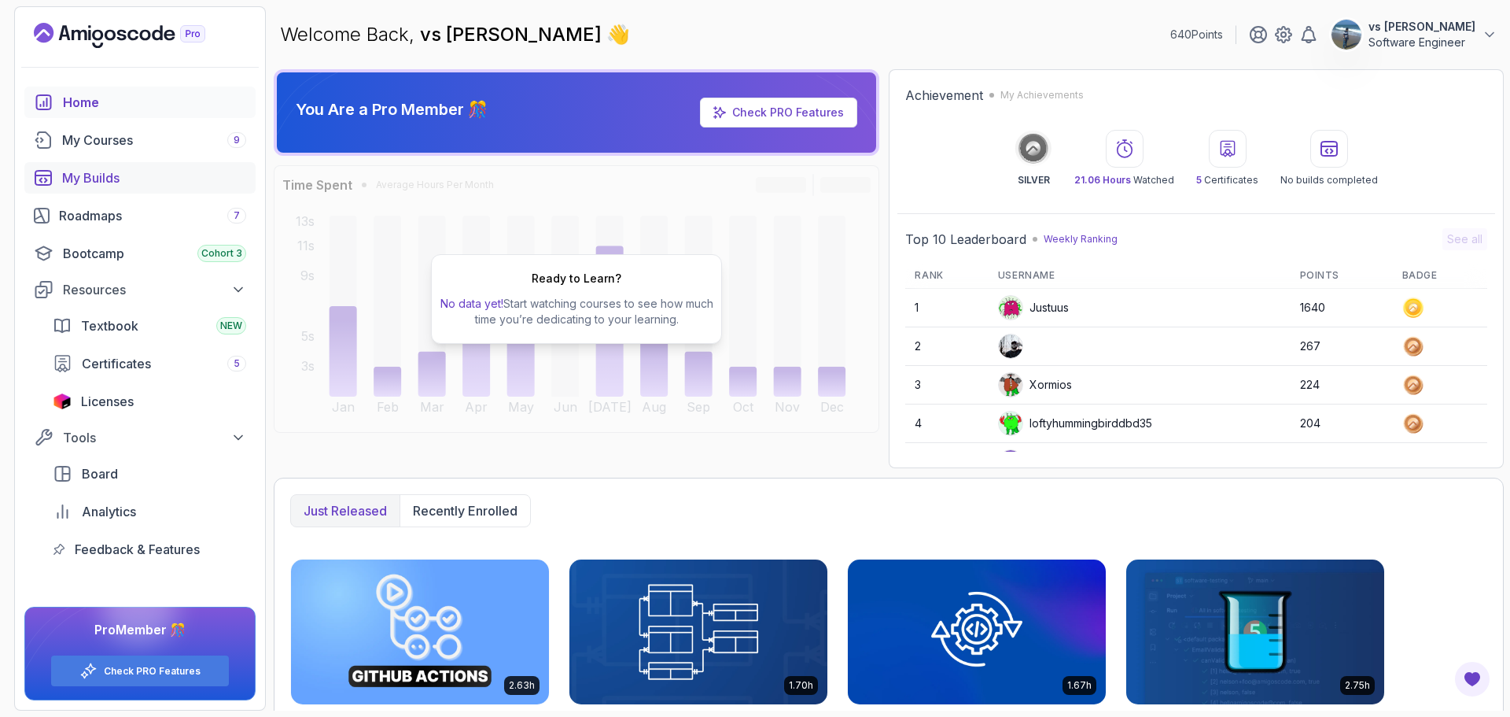
click at [102, 175] on div "My Builds" at bounding box center [154, 177] width 184 height 19
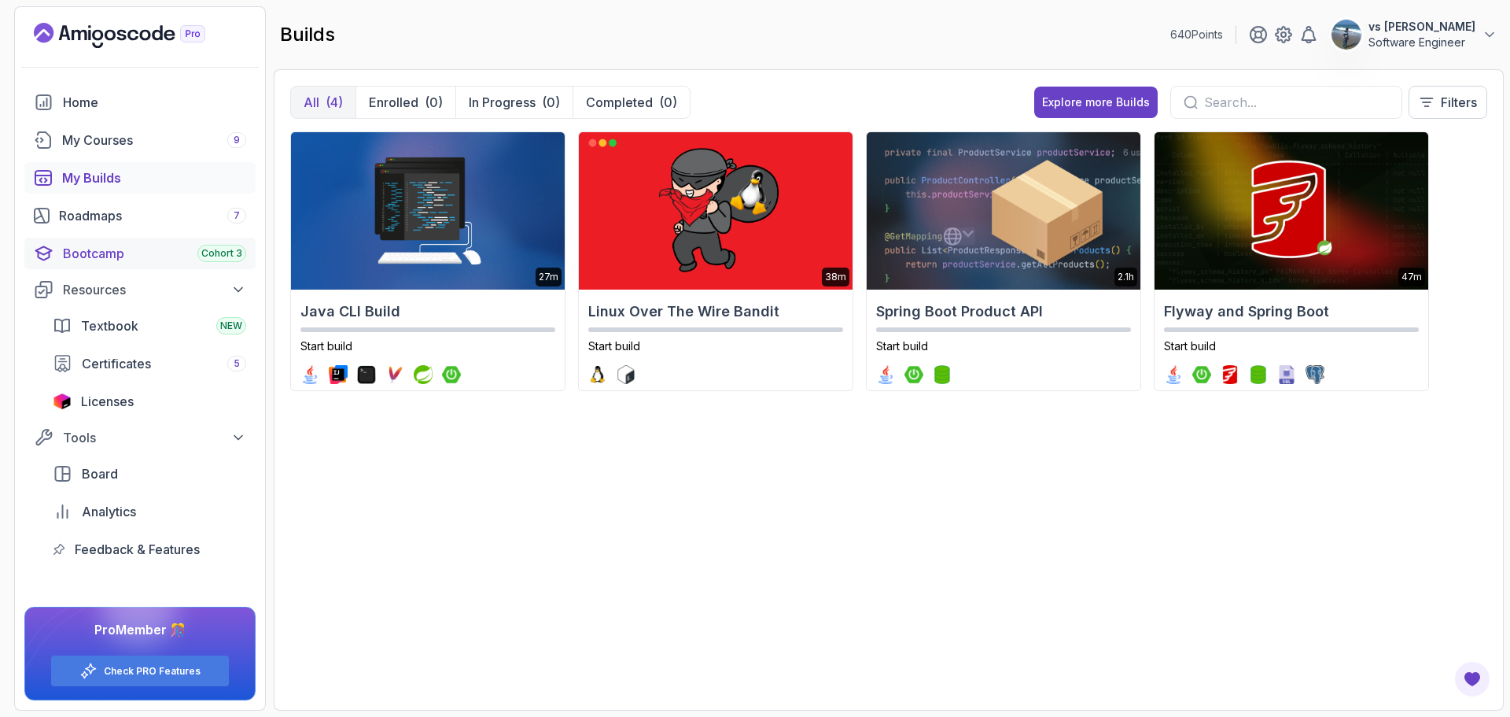
click at [112, 245] on div "Bootcamp Cohort 3" at bounding box center [154, 253] width 183 height 19
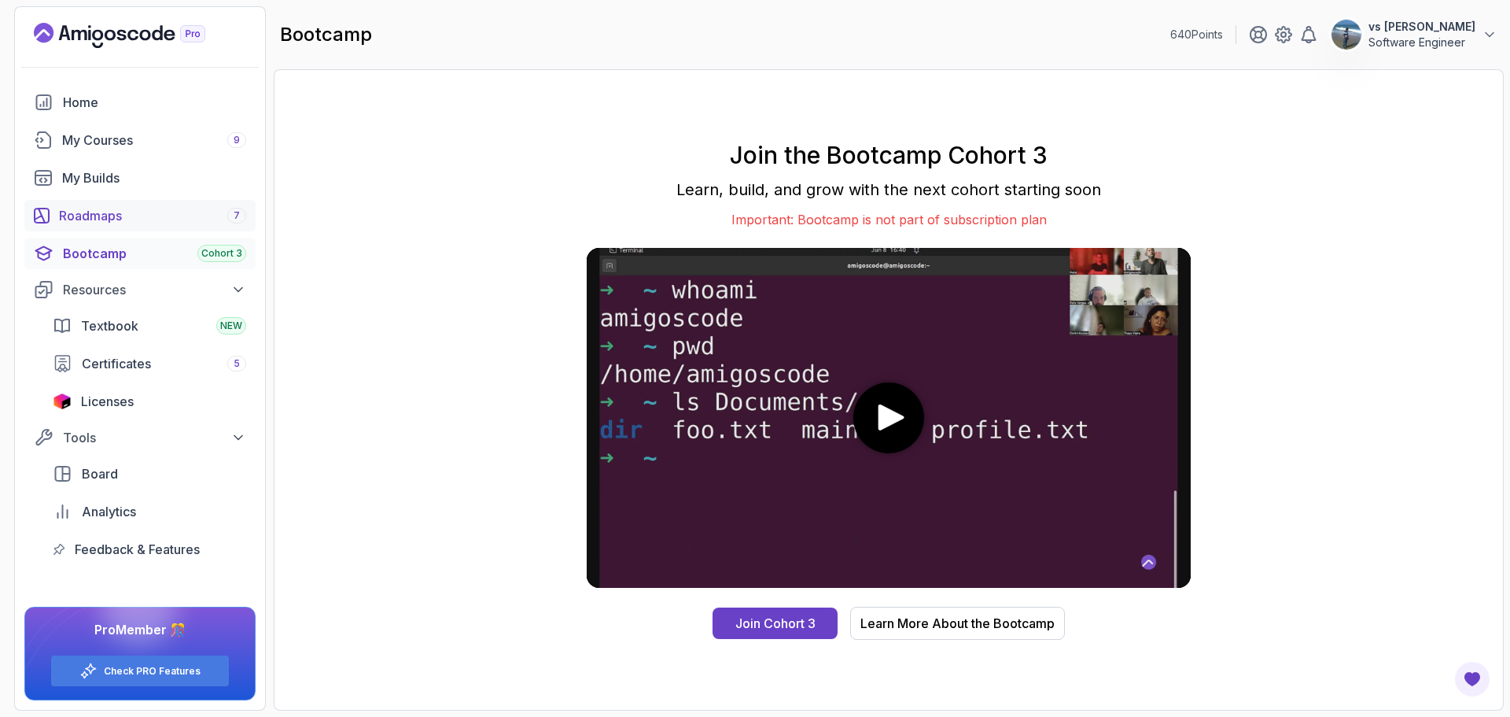
click at [125, 222] on div "Roadmaps 7" at bounding box center [152, 215] width 187 height 19
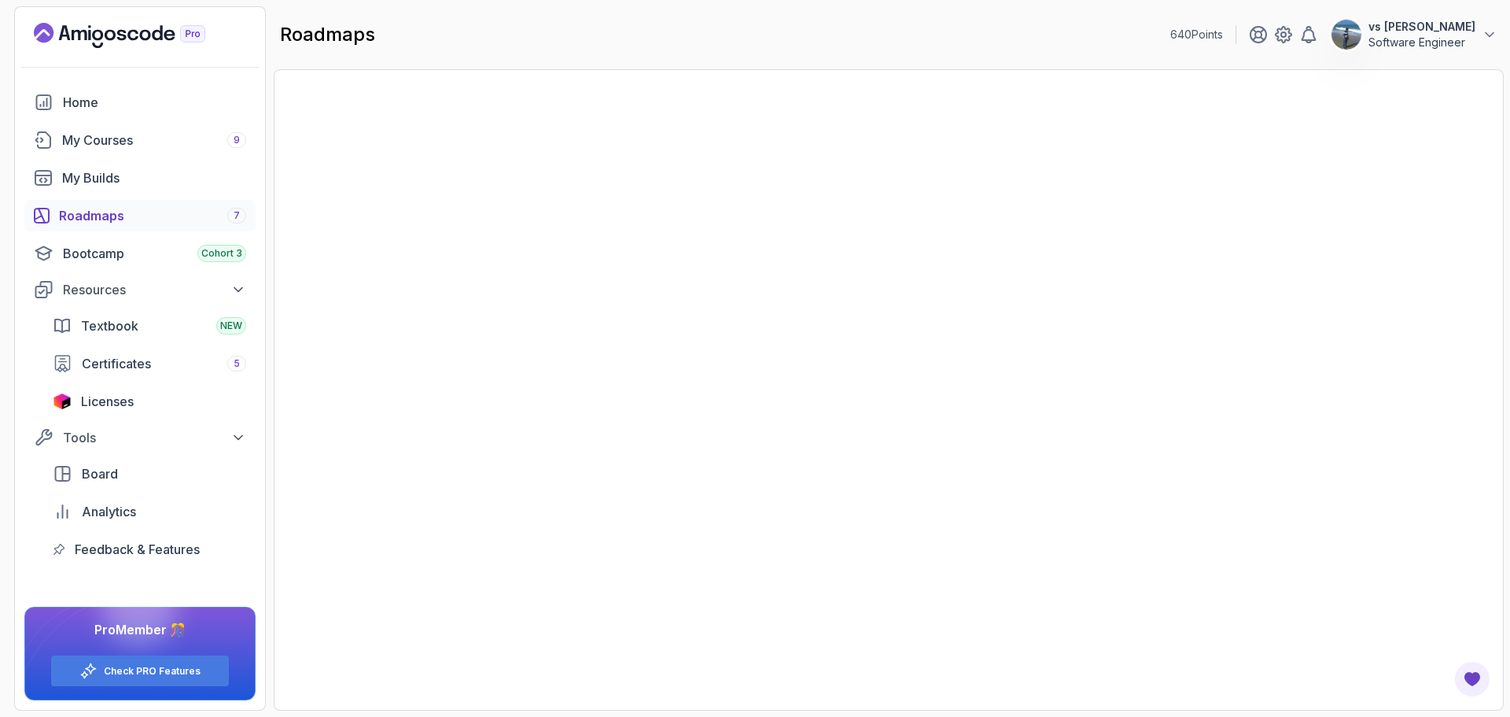
click at [97, 205] on link "Roadmaps 7" at bounding box center [139, 215] width 231 height 31
click at [94, 213] on div "Roadmaps 7" at bounding box center [152, 215] width 187 height 19
